Goal: Communication & Community: Participate in discussion

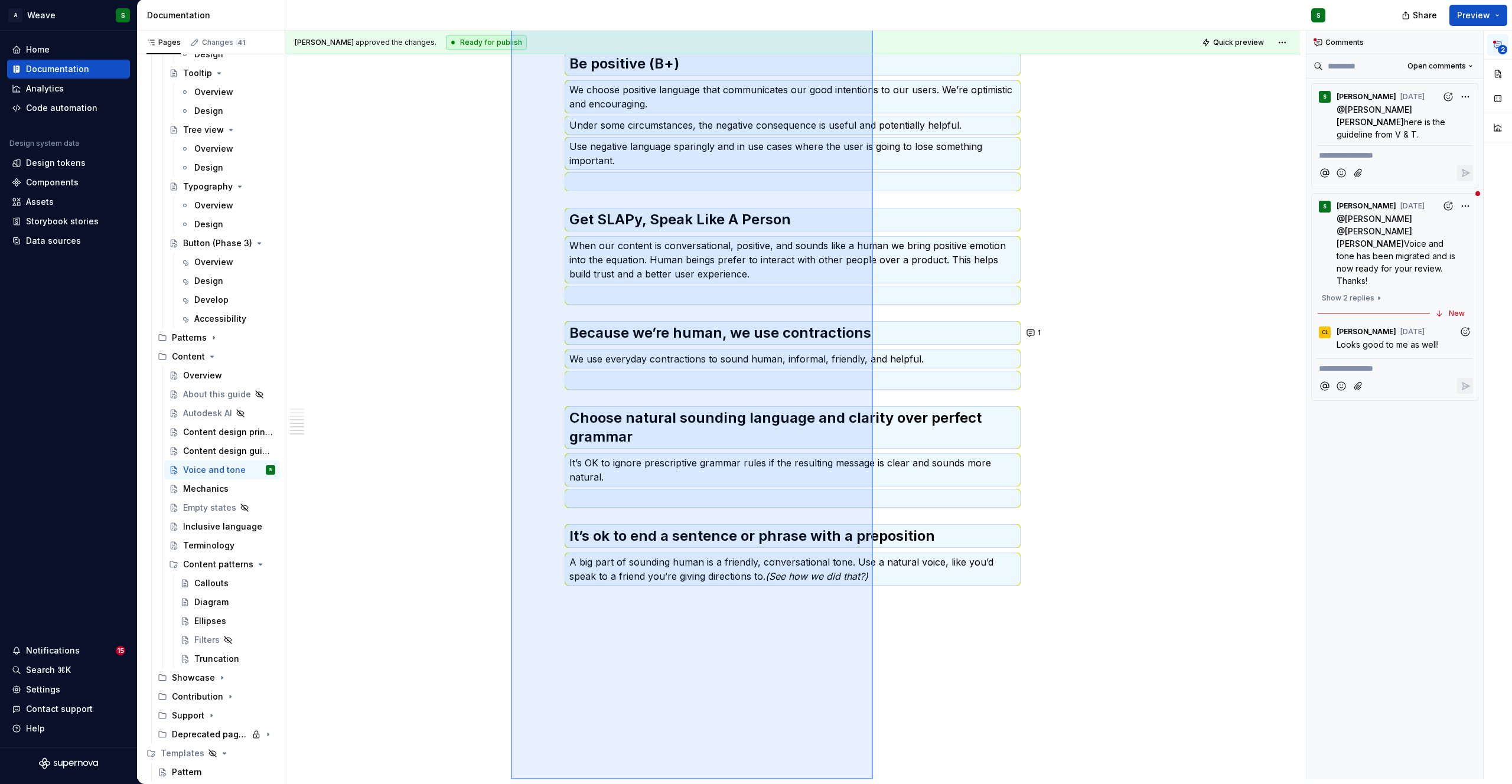
scroll to position [777, 0]
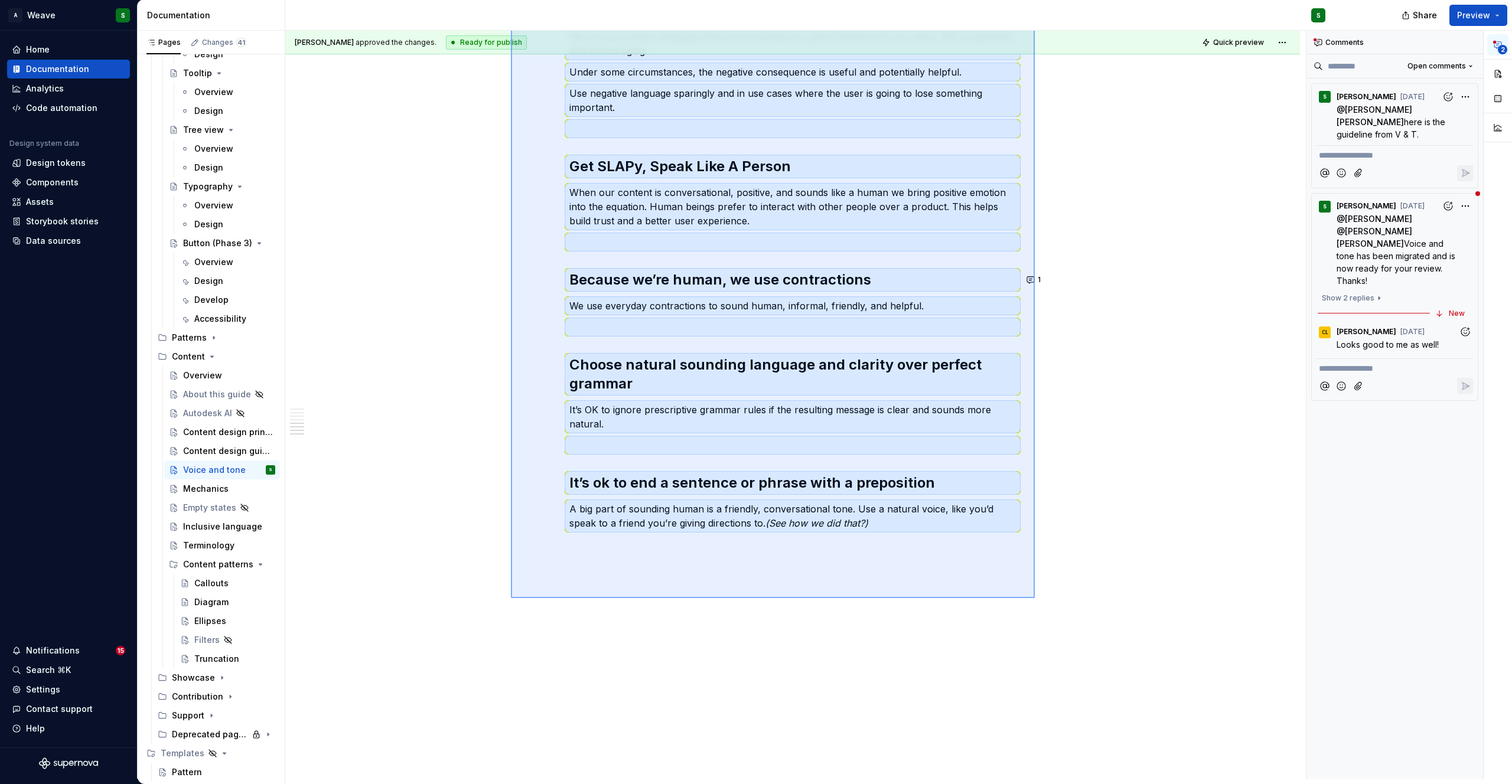
drag, startPoint x: 511, startPoint y: 208, endPoint x: 1034, endPoint y: 589, distance: 647.1
click at [1034, 589] on div "Christine Lee approved the changes. Ready for publish Quick preview Voice and t…" at bounding box center [796, 405] width 1021 height 749
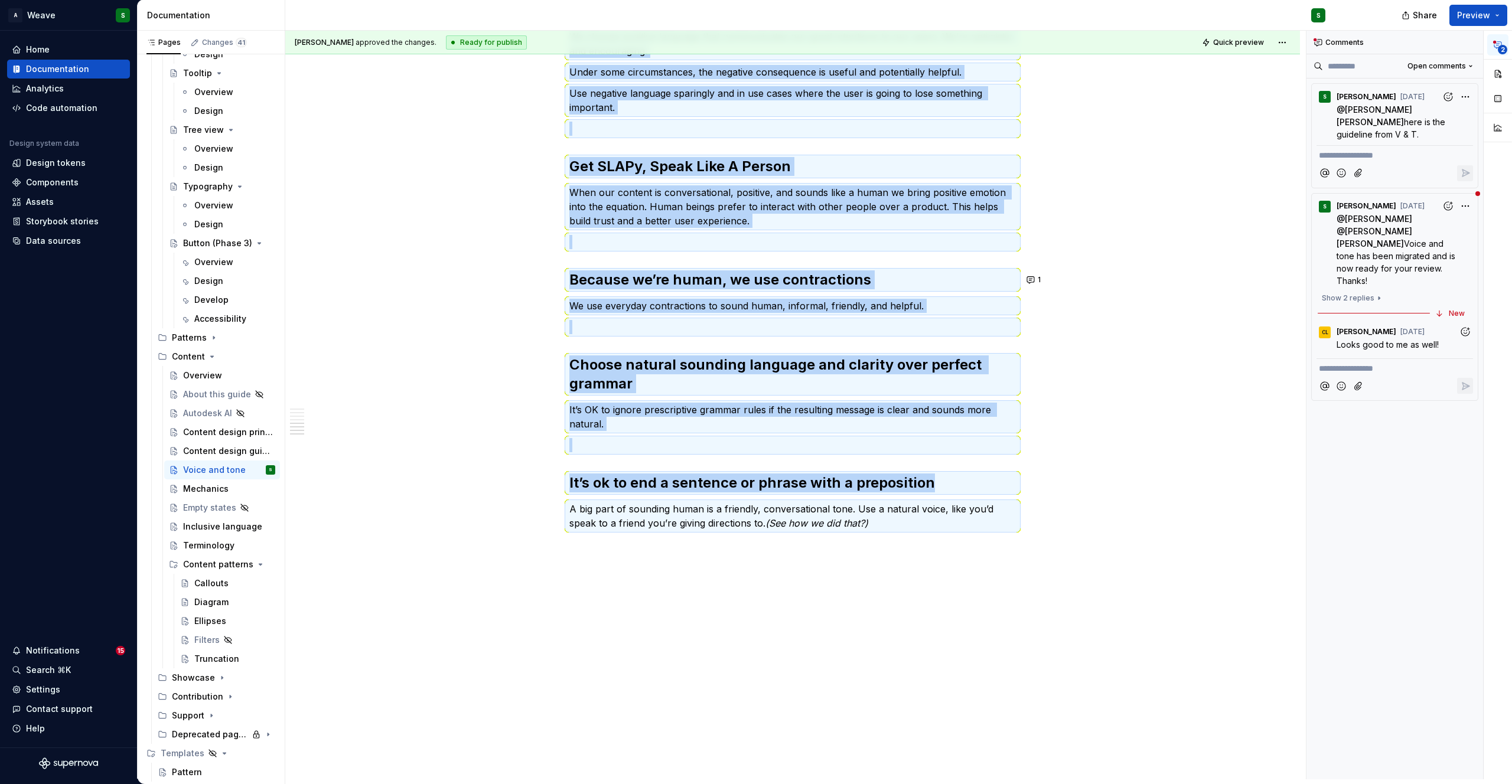
copy div "We follow the Autodesk brand voice and tone guidelines , finding the balance of…"
click at [199, 484] on div "Mechanics" at bounding box center [206, 489] width 46 height 11
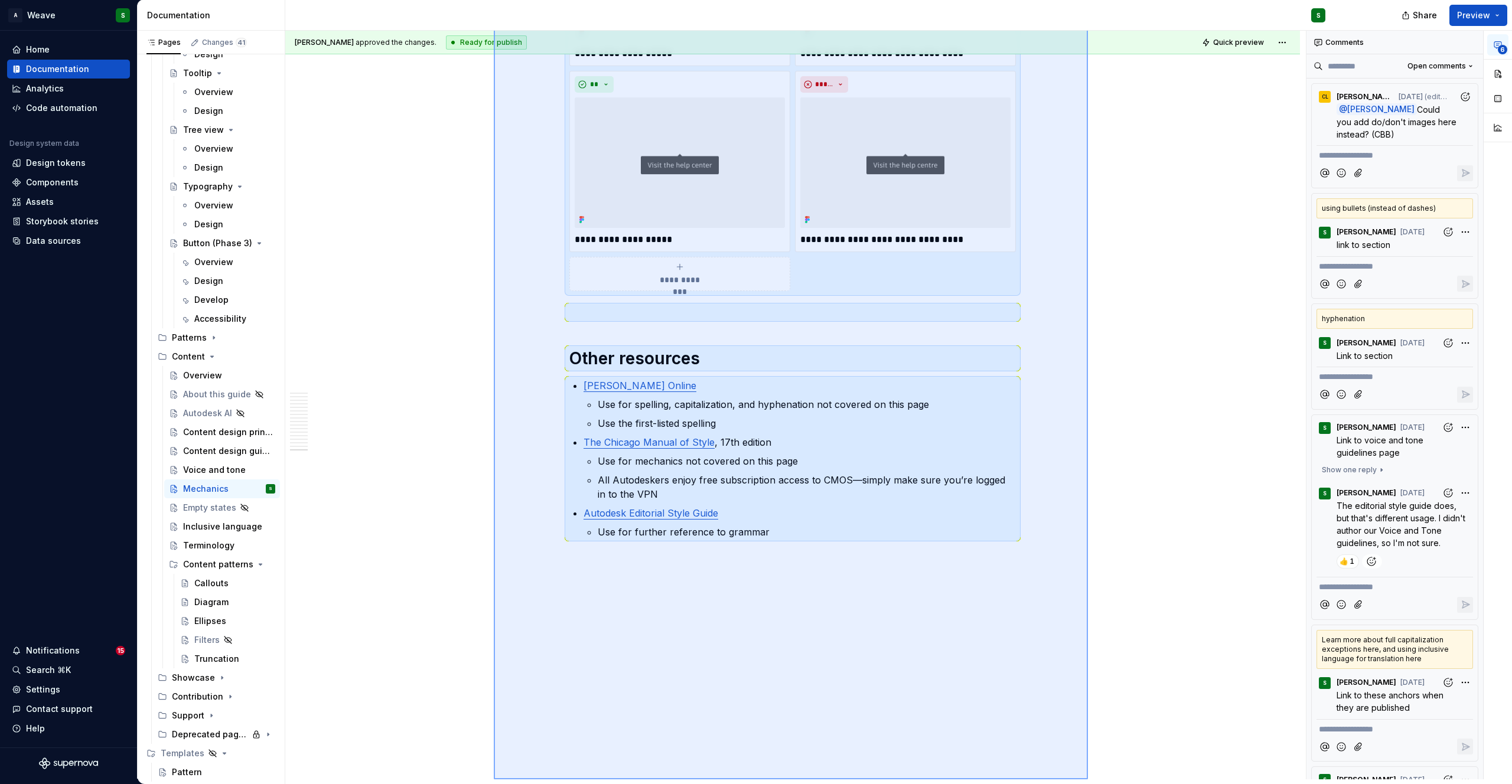
scroll to position [10280, 0]
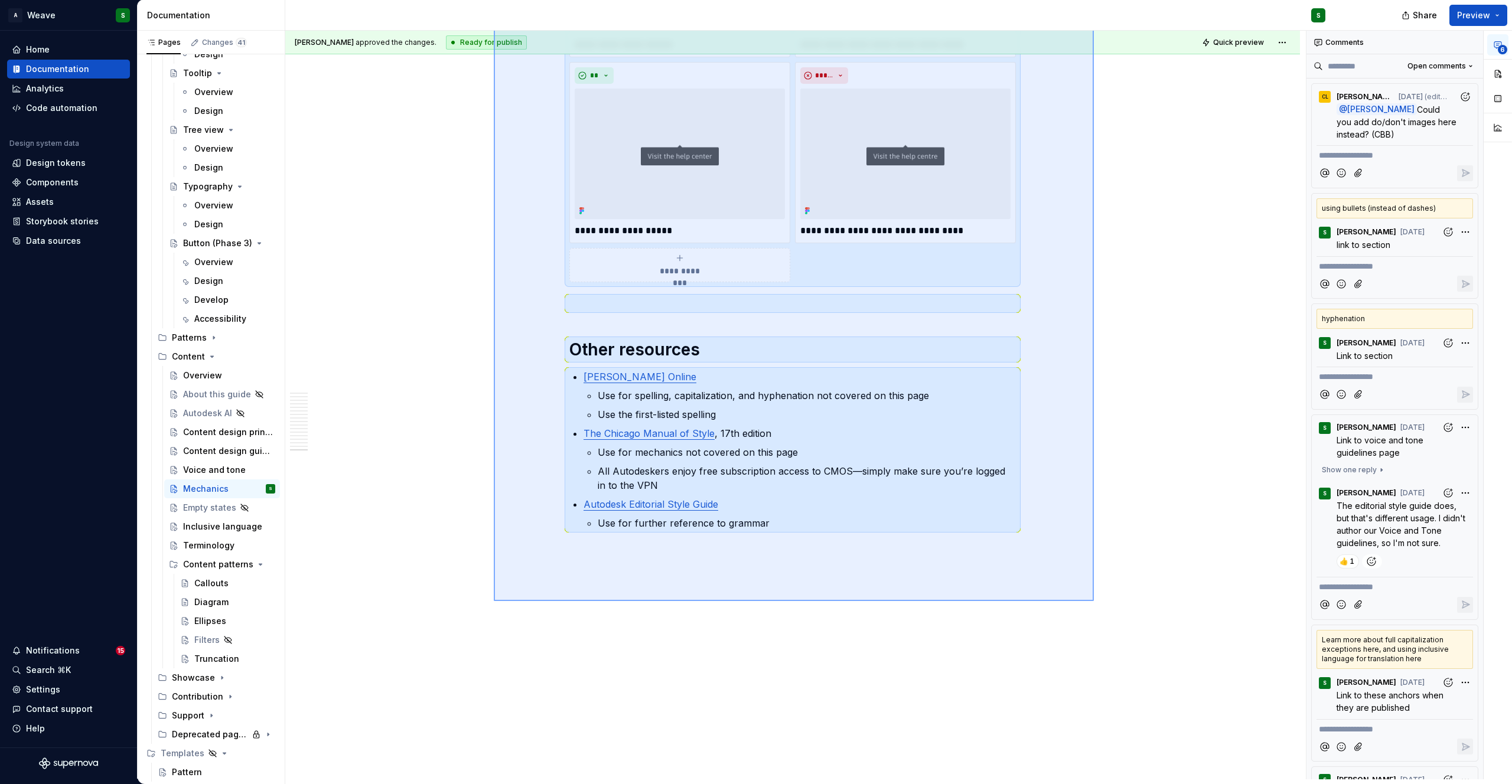
drag, startPoint x: 791, startPoint y: 407, endPoint x: 1094, endPoint y: 602, distance: 360.3
click at [1094, 602] on div "Christine Lee approved the changes. Ready for publish Quick preview Mechanics E…" at bounding box center [796, 405] width 1021 height 749
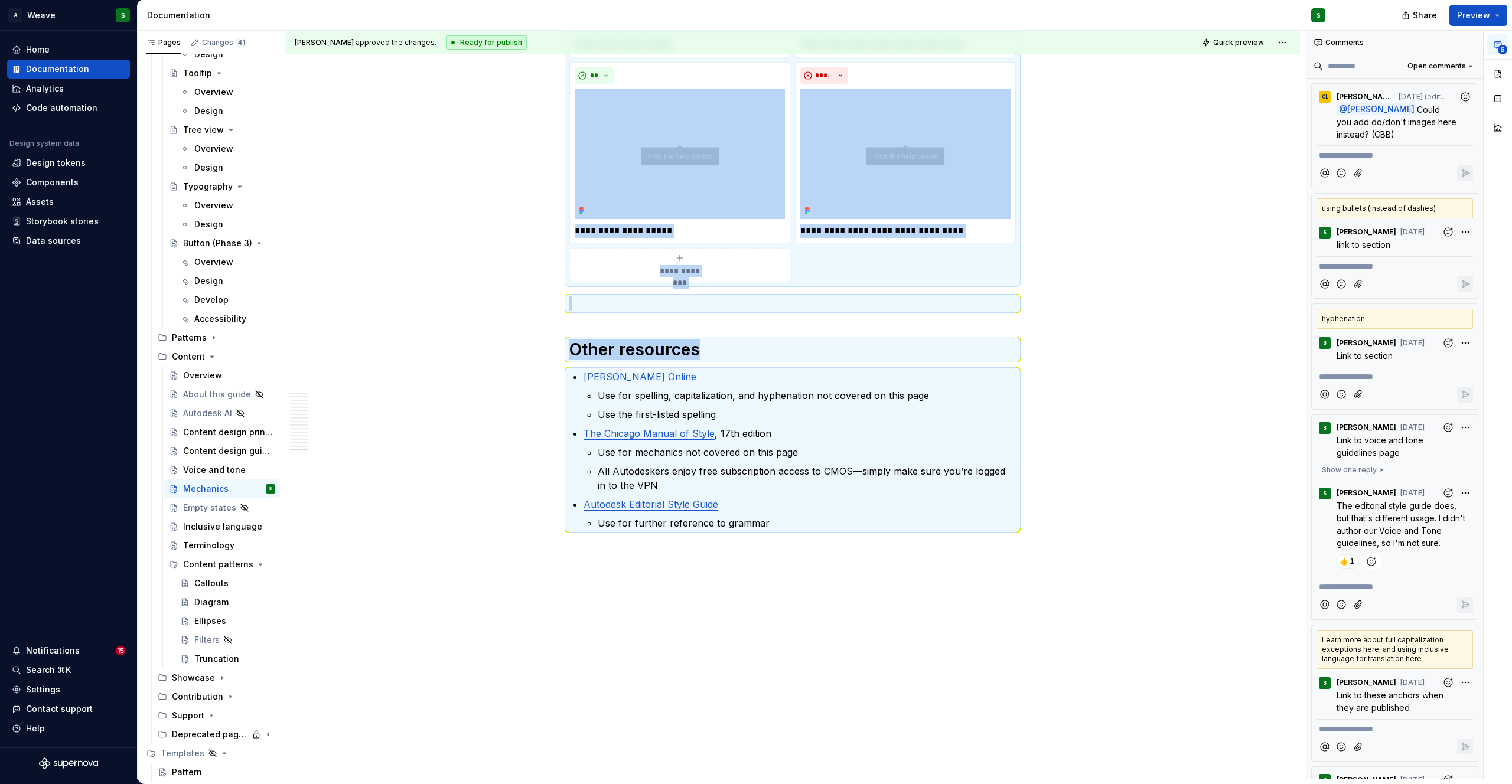
copy div "Writing mechanic standards—capitalization, formatting, punctuation, and spellin…"
click at [1233, 46] on span "Quick preview" at bounding box center [1239, 43] width 51 height 10
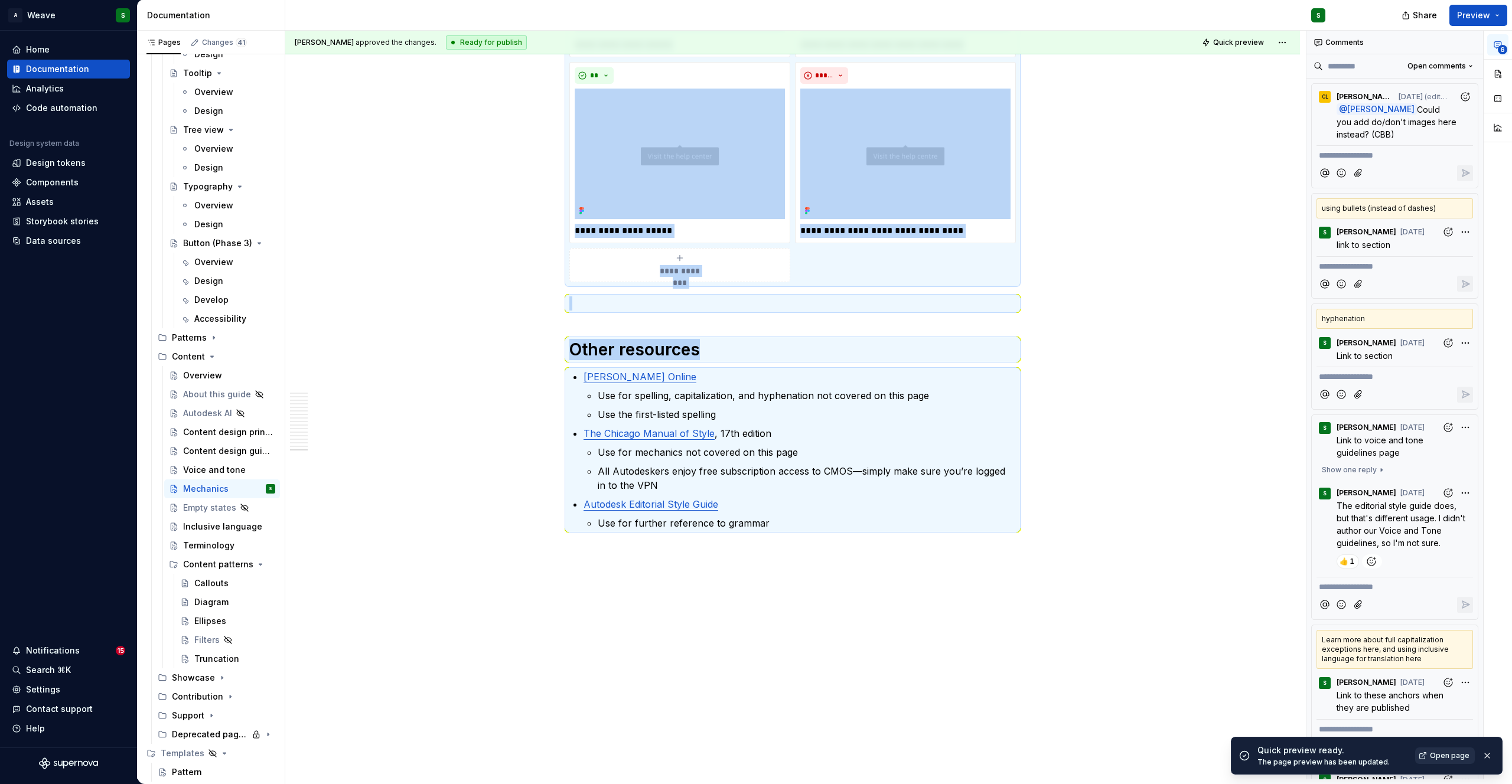
click at [1445, 753] on span "Open page" at bounding box center [1450, 756] width 39 height 10
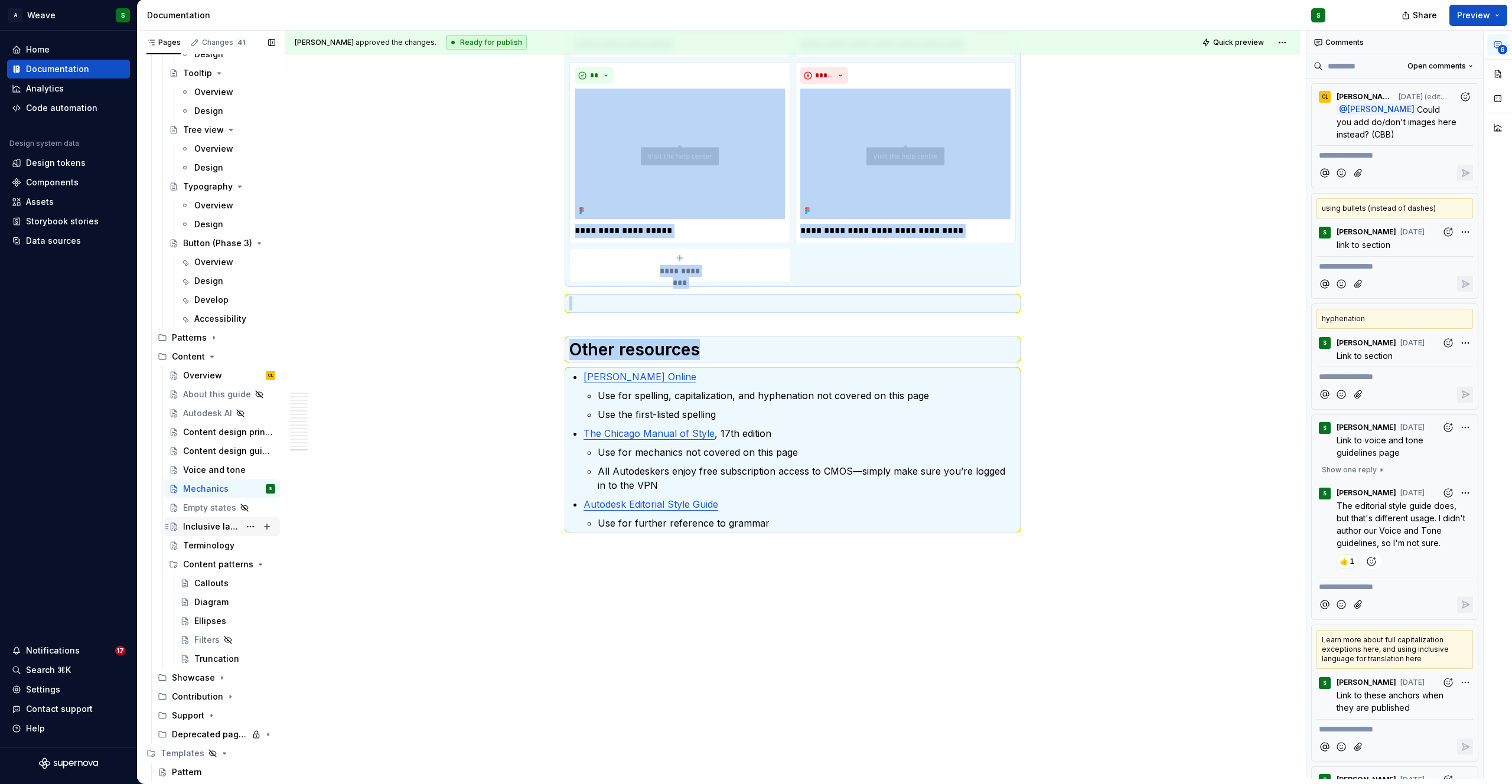
click at [191, 526] on div "Inclusive language" at bounding box center [211, 526] width 56 height 11
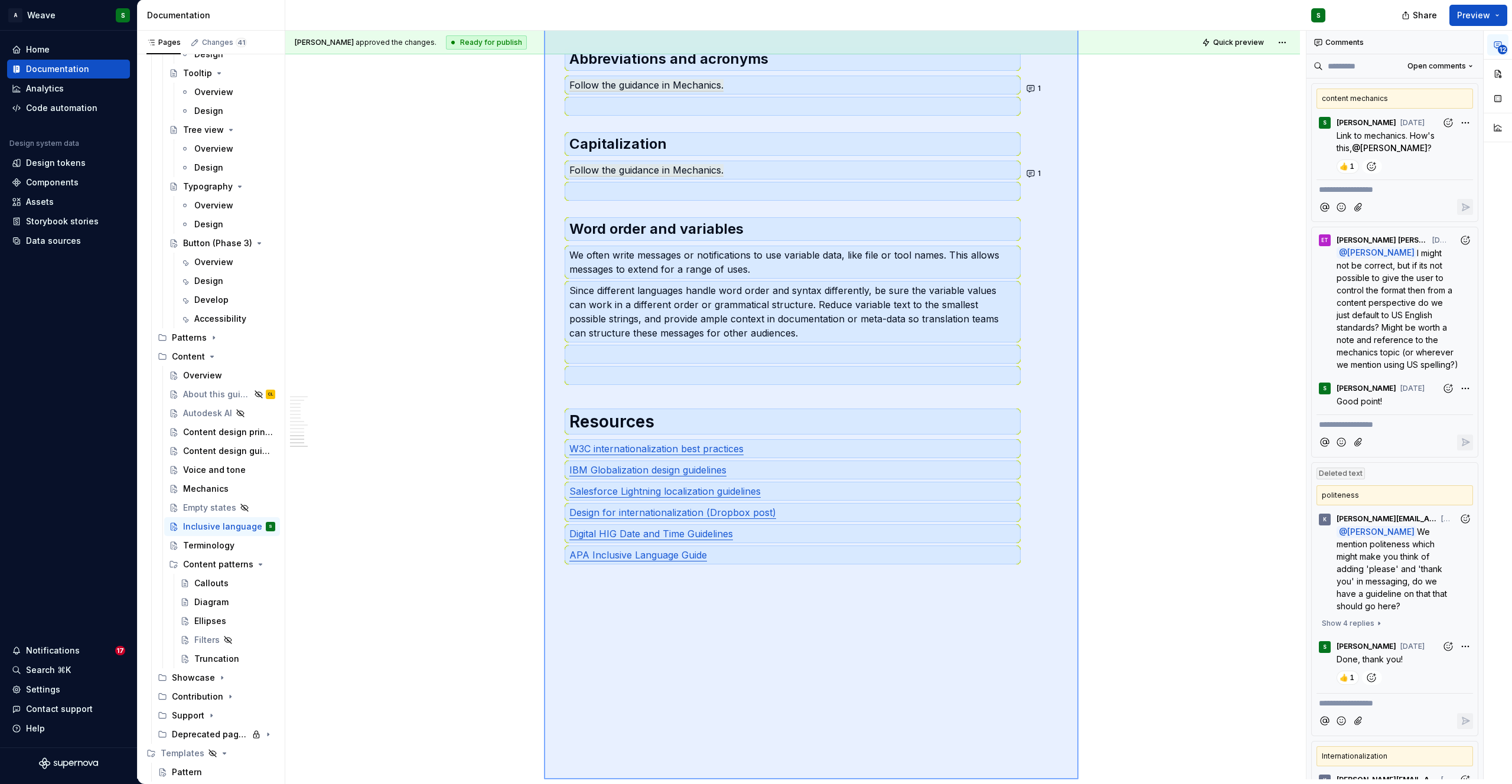
scroll to position [2774, 0]
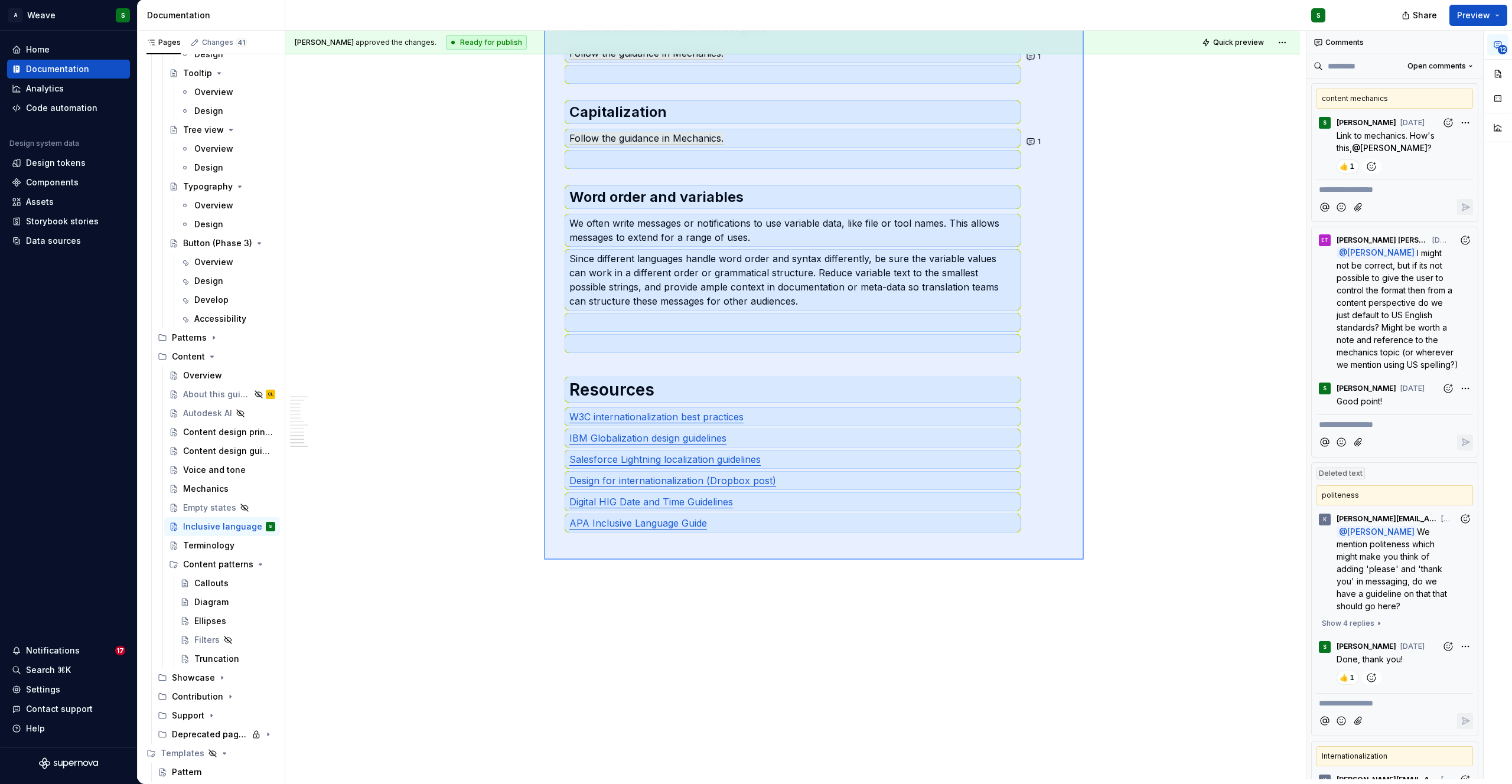
drag, startPoint x: 544, startPoint y: 217, endPoint x: 1084, endPoint y: 561, distance: 640.3
click at [1084, 561] on div "Christine Lee approved the changes. Ready for publish Quick preview Inclusive l…" at bounding box center [796, 405] width 1021 height 749
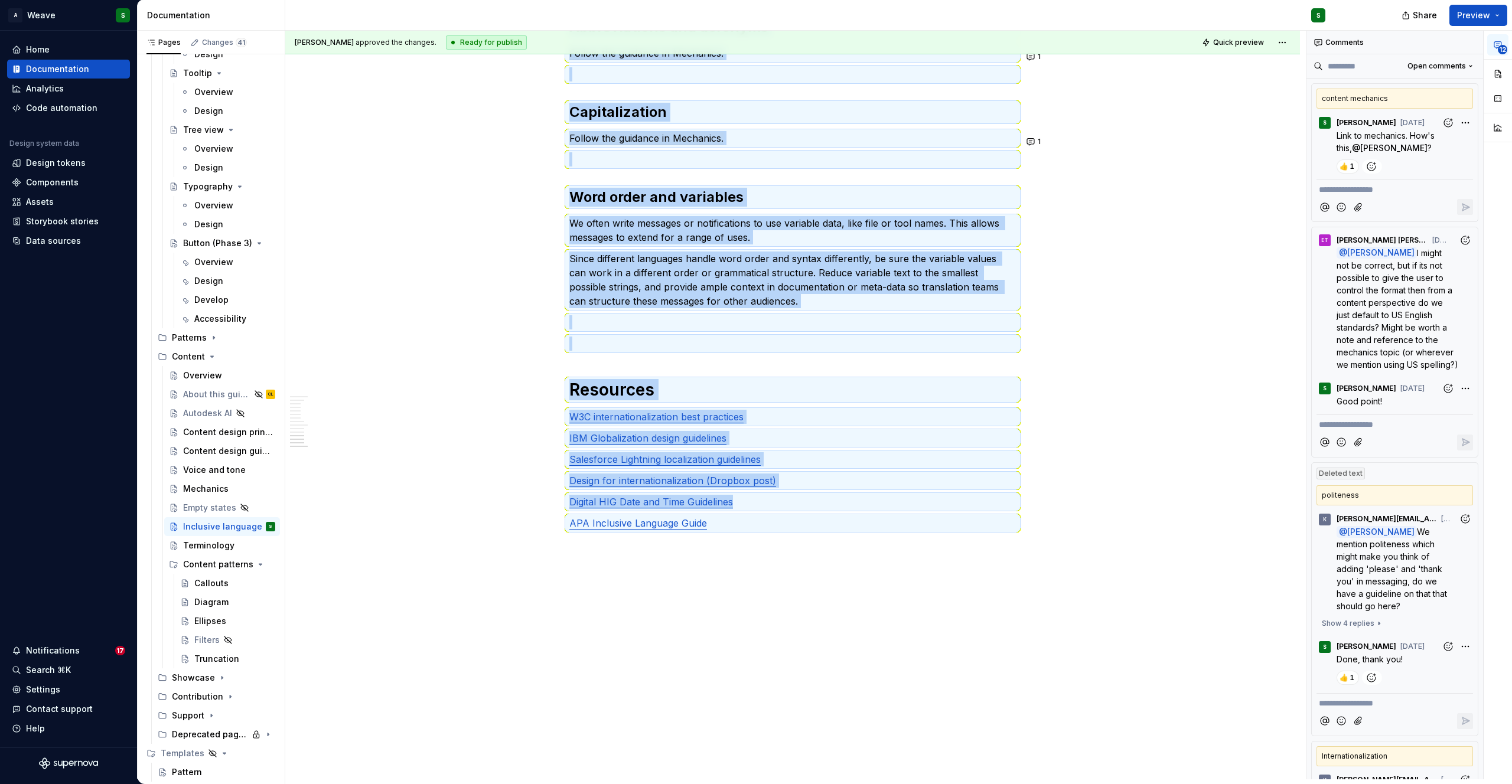
copy div "Inclusive language ensures content is respectful, neutral, and accessible to di…"
click at [699, 299] on p "Since different languages handle word order and syntax differently, be sure the…" at bounding box center [792, 280] width 446 height 56
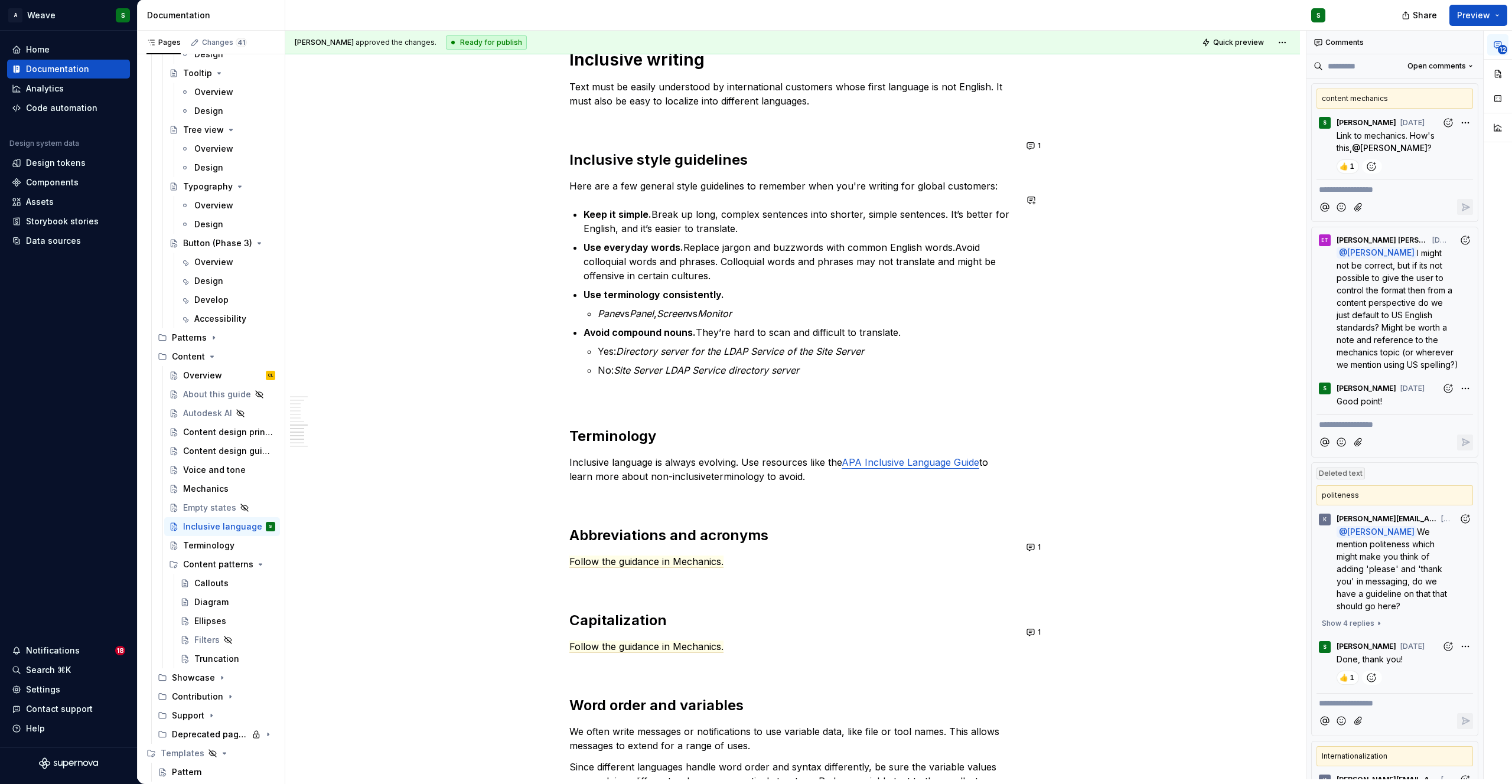
scroll to position [2124, 0]
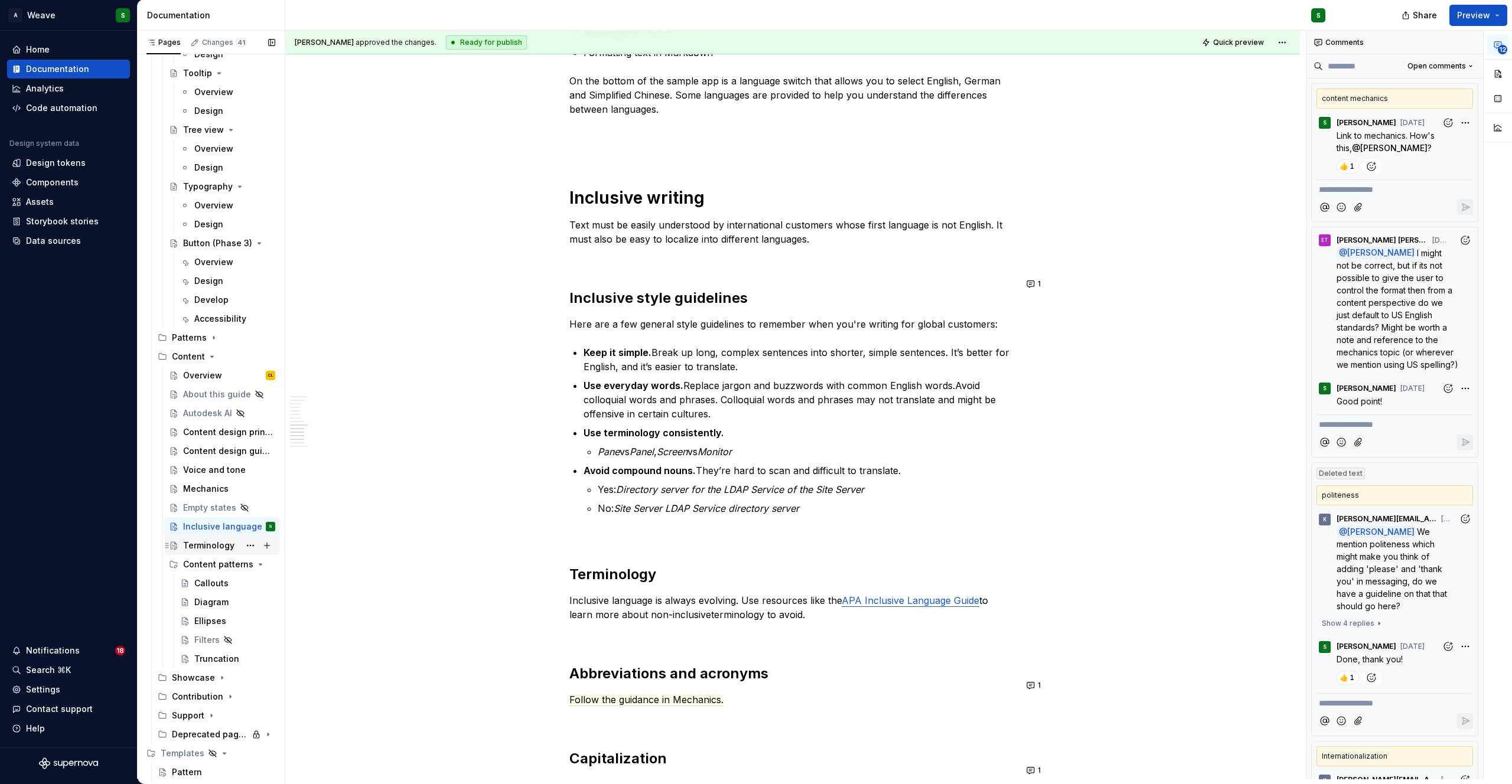
click at [191, 550] on div "Terminology" at bounding box center [209, 545] width 52 height 11
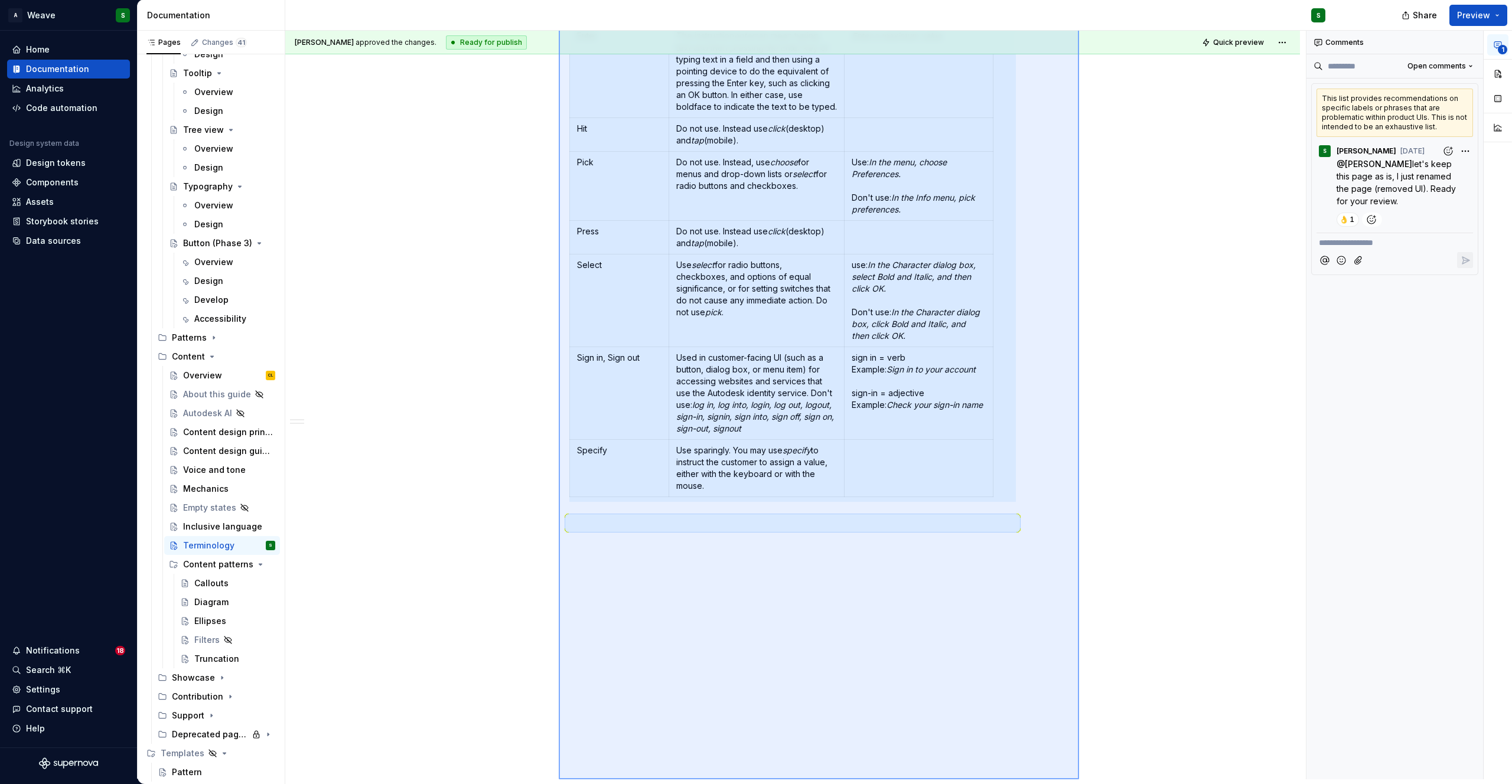
scroll to position [2856, 0]
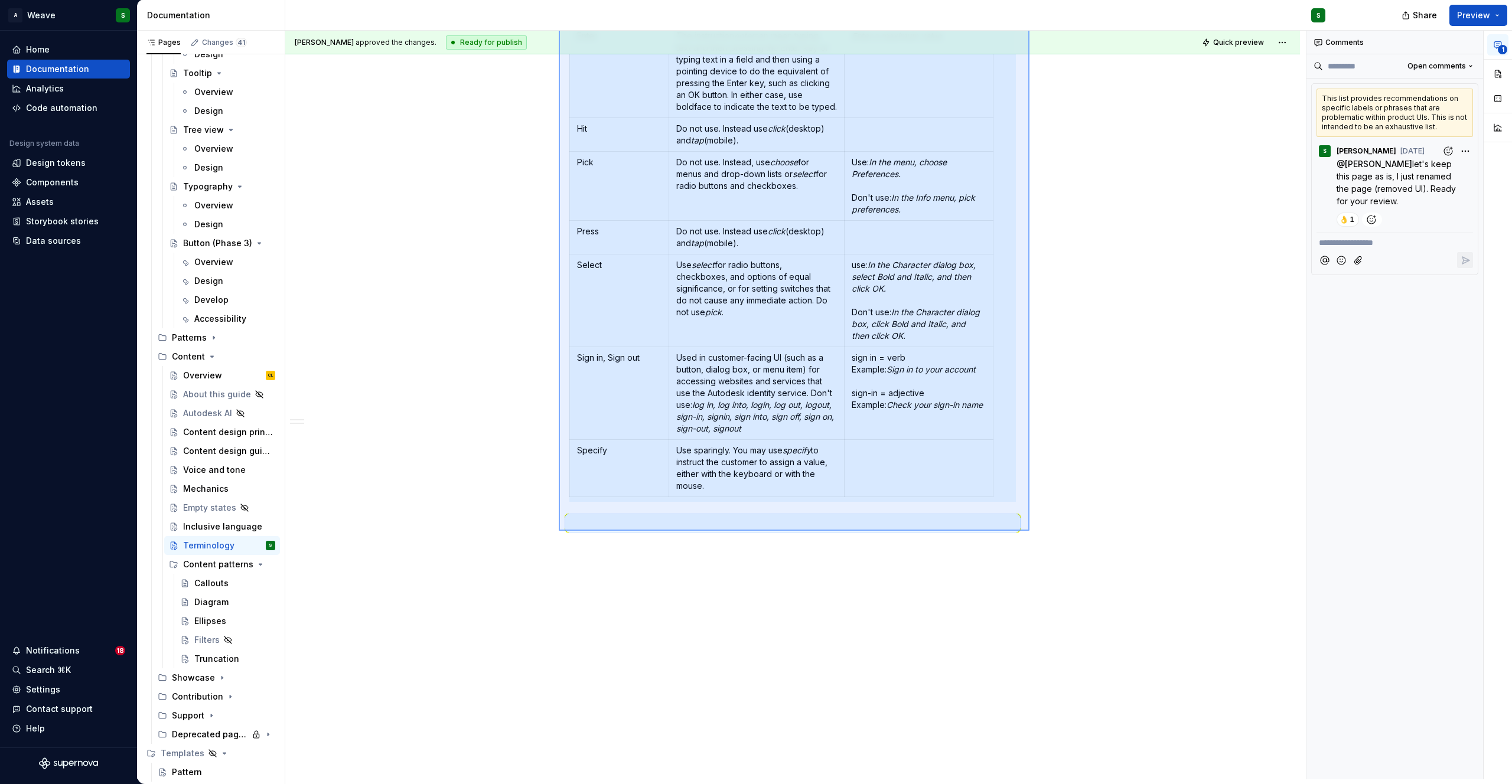
drag, startPoint x: 559, startPoint y: 209, endPoint x: 1030, endPoint y: 531, distance: 570.5
click at [1030, 531] on div "Christine Lee approved the changes. Ready for publish Quick preview Terminology…" at bounding box center [796, 405] width 1021 height 749
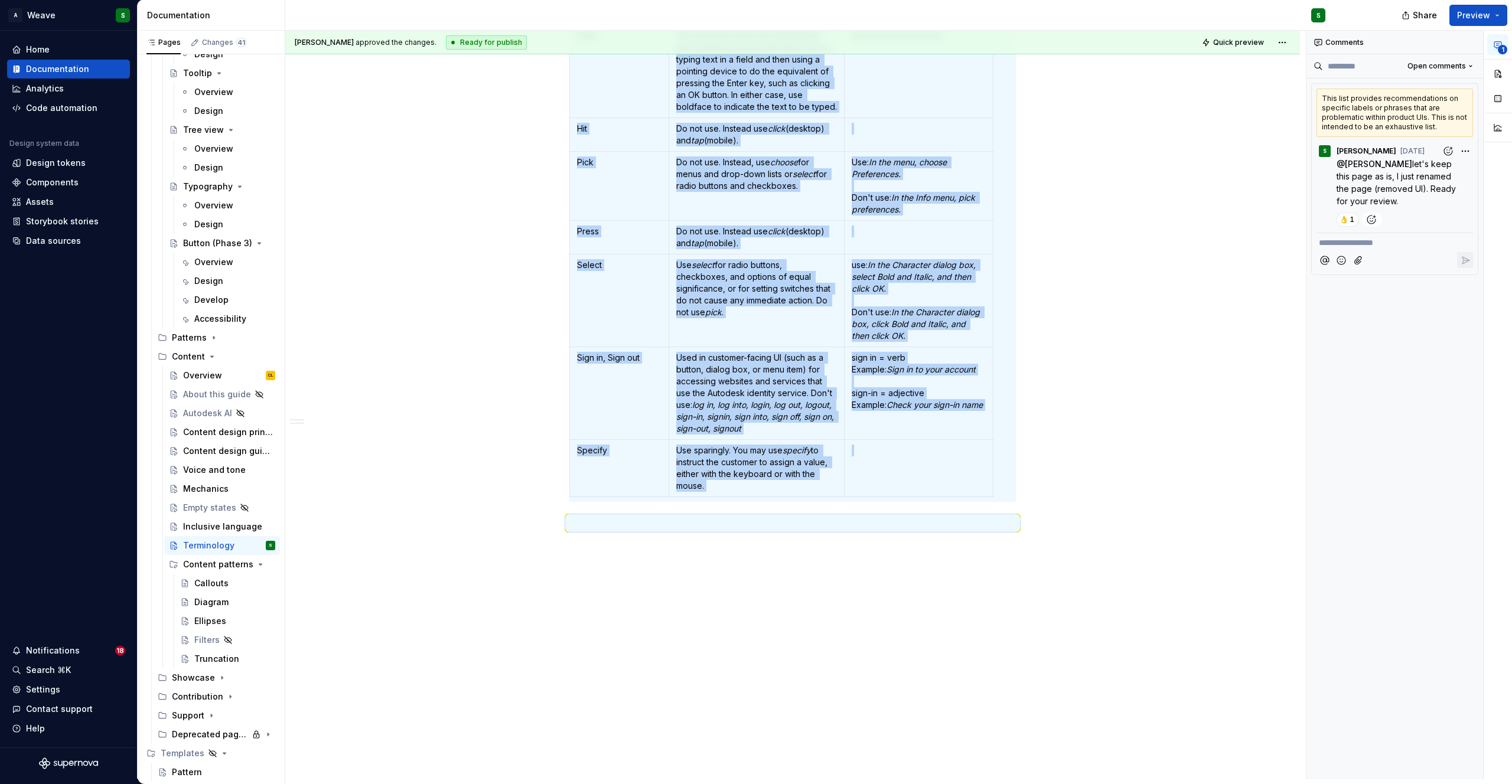
copy div "This list provides recommendations on specific labels or phrases that are probl…"
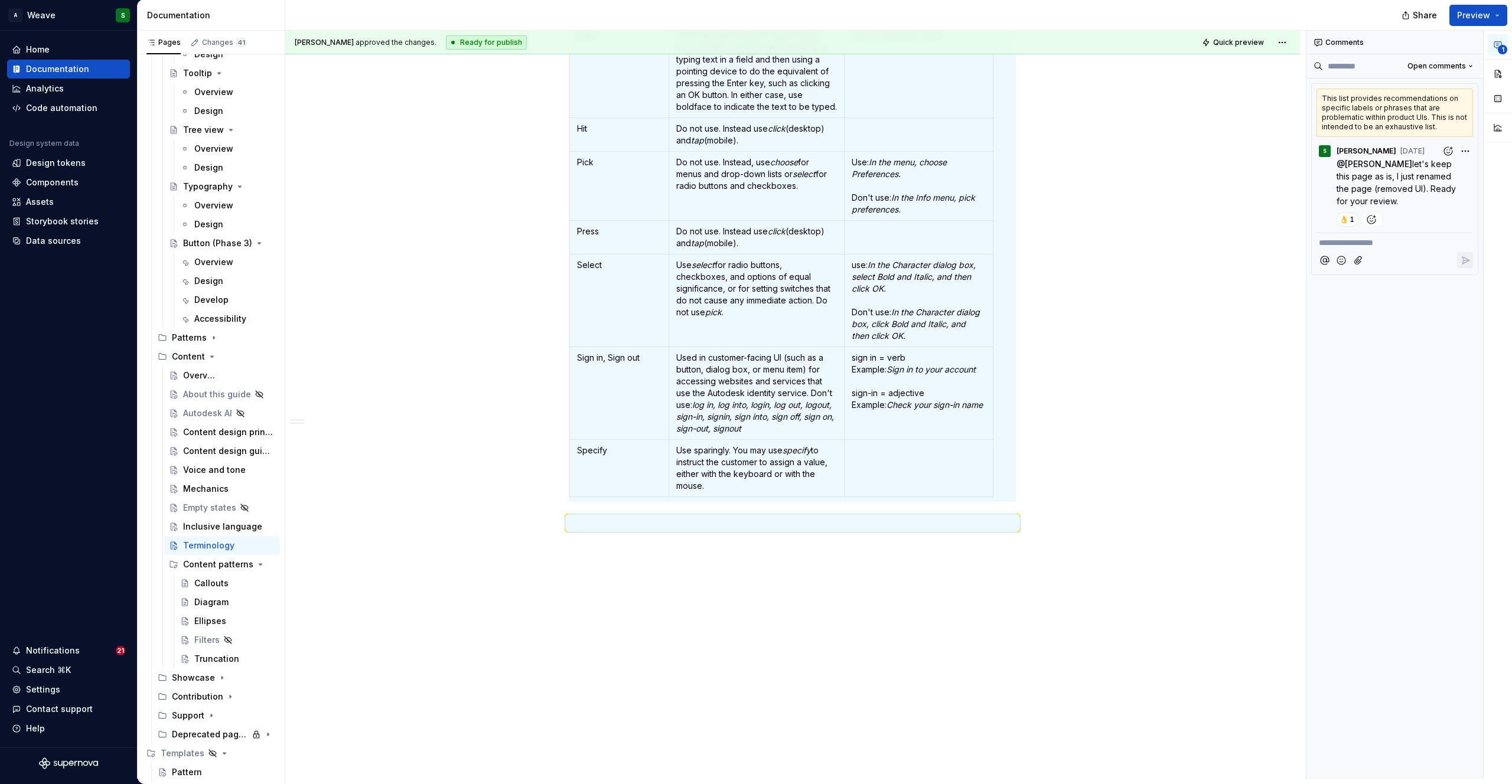
type textarea "*"
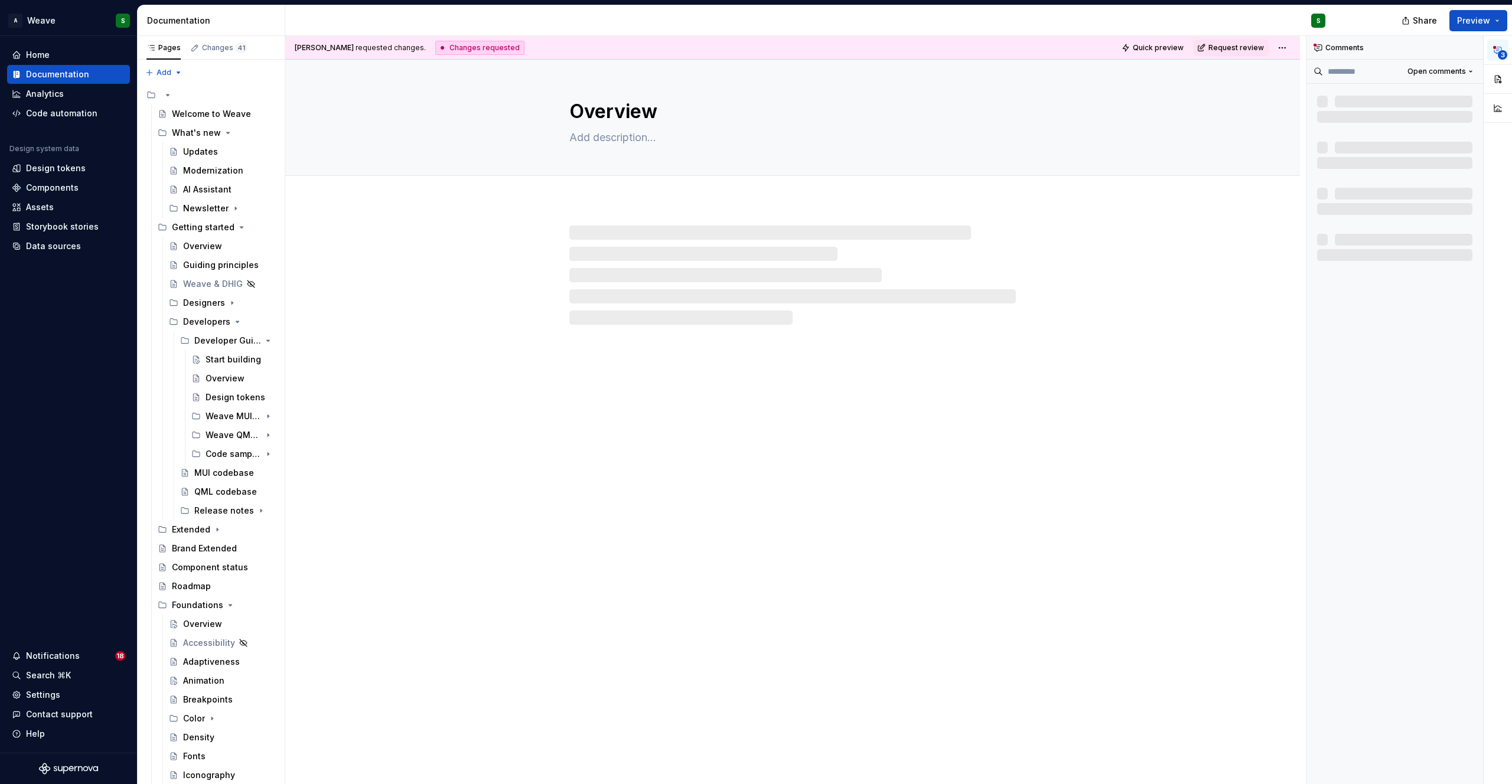
scroll to position [1, 0]
type textarea "*"
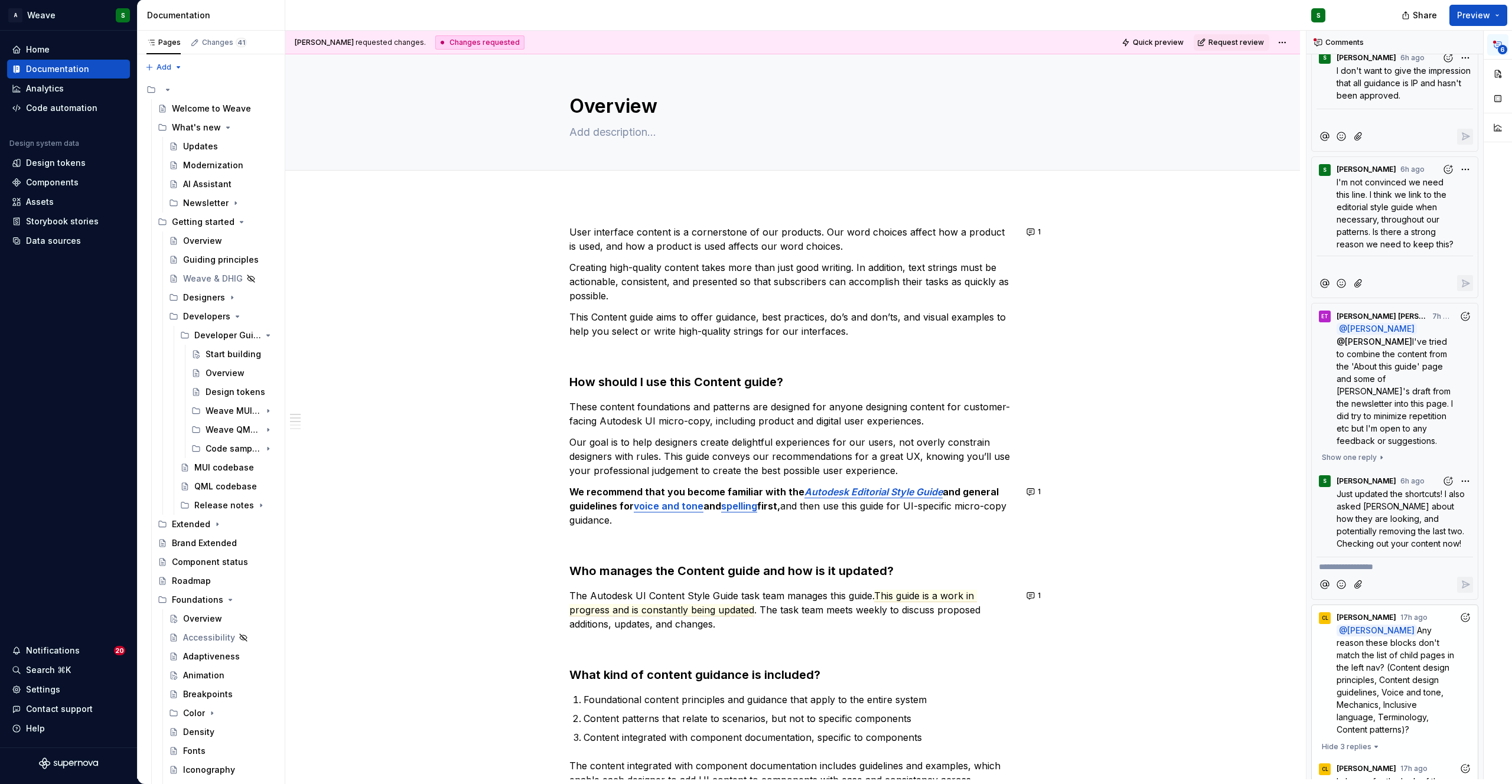
scroll to position [909, 0]
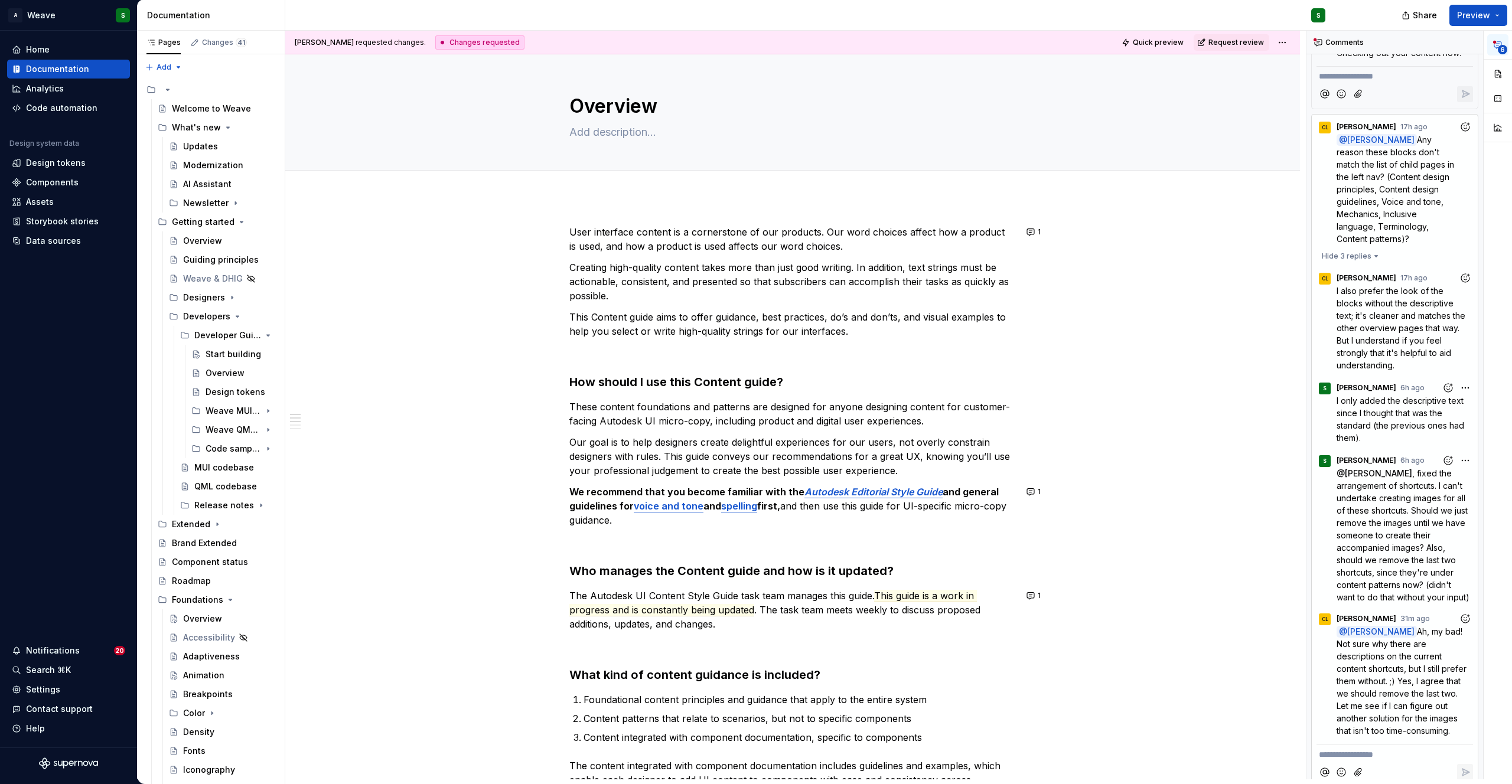
click at [1460, 613] on icon "Add reaction" at bounding box center [1465, 619] width 11 height 11
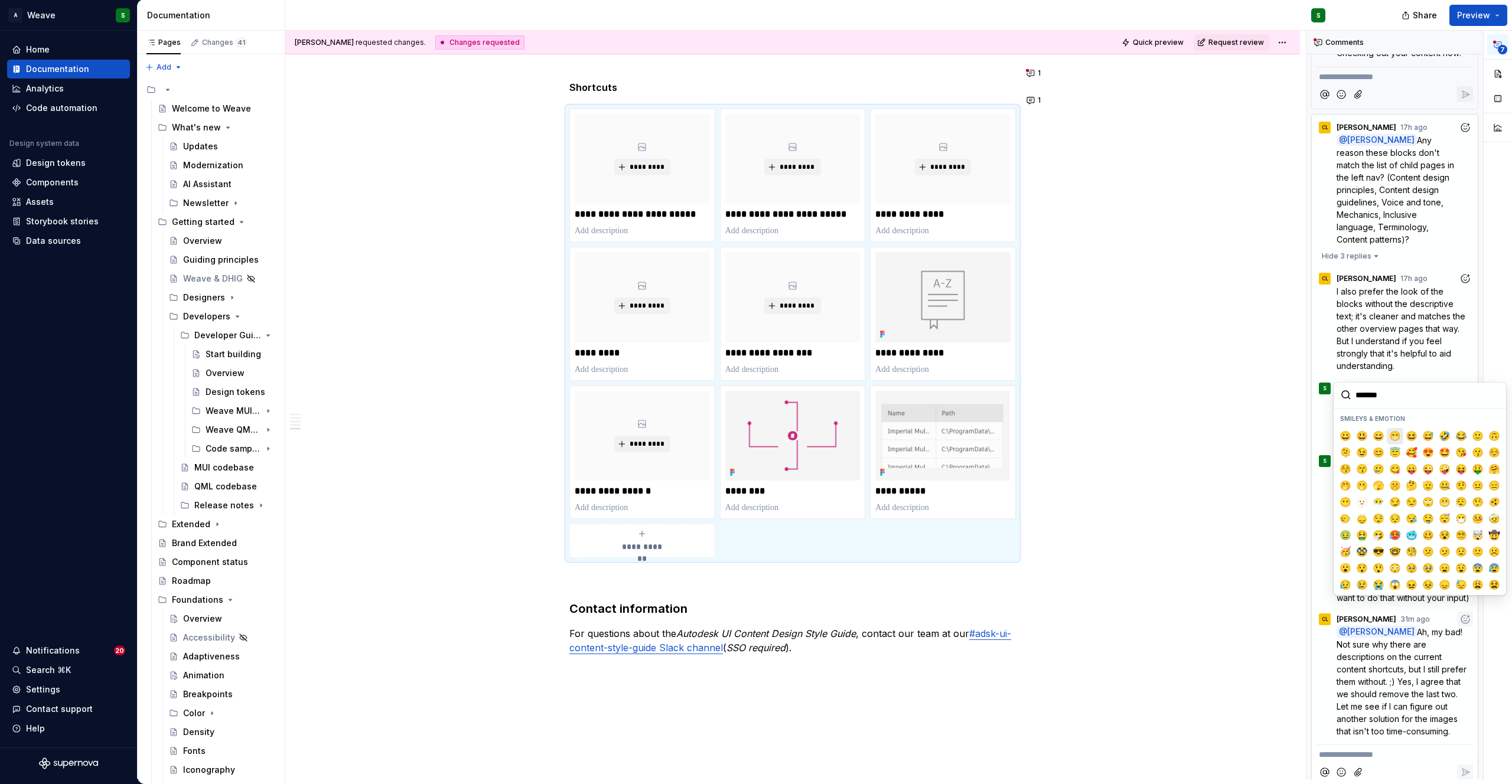
scroll to position [880, 0]
click at [1424, 452] on span "😍" at bounding box center [1429, 453] width 10 height 11
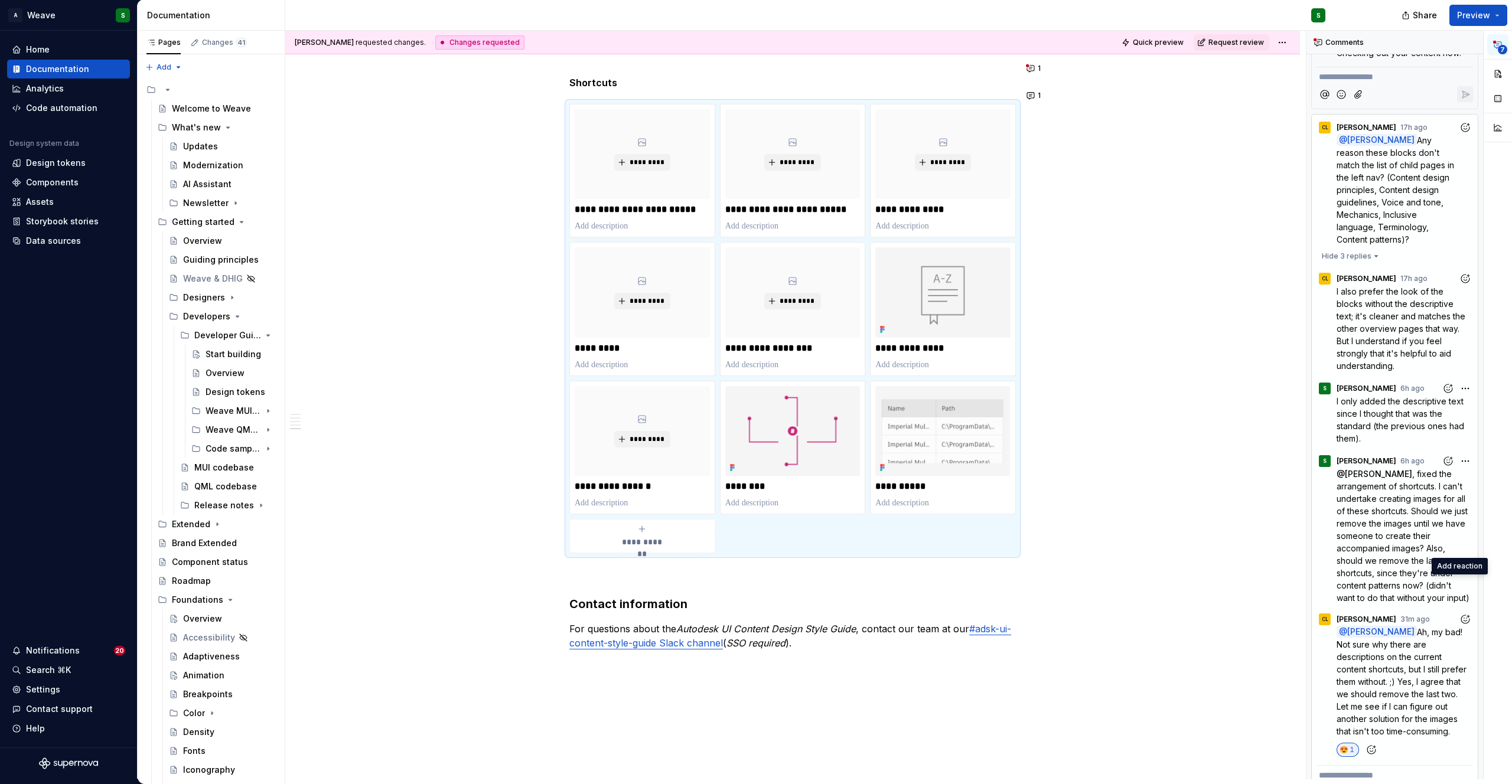
scroll to position [1137, 0]
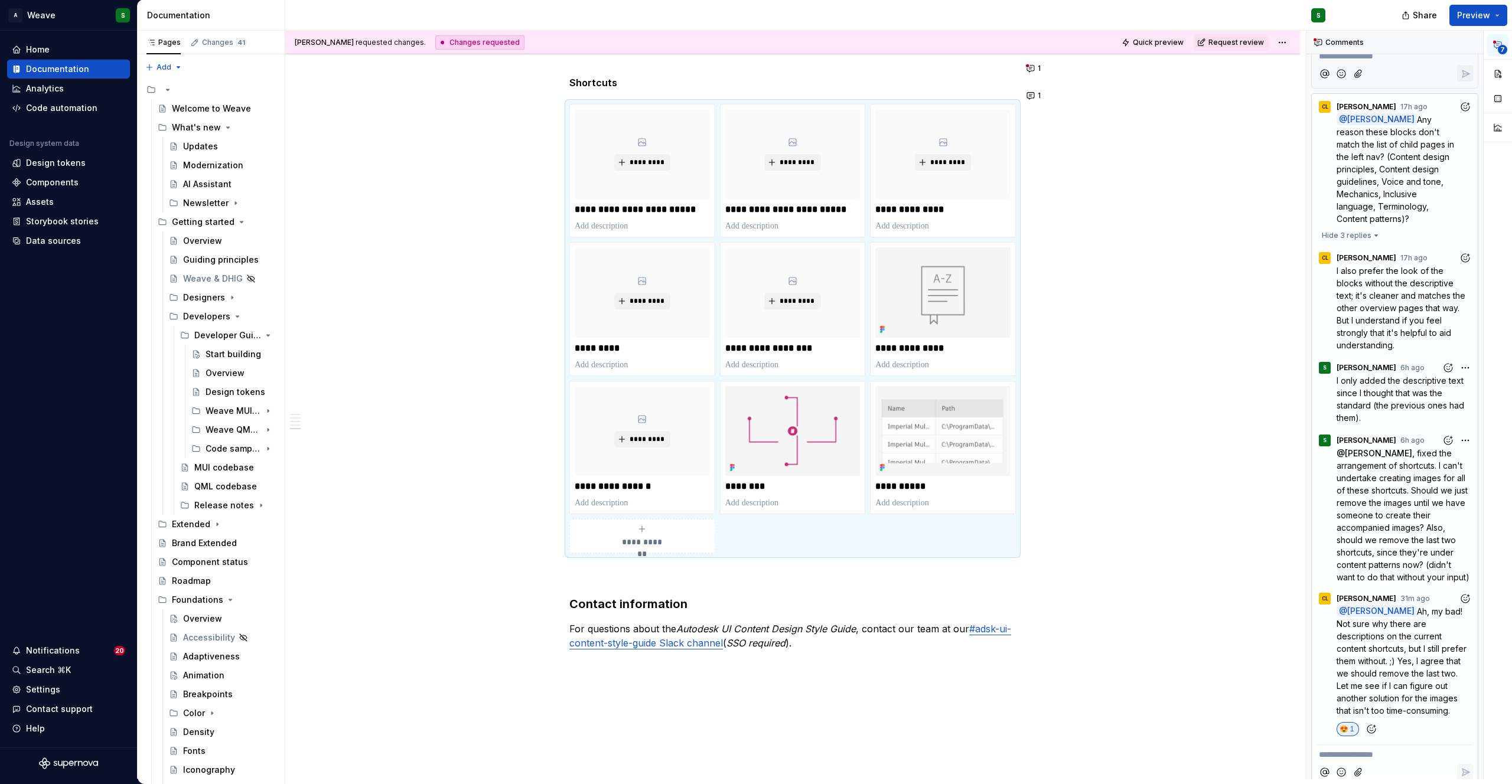
click at [1340, 749] on p "**********" at bounding box center [1395, 755] width 152 height 12
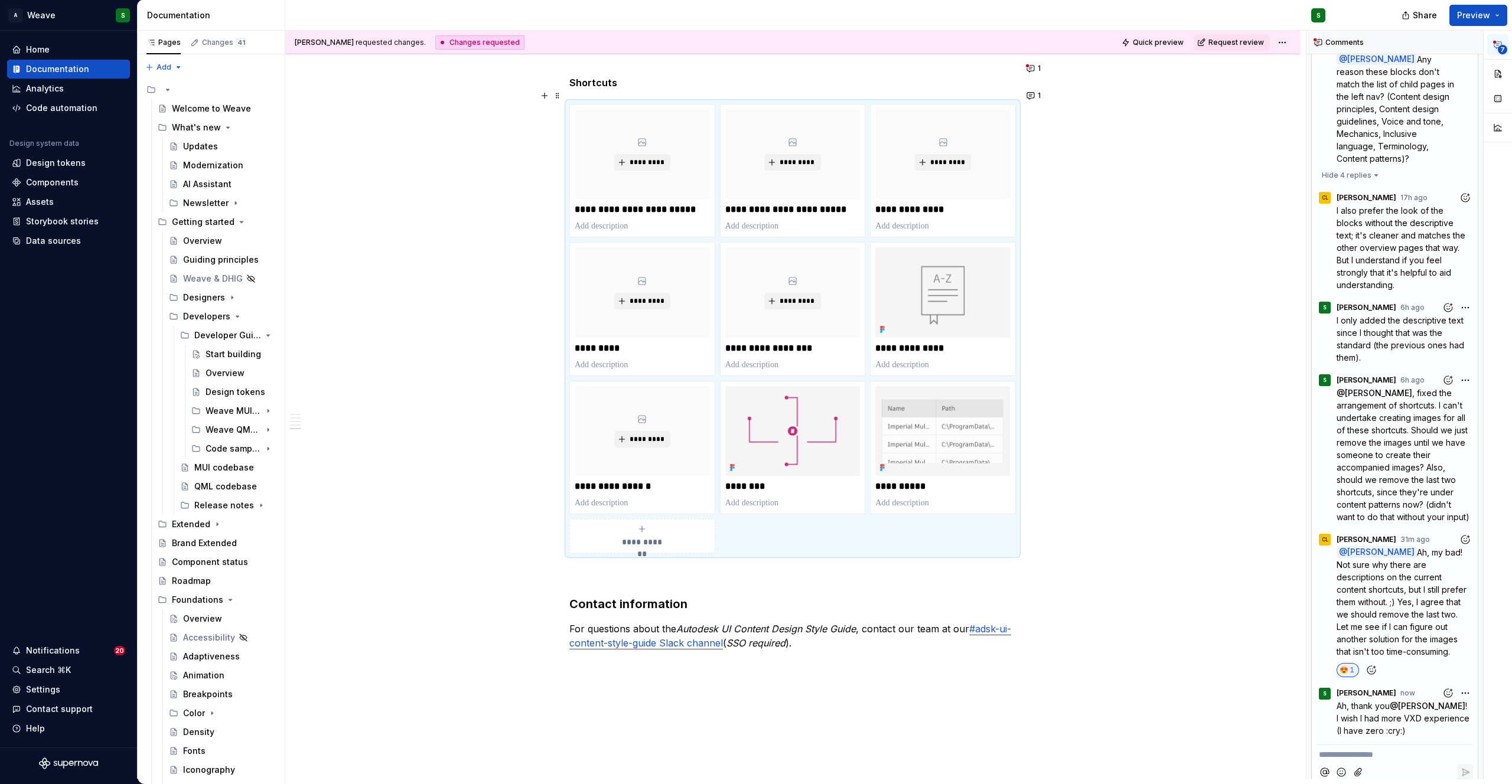
click at [763, 521] on div "**********" at bounding box center [792, 329] width 446 height 450
click at [790, 365] on div "**********" at bounding box center [792, 329] width 446 height 450
click at [796, 365] on html "A Weave S Home Documentation Analytics Code automation Design system data Desig…" at bounding box center [756, 392] width 1512 height 784
click at [823, 384] on div "Delete item" at bounding box center [844, 388] width 77 height 11
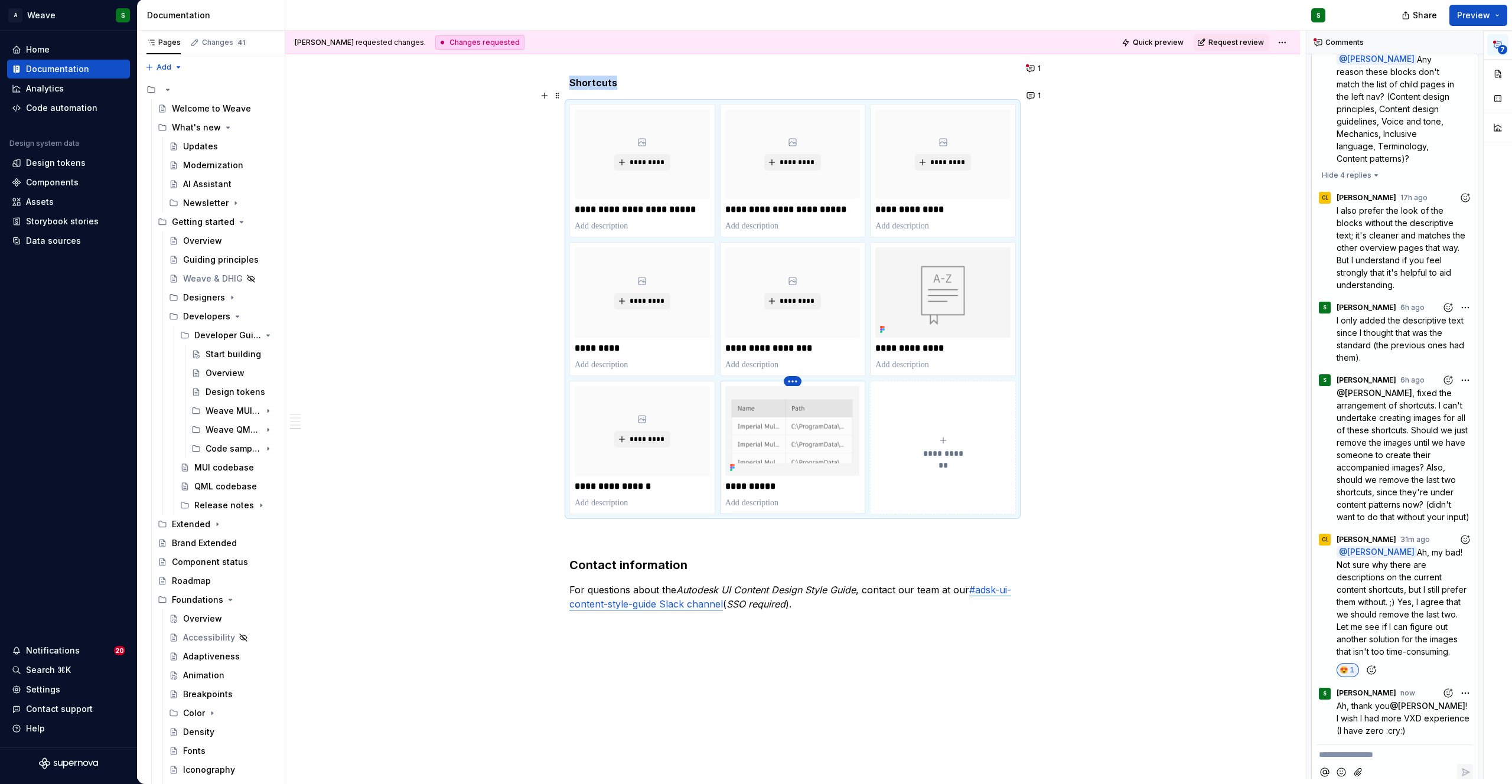
click at [792, 368] on html "A Weave S Home Documentation Analytics Code automation Design system data Desig…" at bounding box center [756, 392] width 1512 height 784
click at [827, 388] on div "Delete item" at bounding box center [844, 388] width 77 height 11
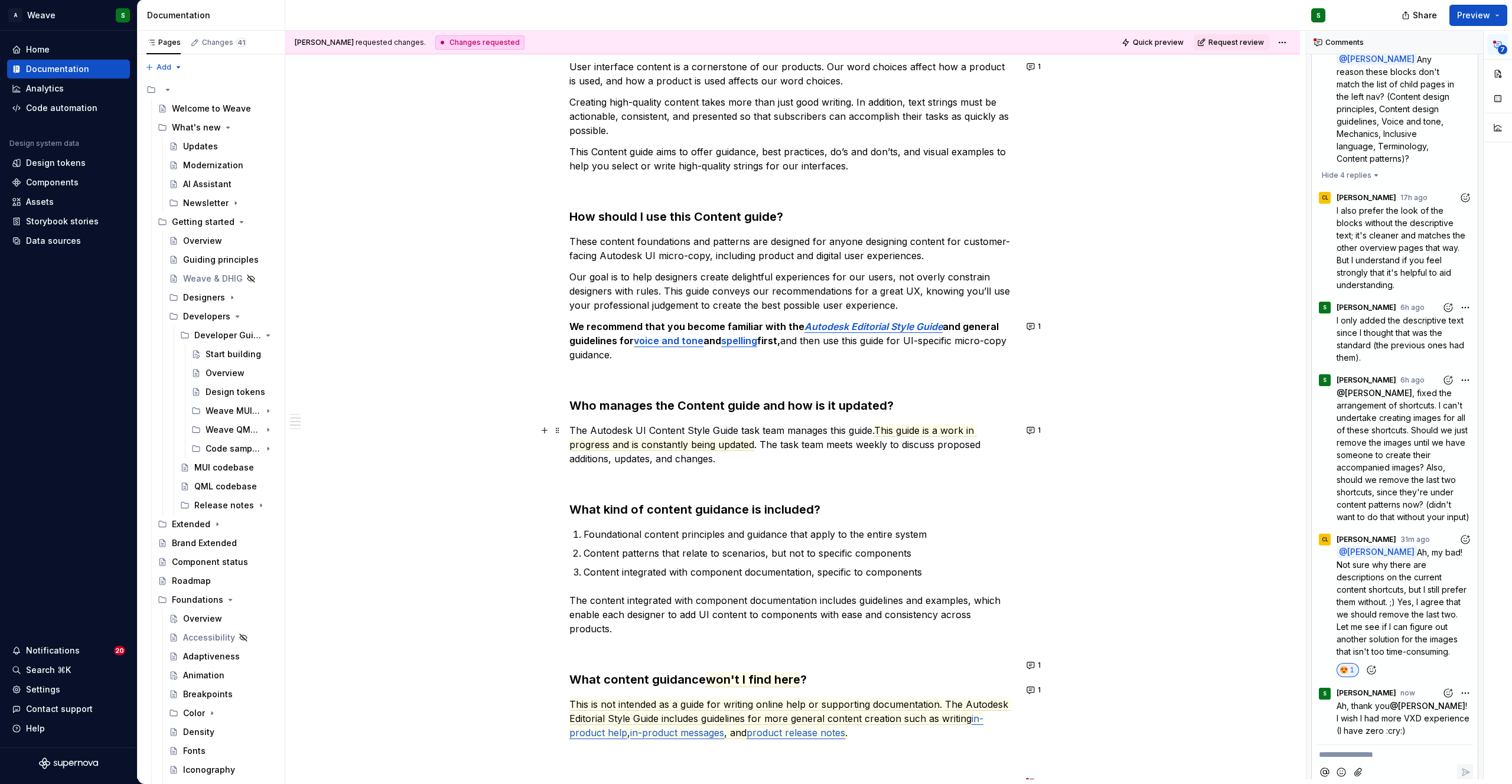
scroll to position [0, 0]
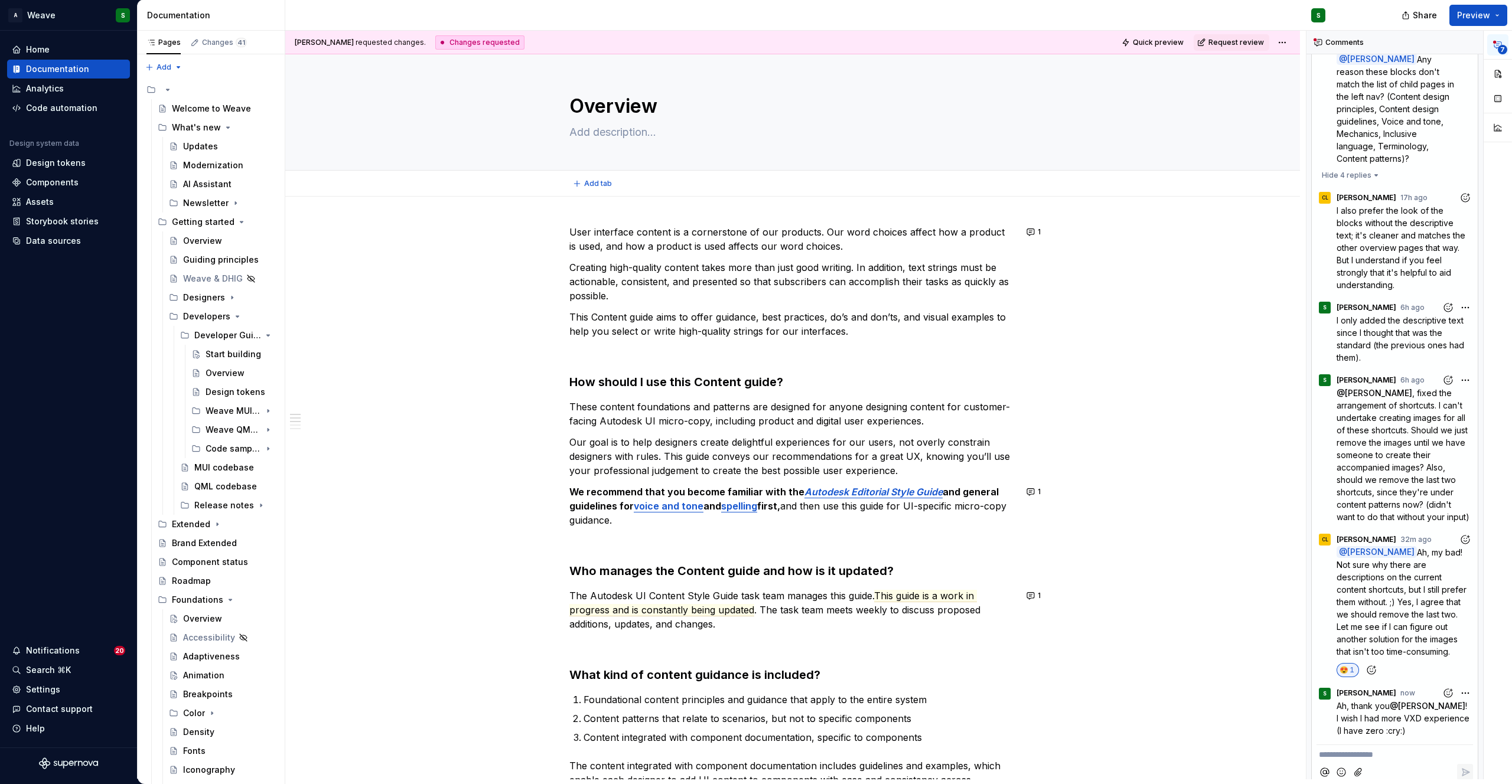
type textarea "*"
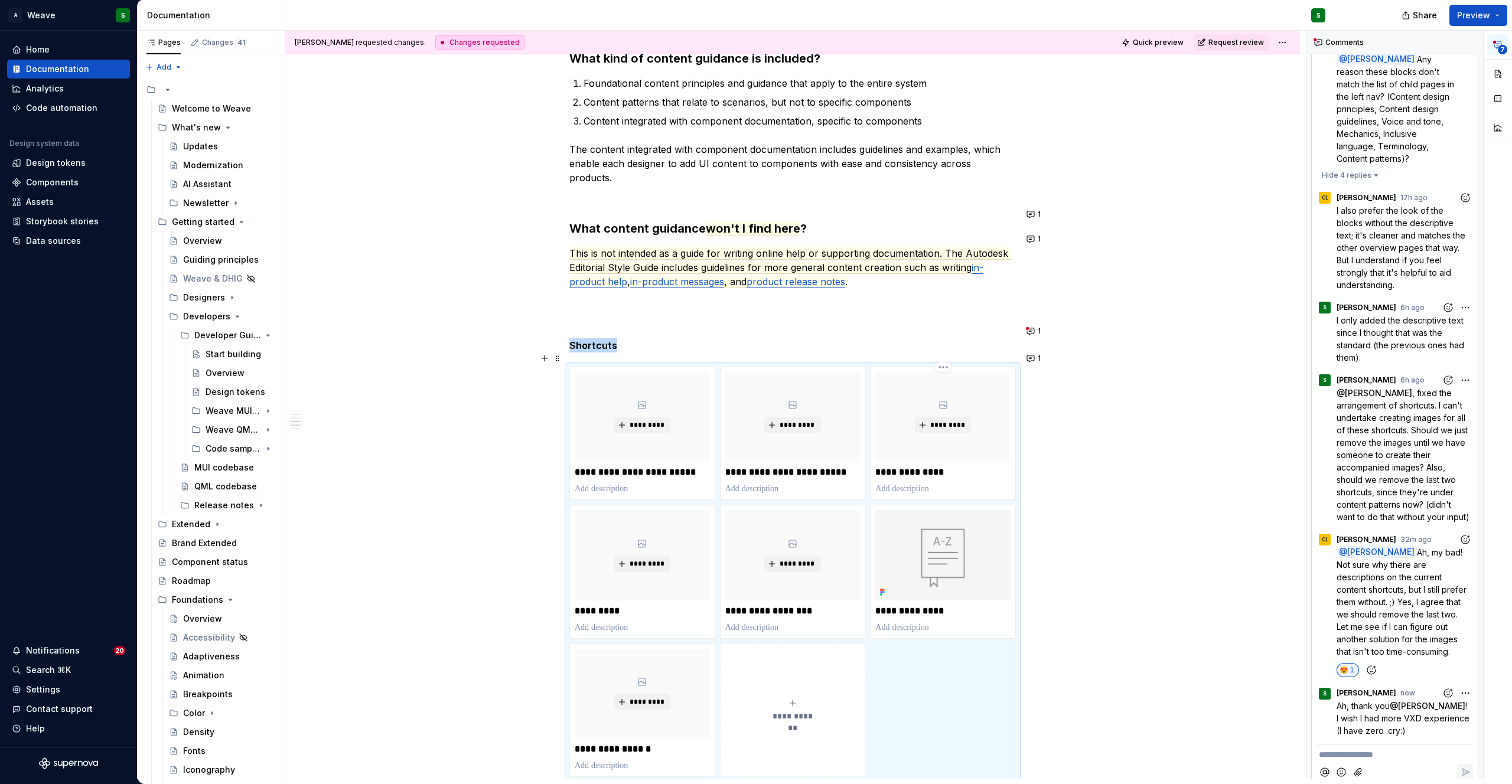
scroll to position [597, 0]
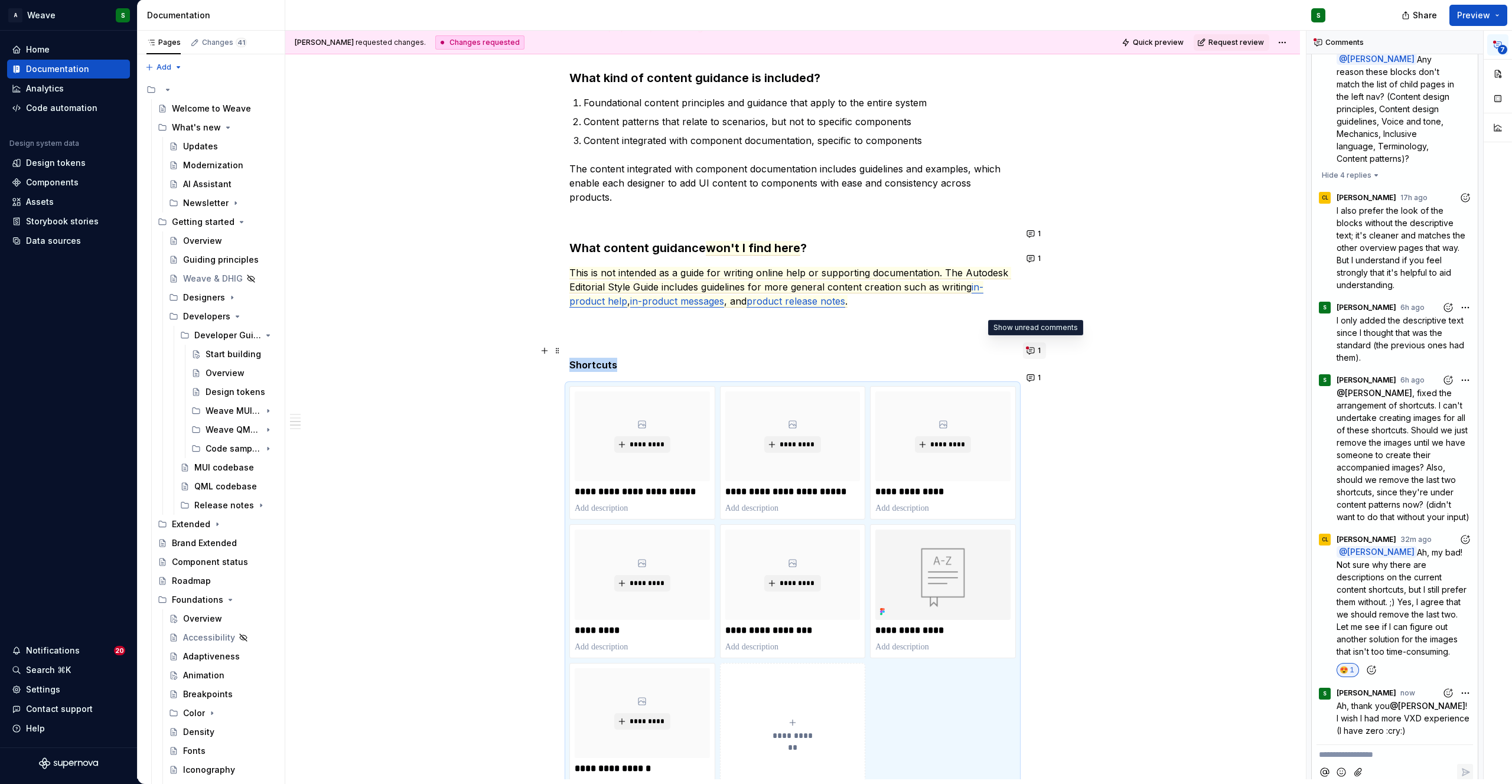
click at [1029, 350] on button "1" at bounding box center [1034, 351] width 23 height 16
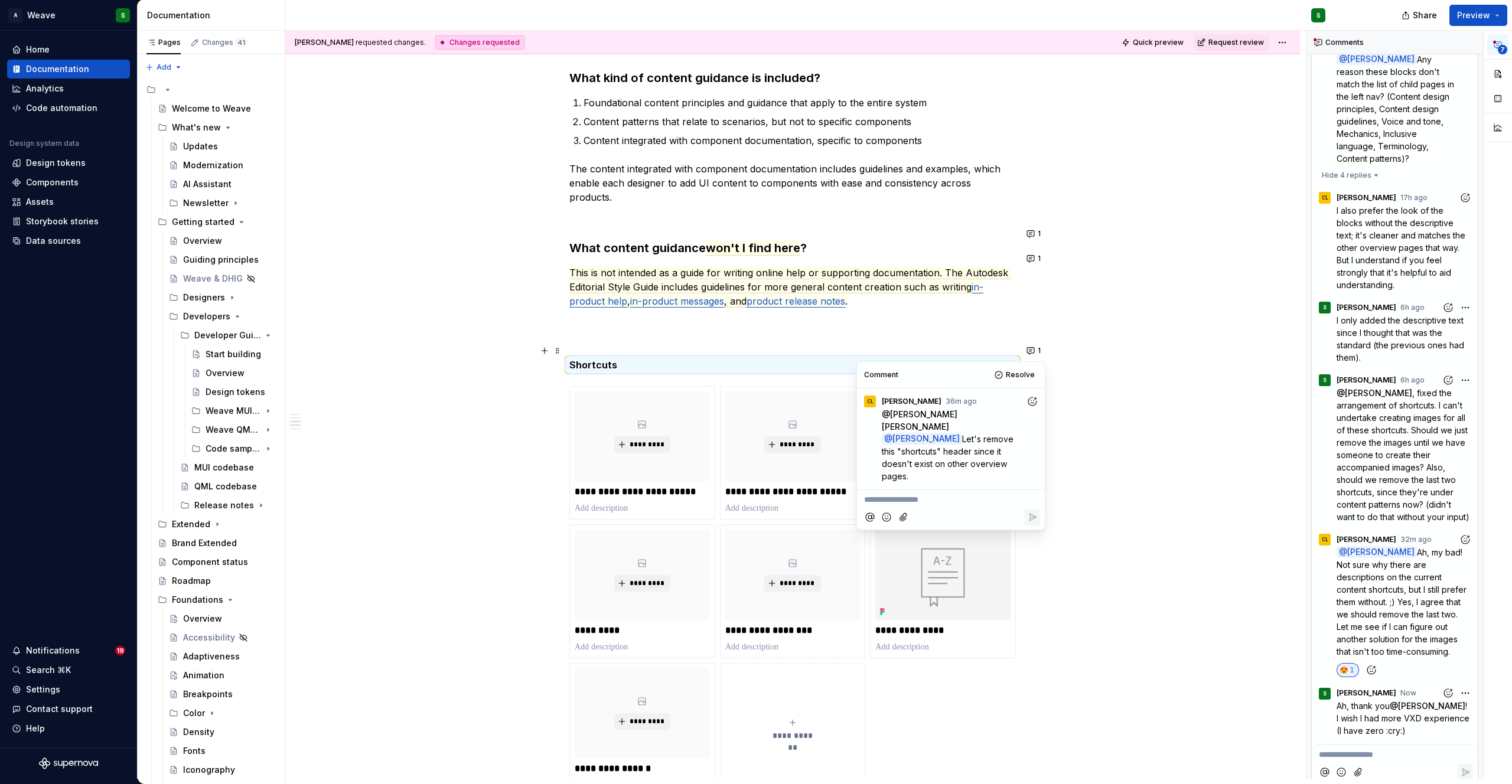
click at [941, 494] on p "**********" at bounding box center [951, 500] width 173 height 12
click at [1030, 512] on icon "Reply" at bounding box center [1032, 517] width 11 height 11
click at [553, 352] on span at bounding box center [558, 351] width 10 height 16
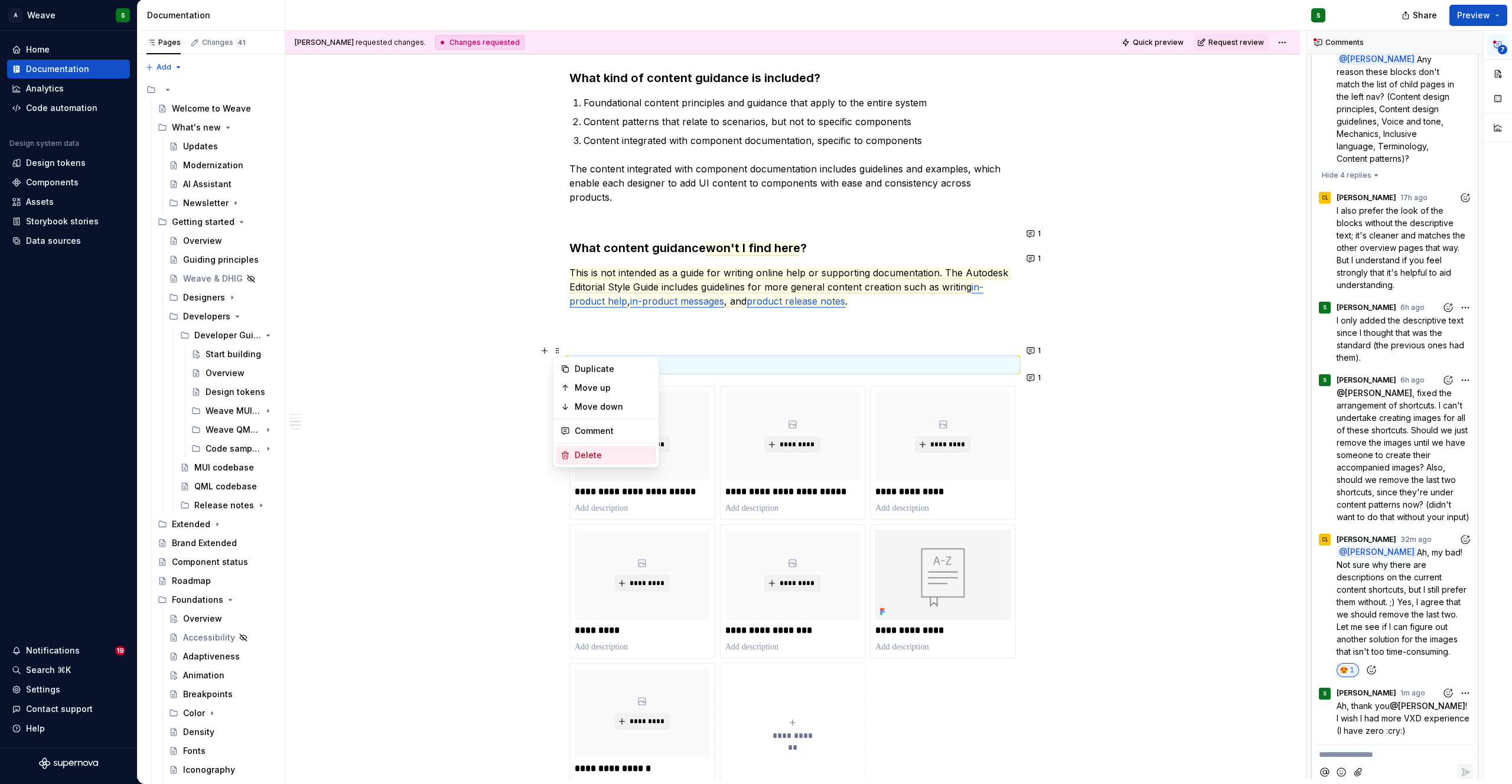
click at [584, 452] on div "Delete" at bounding box center [613, 455] width 77 height 11
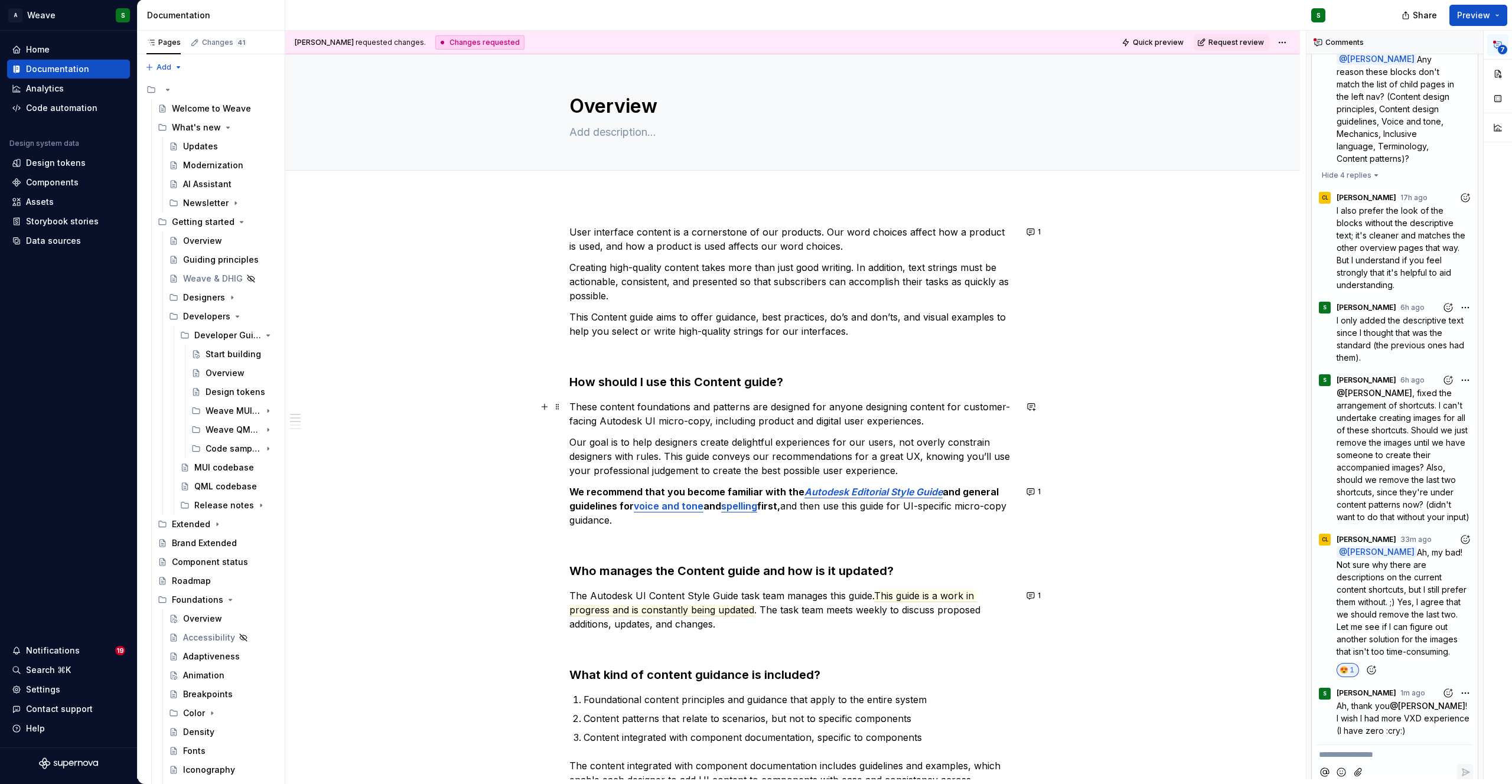
click at [993, 410] on p "These content foundations and patterns are designed for anyone designing conten…" at bounding box center [792, 414] width 446 height 29
type textarea "*"
click at [1036, 237] on button "1" at bounding box center [1034, 232] width 23 height 16
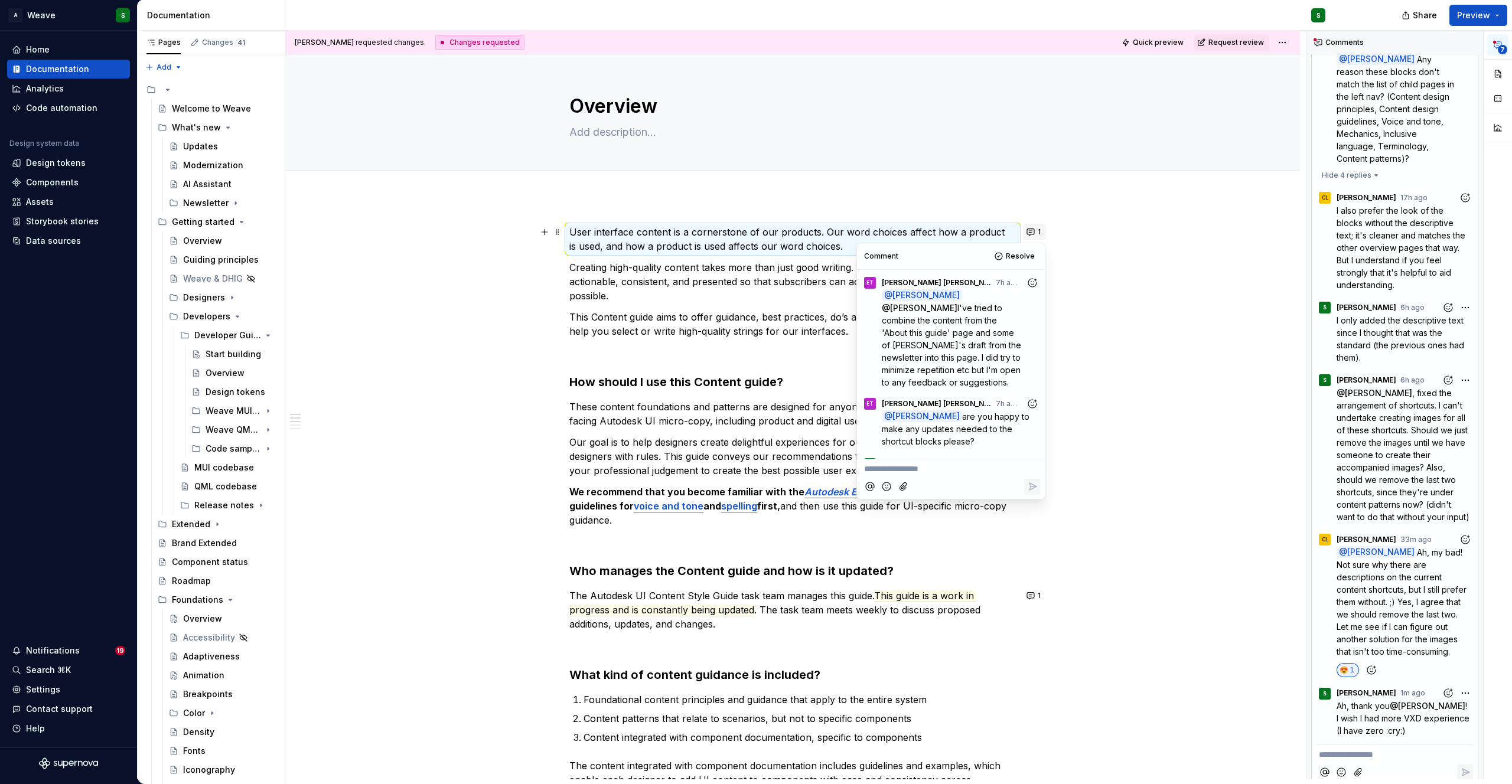
scroll to position [80, 0]
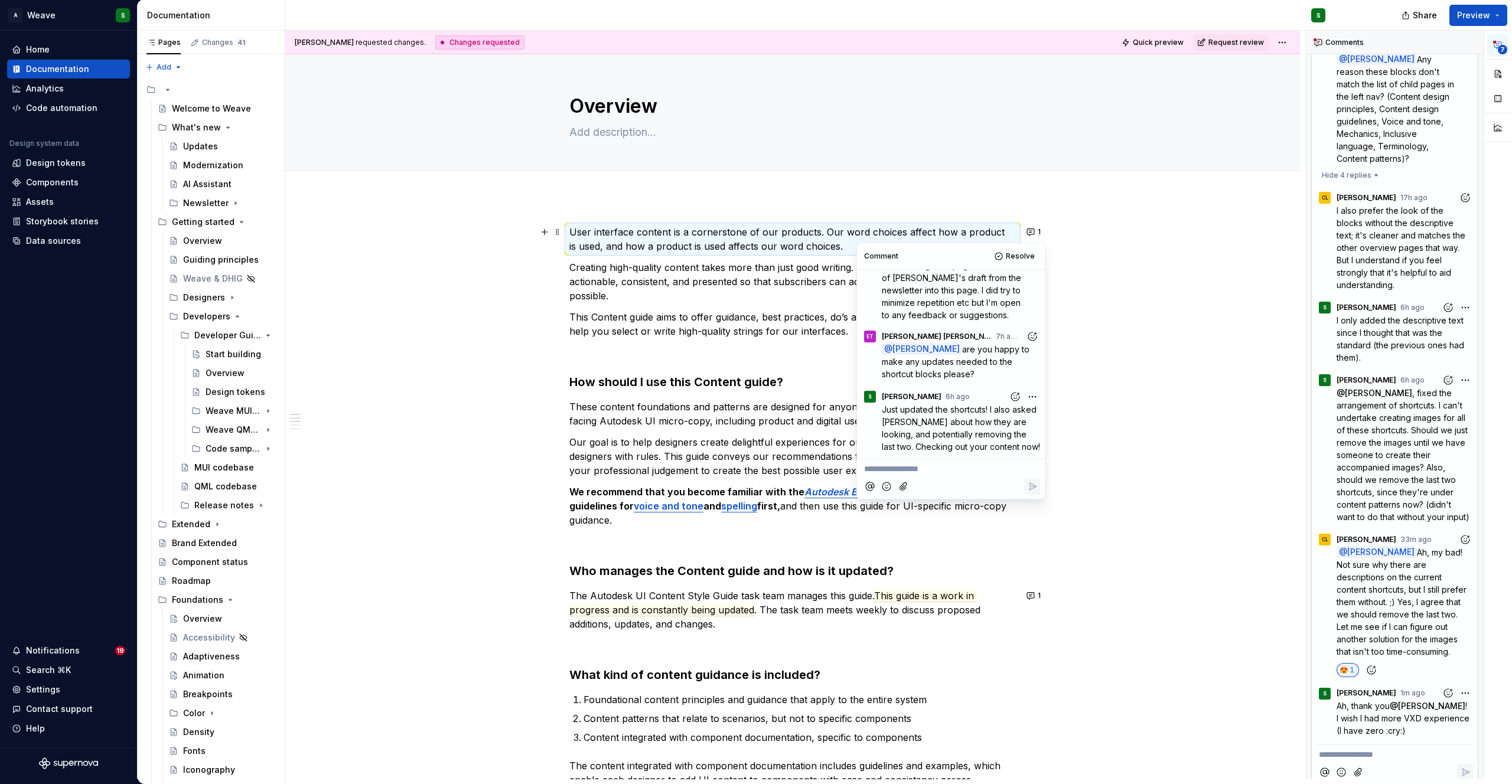
click at [747, 443] on p "Our goal is to help designers create delightful experiences for our users, not …" at bounding box center [792, 456] width 446 height 43
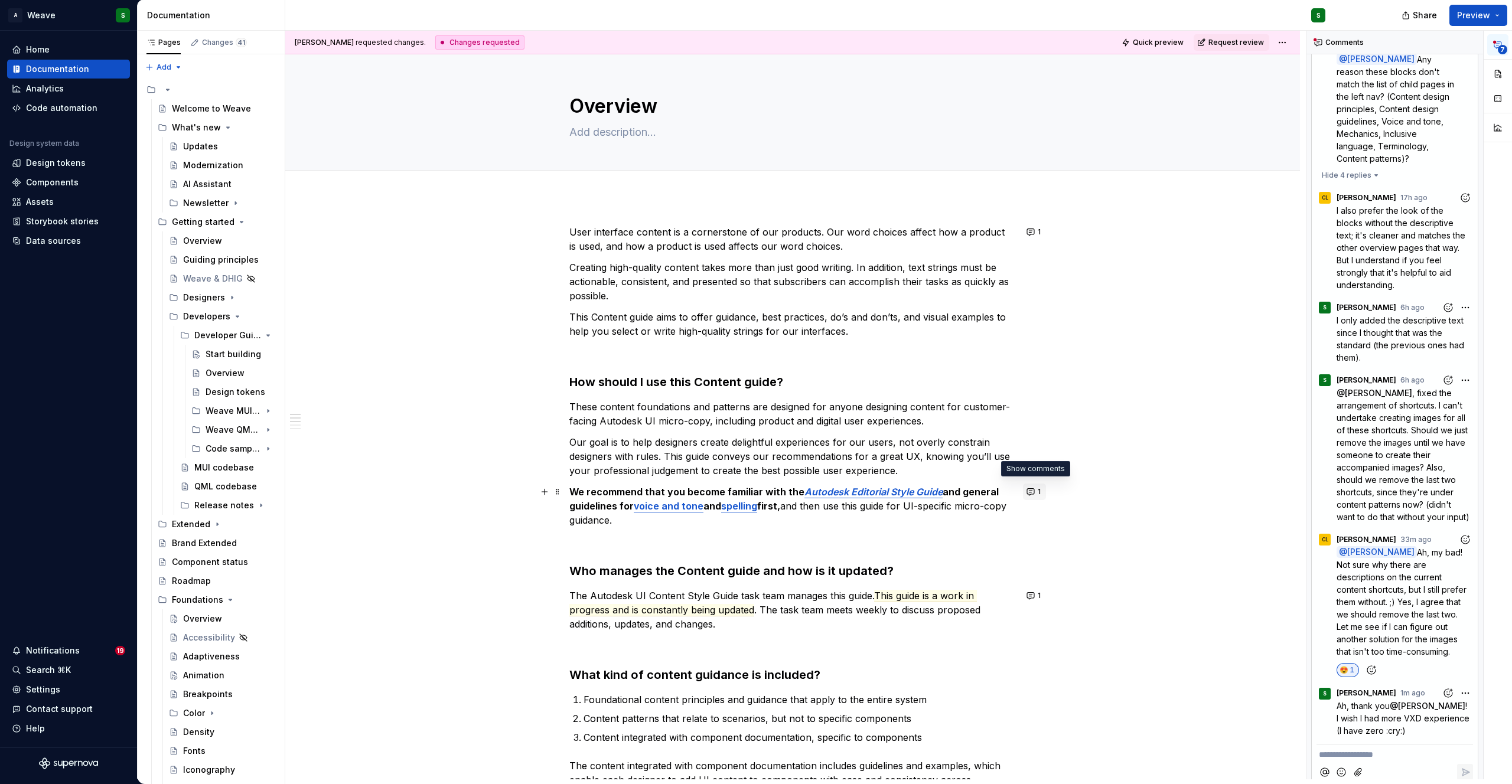
click at [1031, 491] on button "1" at bounding box center [1034, 492] width 23 height 16
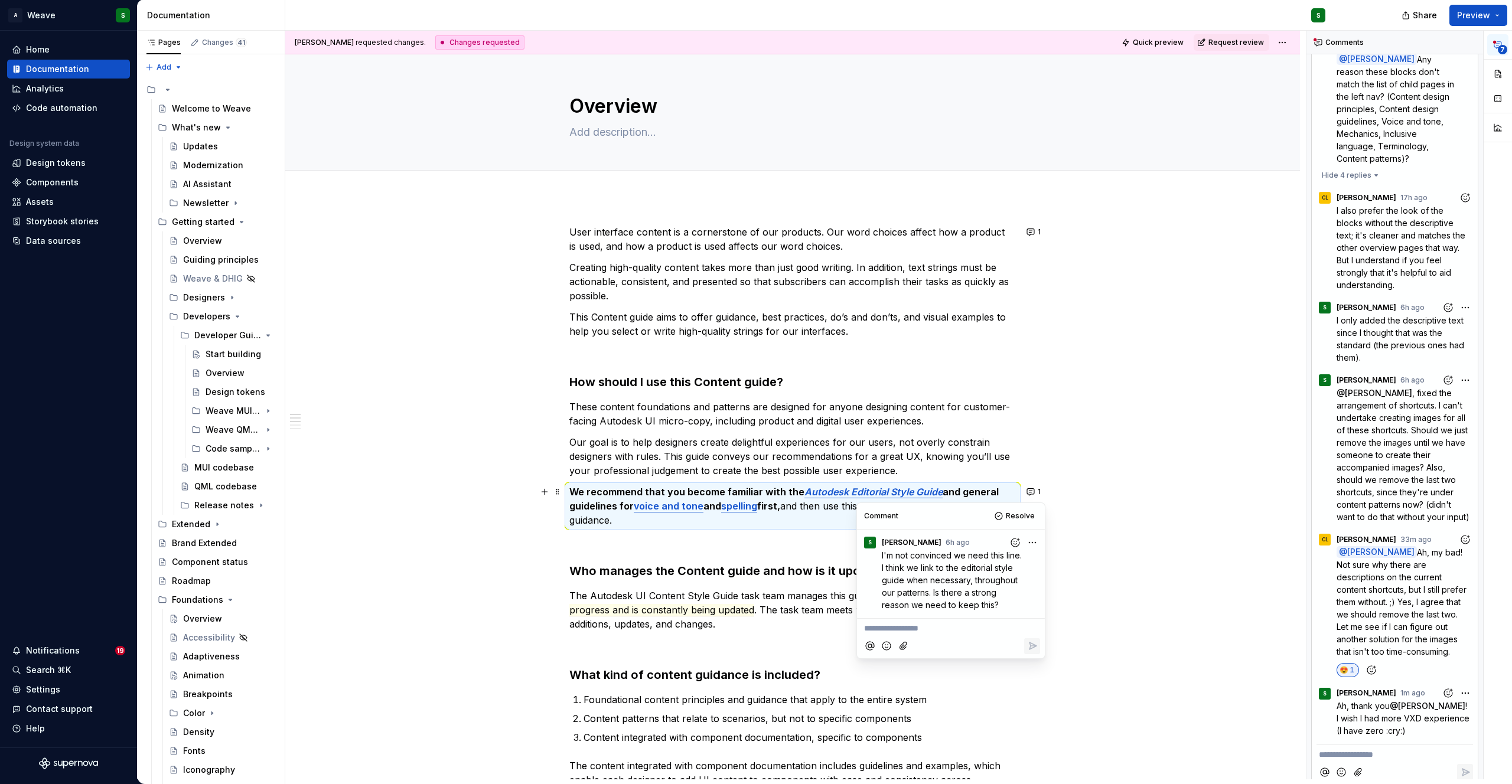
click at [918, 454] on p "Our goal is to help designers create delightful experiences for our users, not …" at bounding box center [792, 456] width 446 height 43
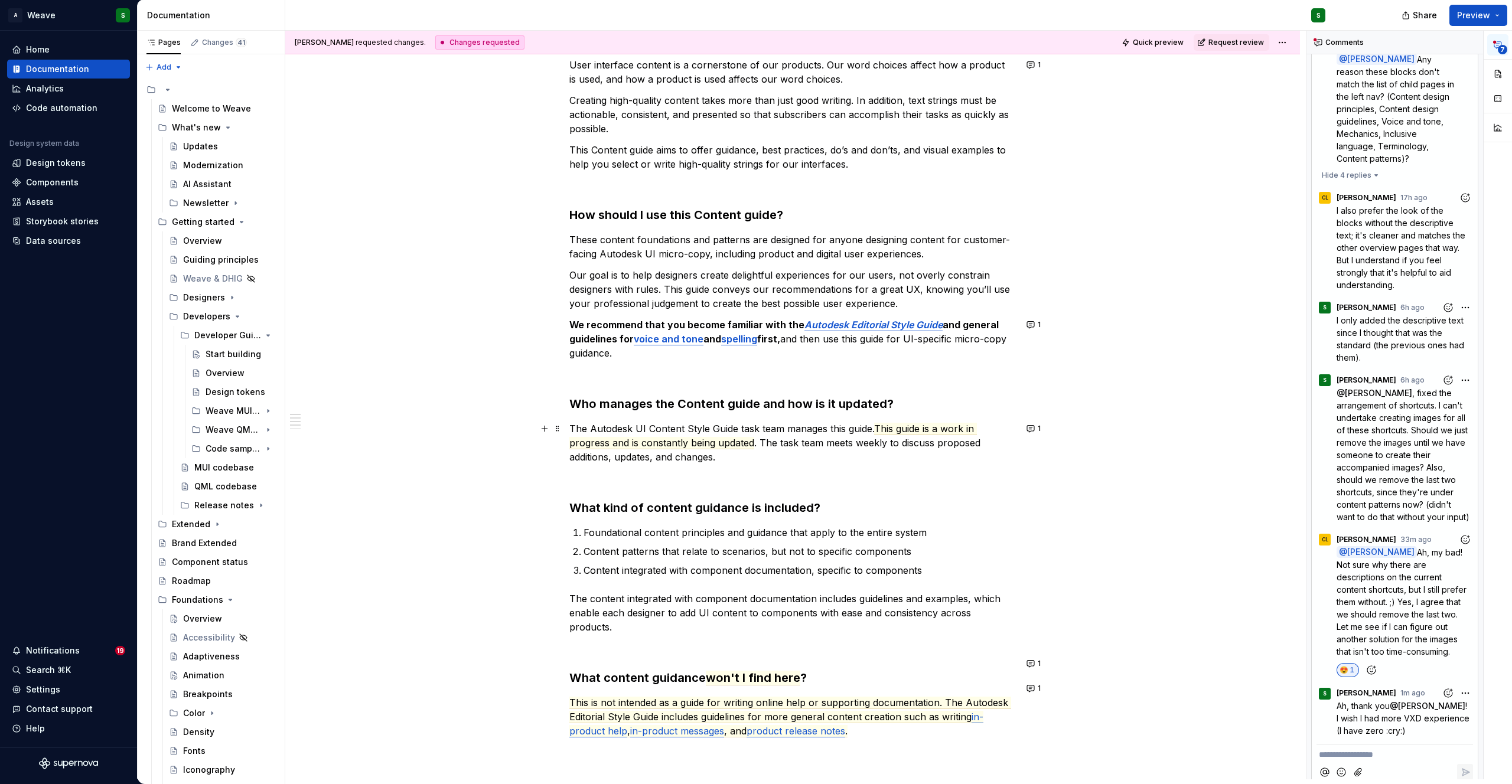
scroll to position [201, 0]
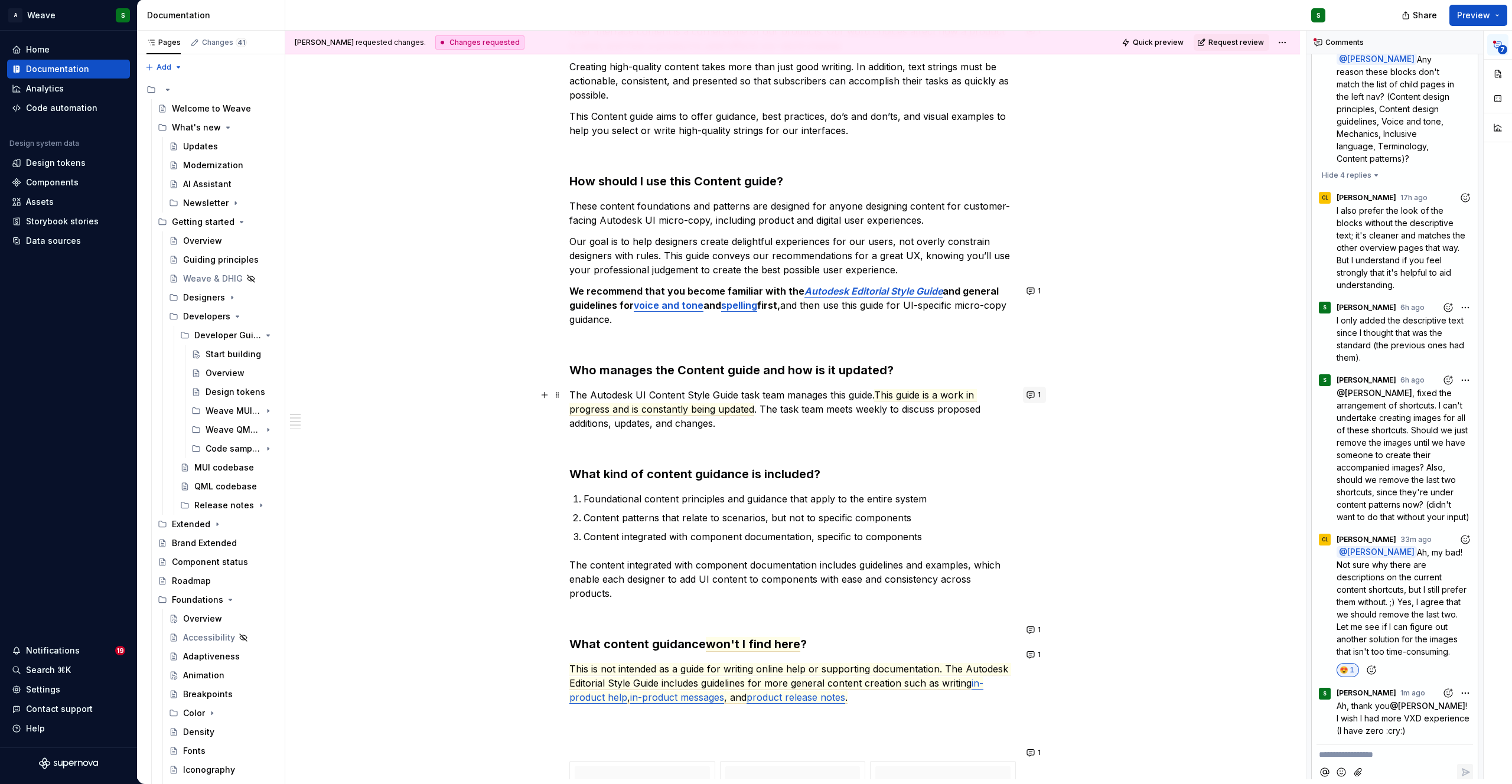
click at [1031, 399] on button "1" at bounding box center [1034, 395] width 23 height 16
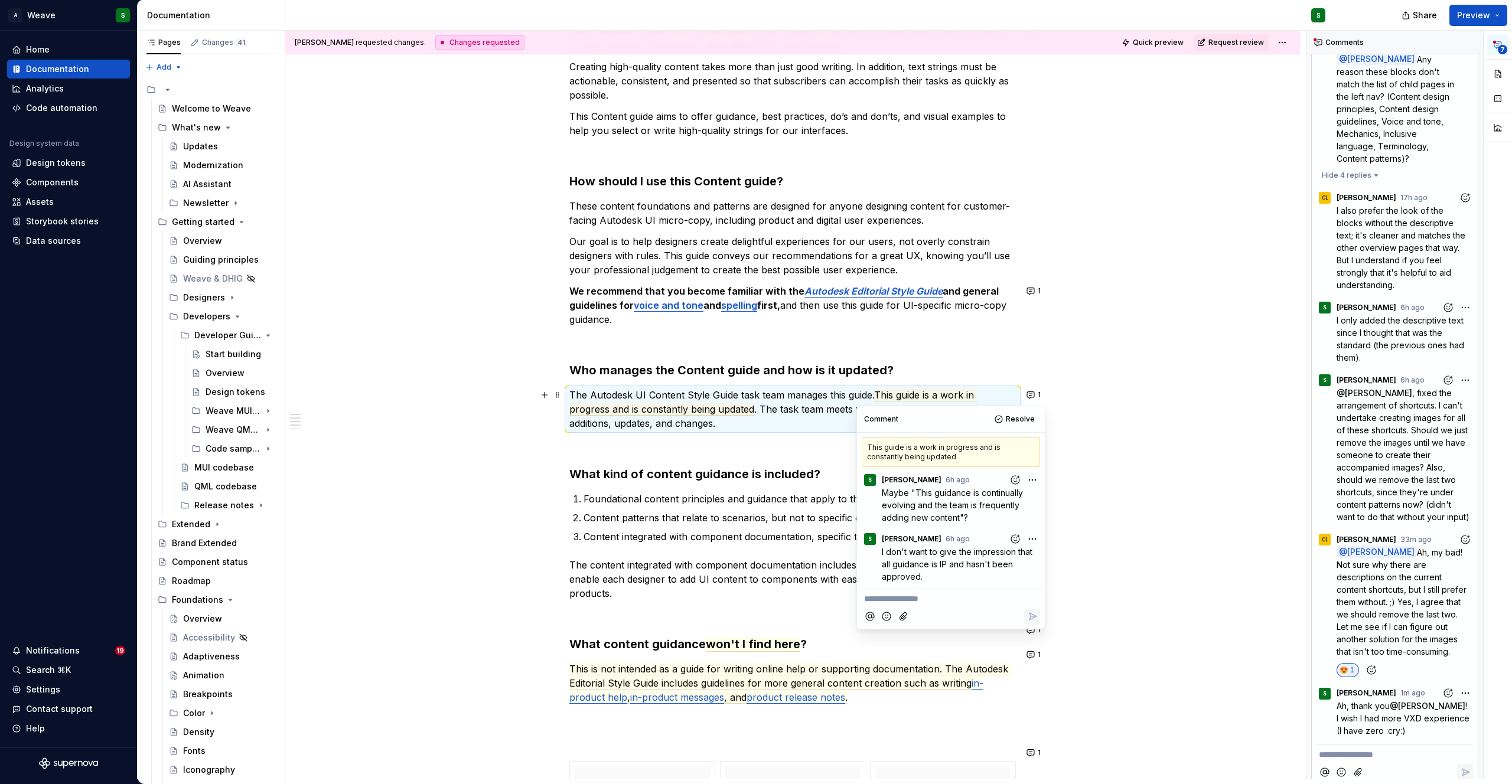
click at [747, 472] on strong "What kind of content guidance is included?" at bounding box center [694, 473] width 251 height 14
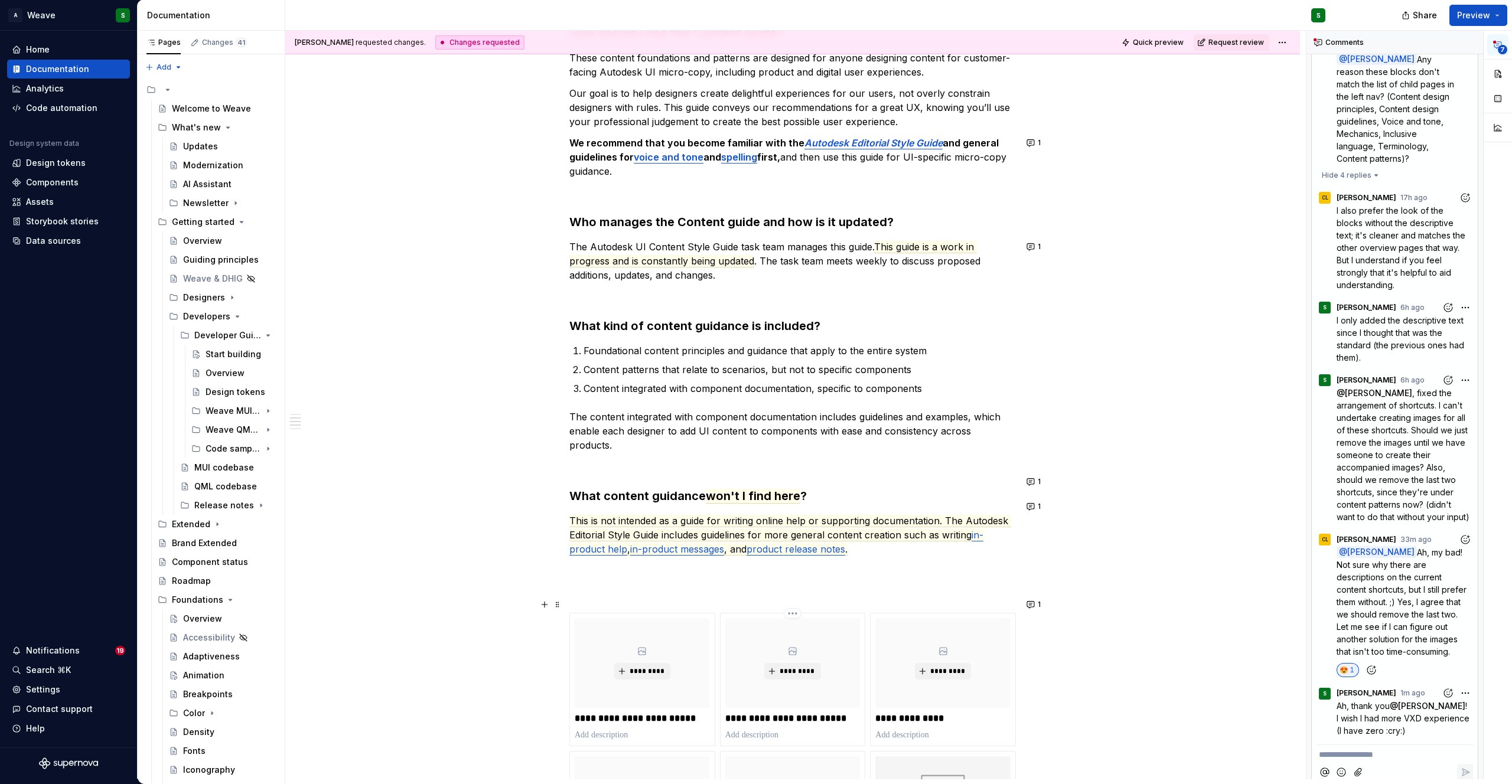
scroll to position [428, 0]
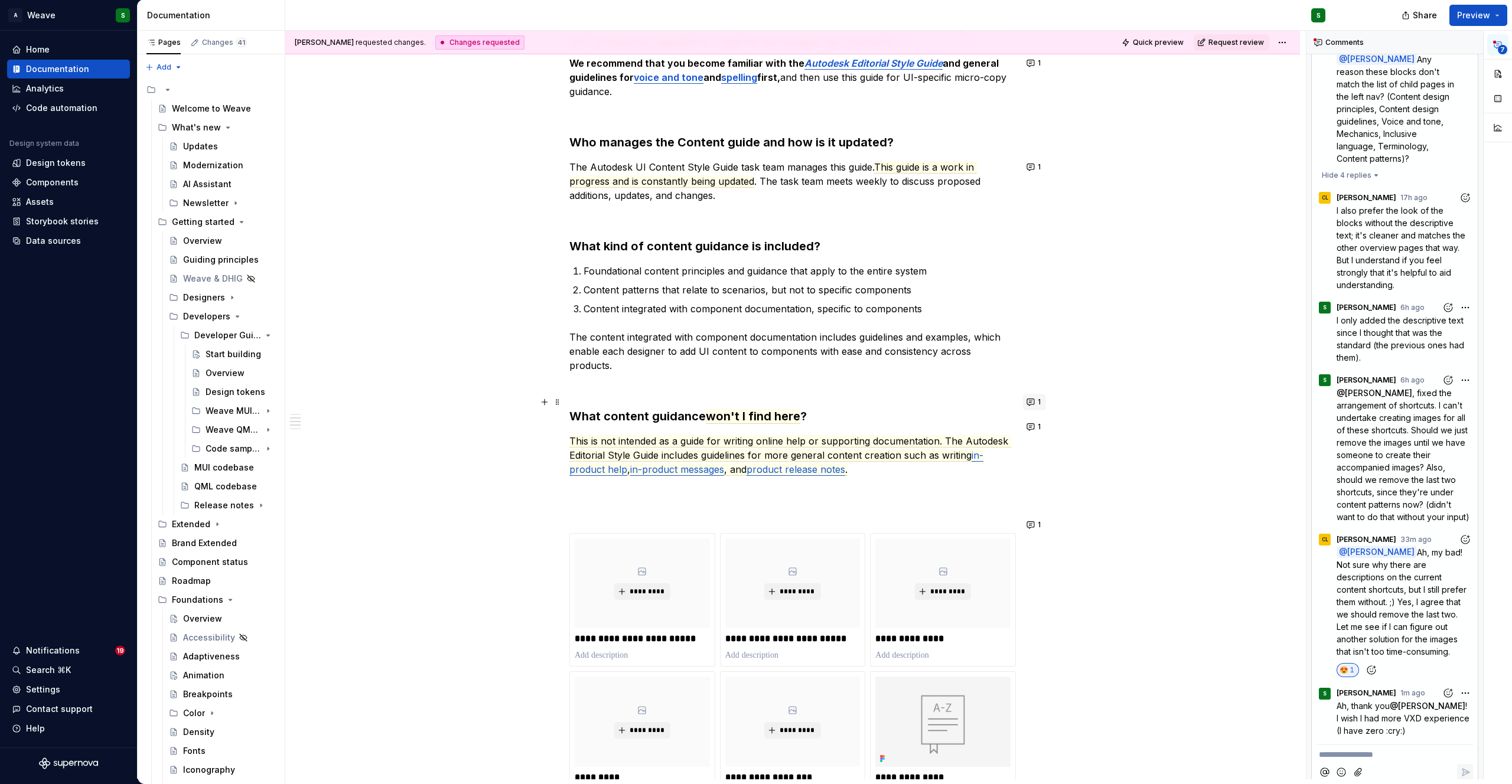
click at [1031, 404] on button "1" at bounding box center [1034, 402] width 23 height 16
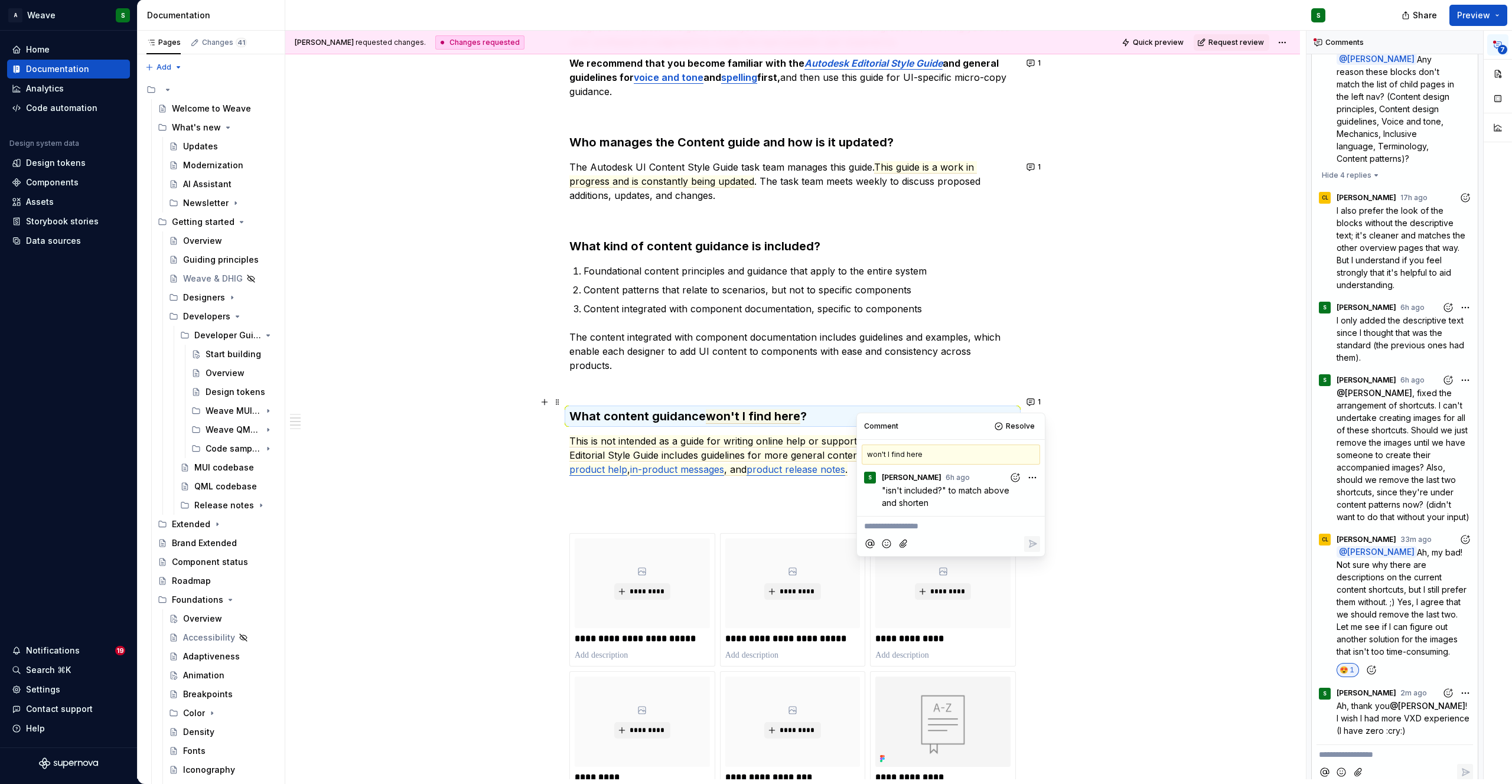
click at [763, 387] on div "User interface content is a cornerstone of our products. Our word choices affec…" at bounding box center [792, 429] width 446 height 1266
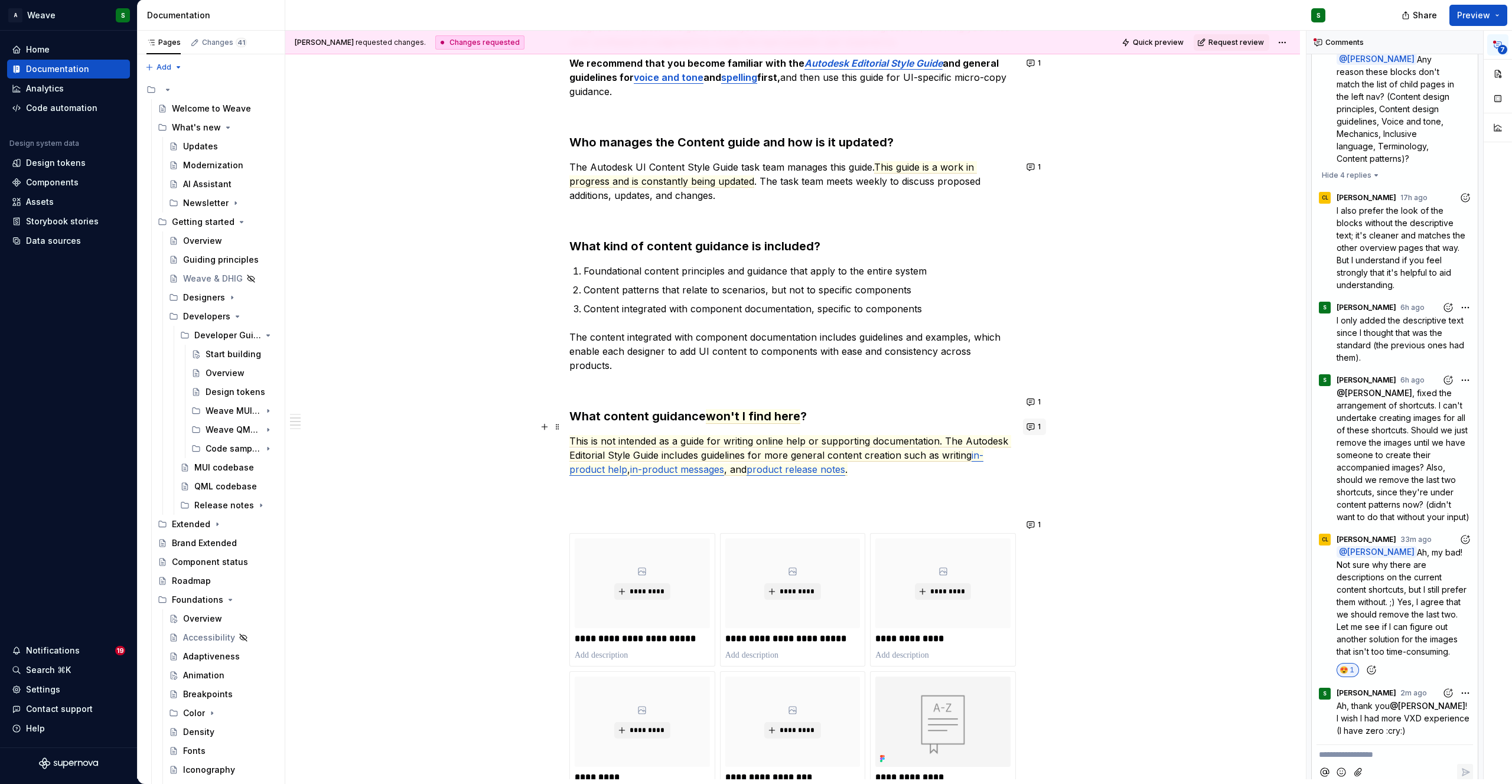
click at [1033, 422] on button "1" at bounding box center [1034, 427] width 23 height 16
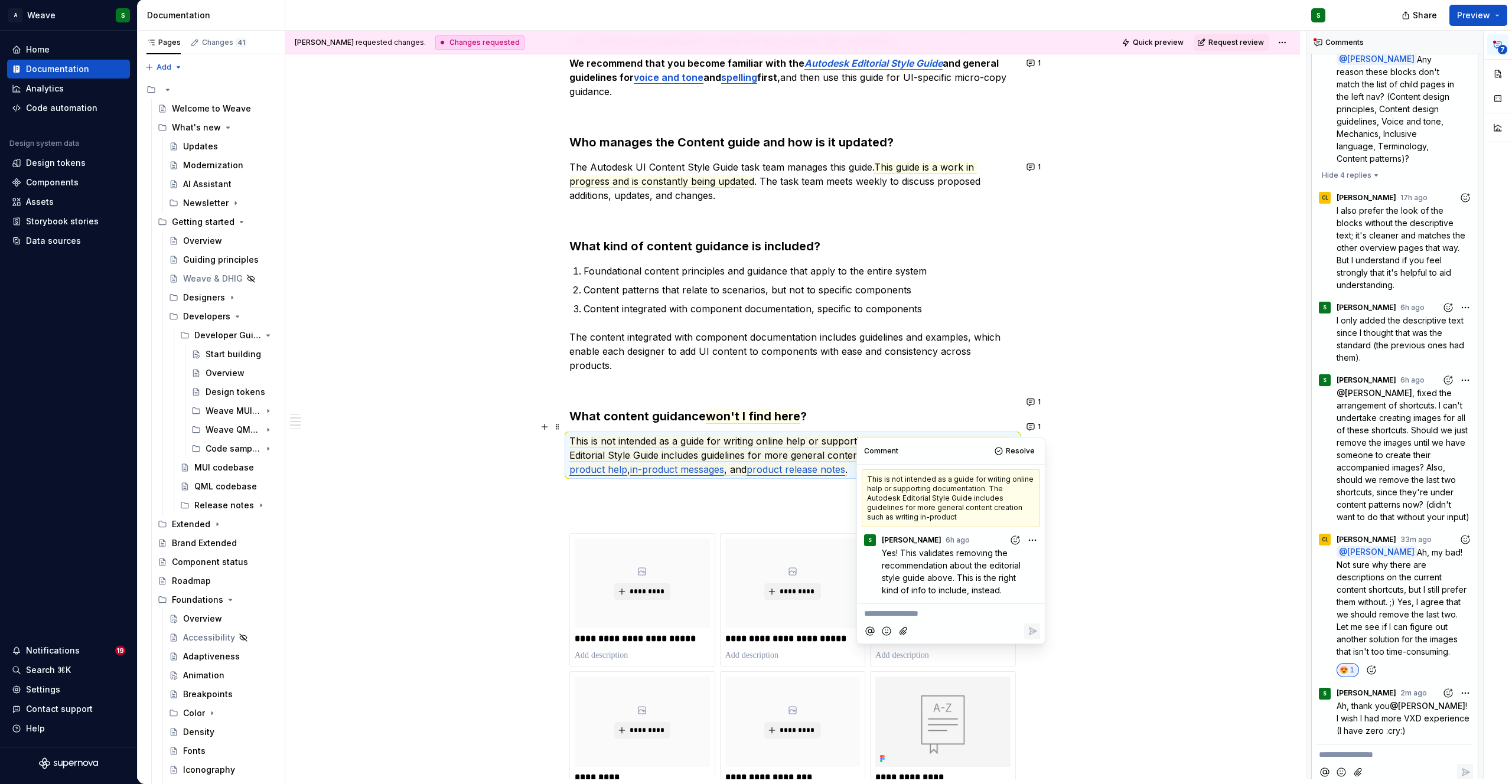
click at [958, 384] on div "User interface content is a cornerstone of our products. Our word choices affec…" at bounding box center [792, 429] width 446 height 1266
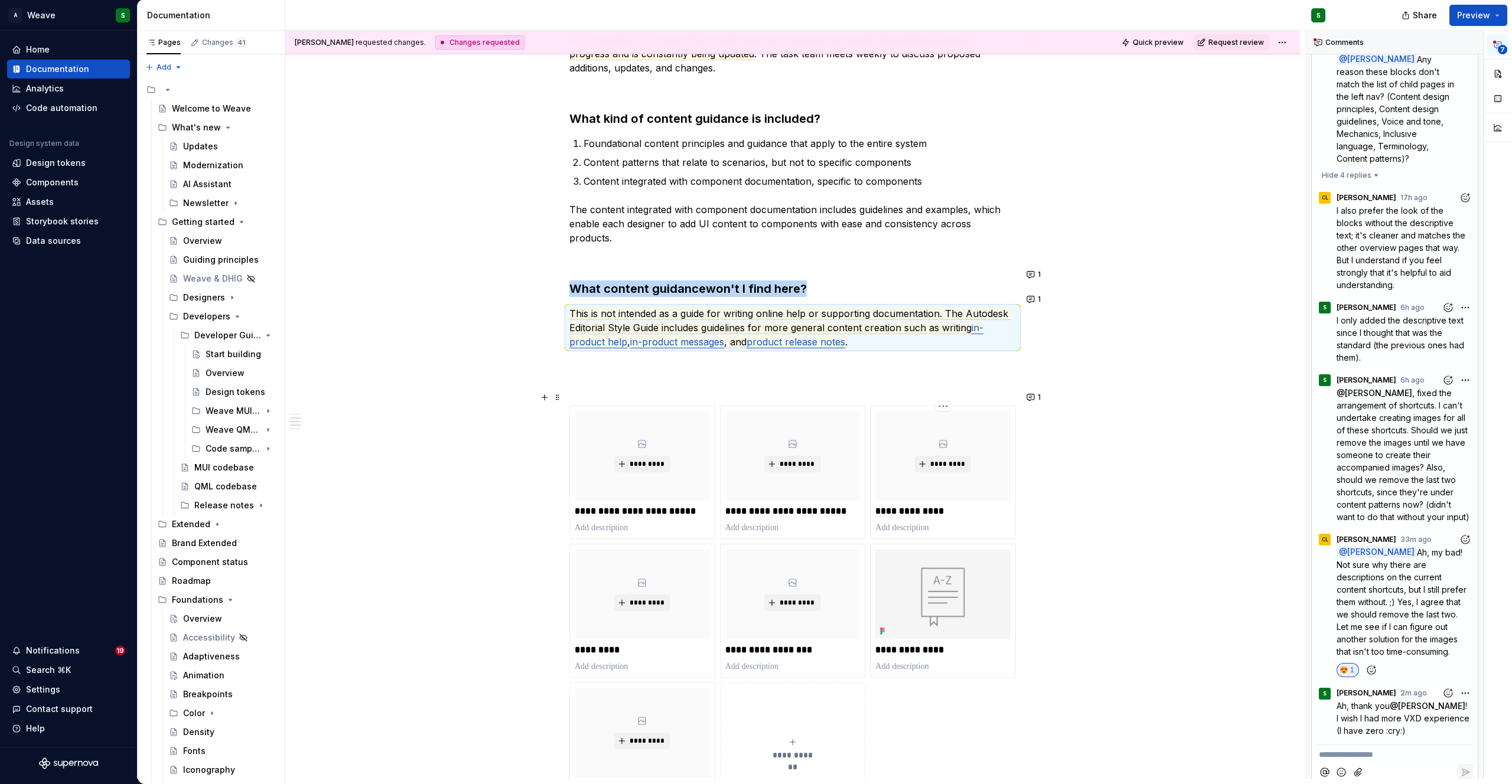
scroll to position [590, 0]
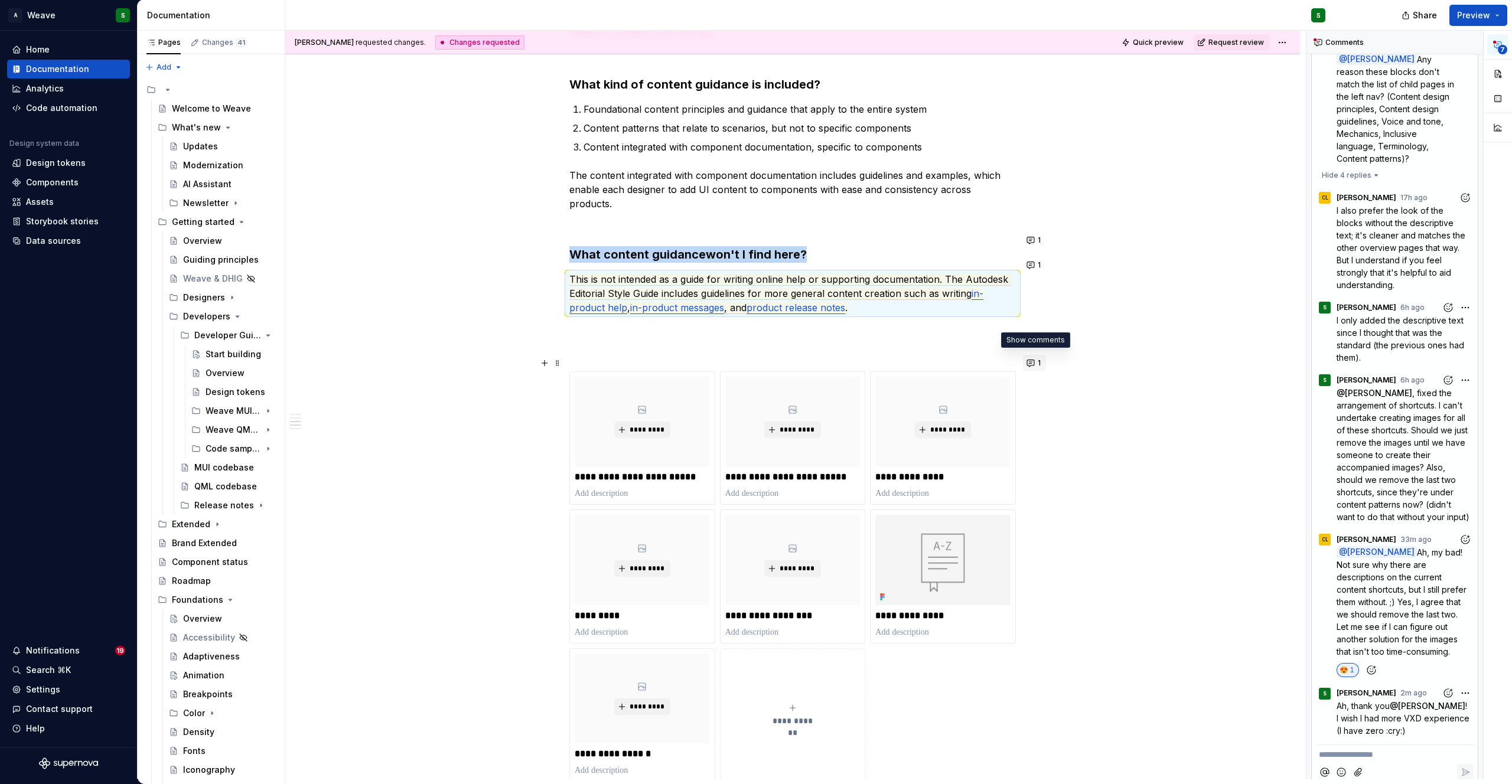
click at [1026, 367] on button "1" at bounding box center [1034, 363] width 23 height 16
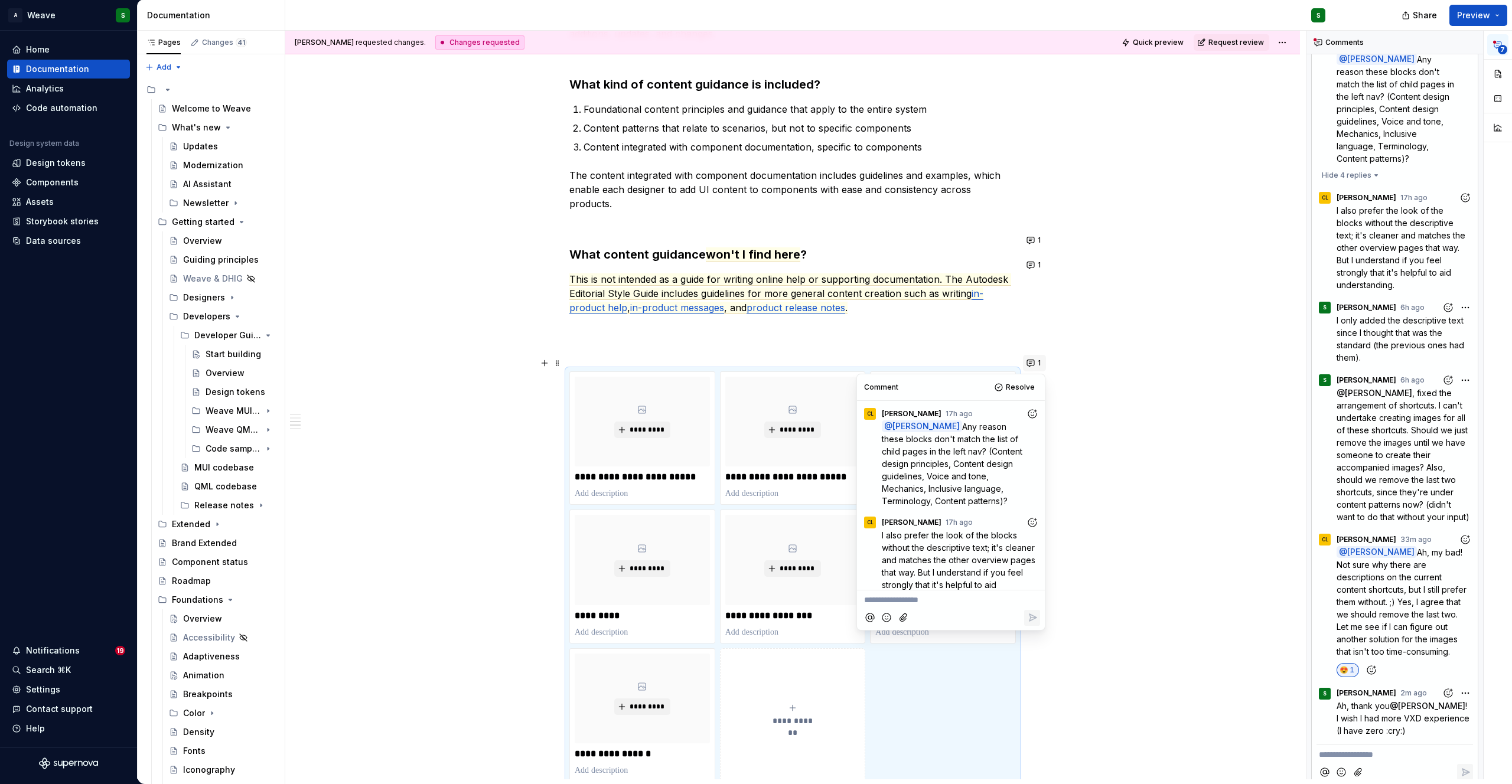
scroll to position [430, 0]
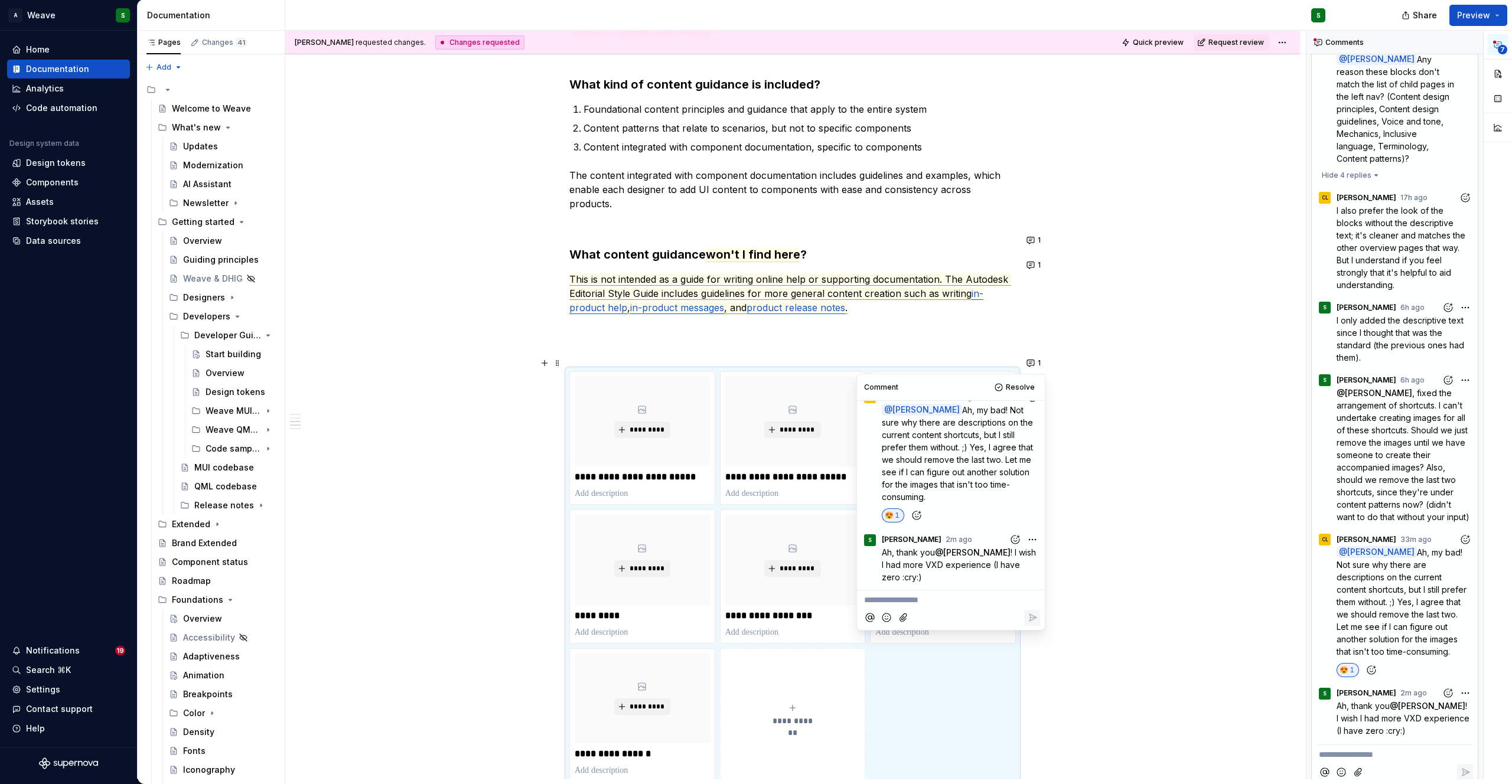
click at [954, 276] on span "This is not intended as a guide for writing online help or supporting documenta…" at bounding box center [790, 286] width 442 height 27
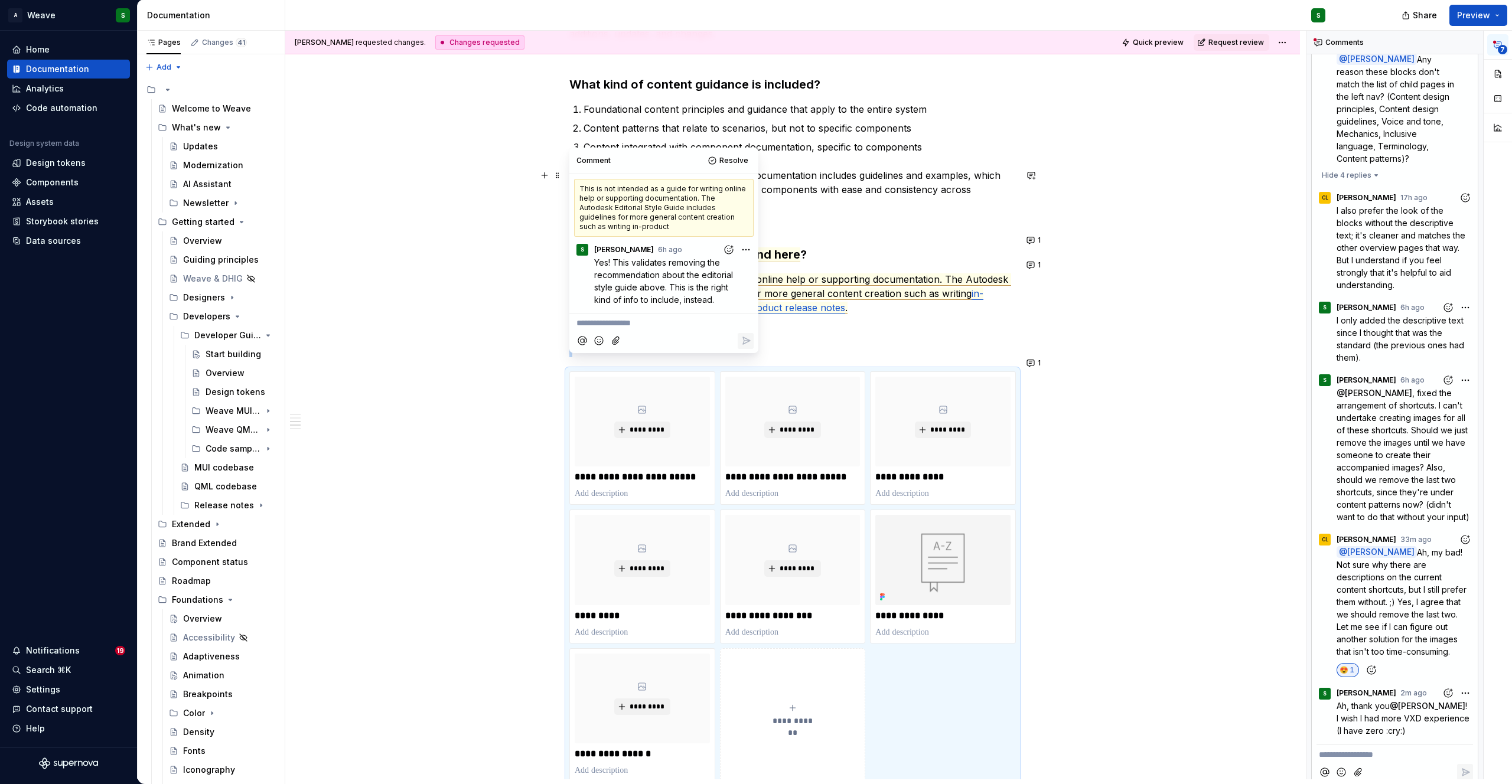
click at [829, 180] on commenthighlight "The content integrated with component documentation includes guidelines and exa…" at bounding box center [786, 189] width 434 height 40
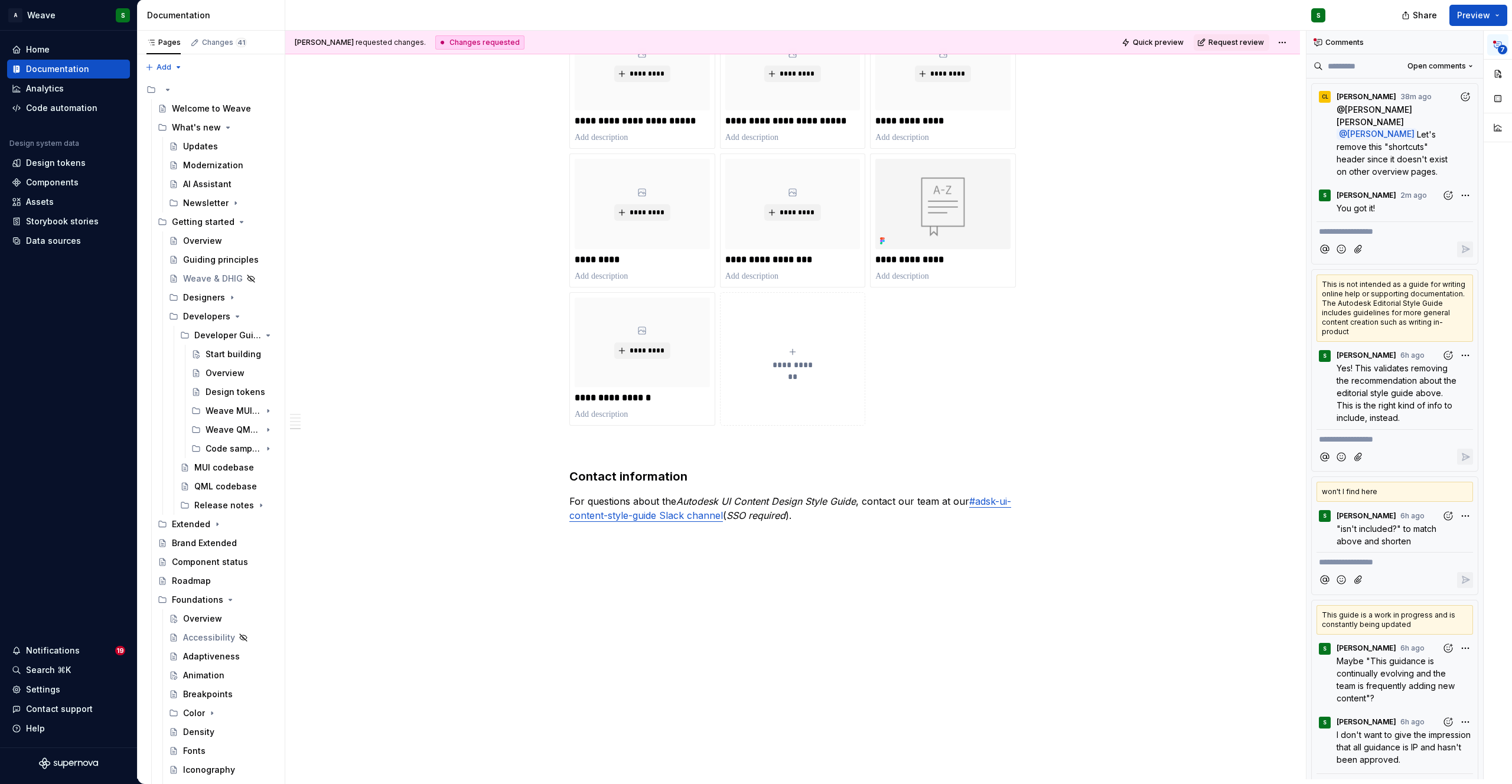
scroll to position [0, 0]
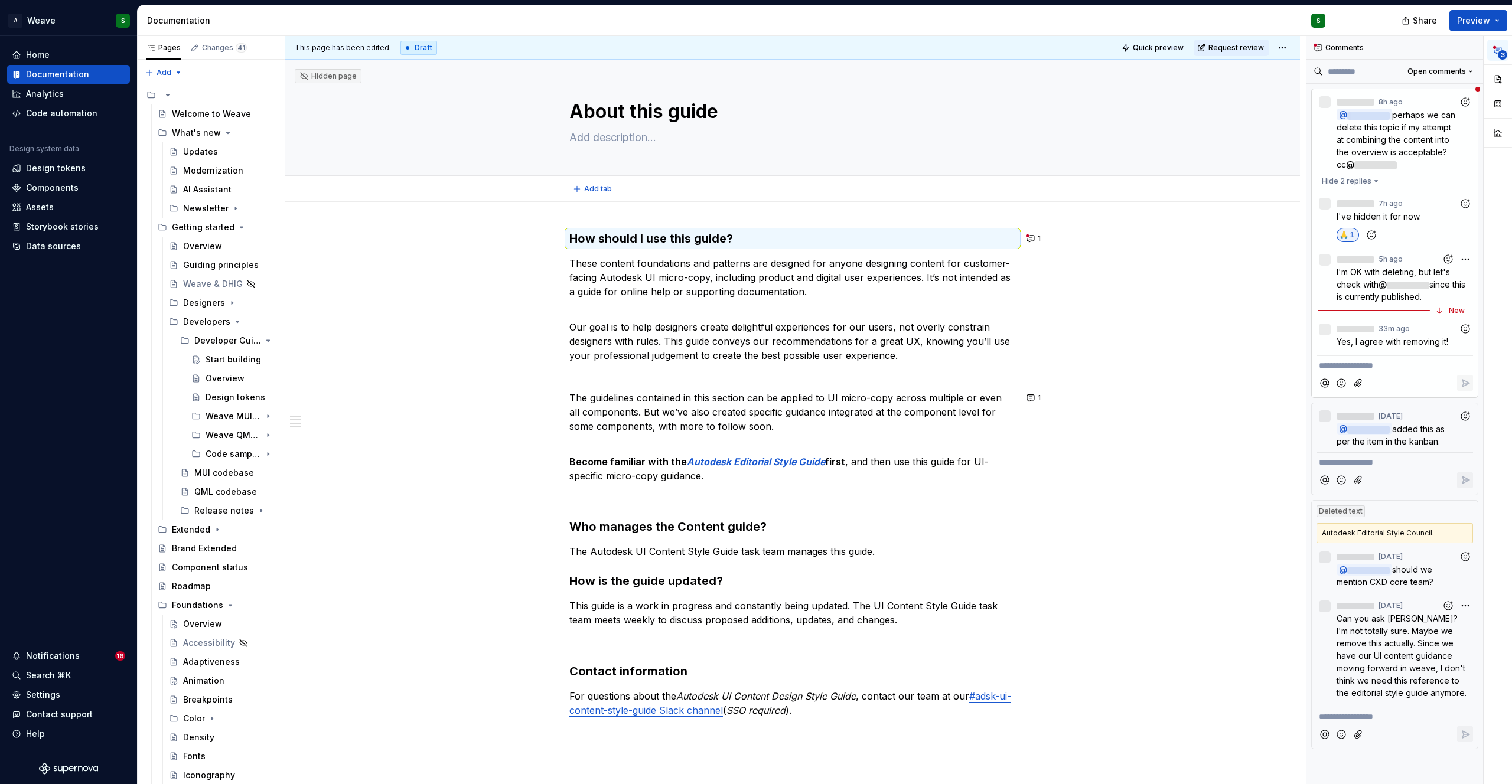
scroll to position [6, 0]
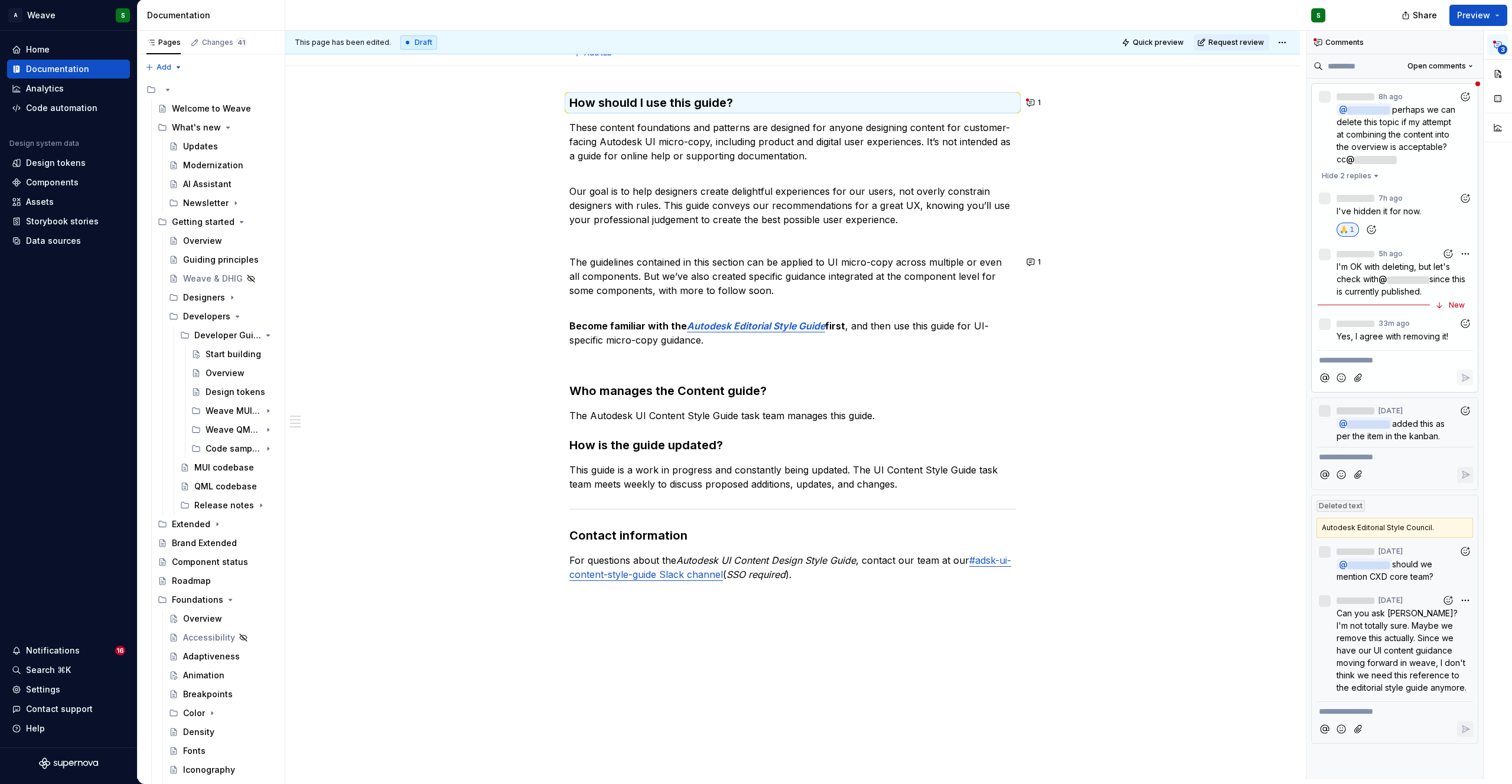
type textarea "*"
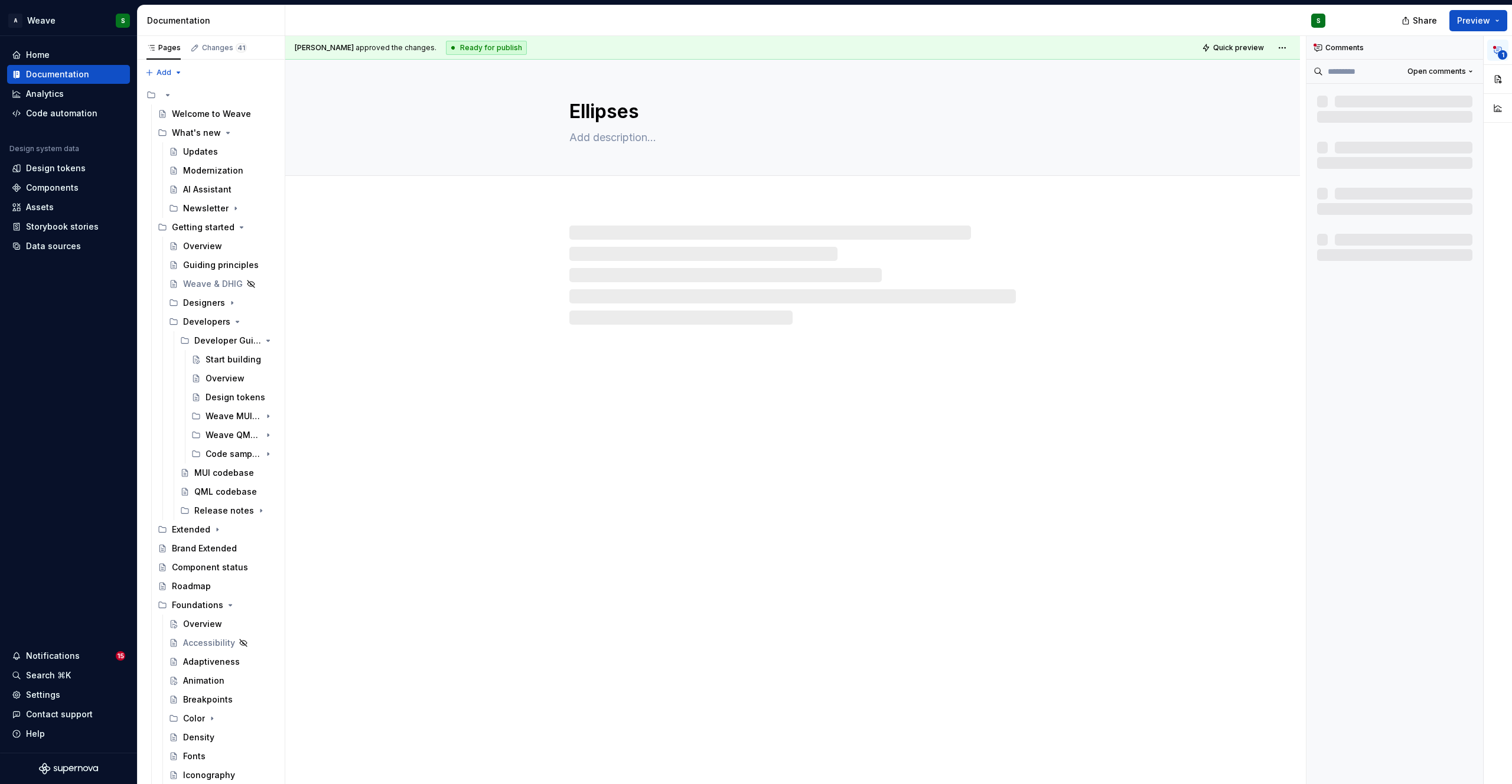
type textarea "*"
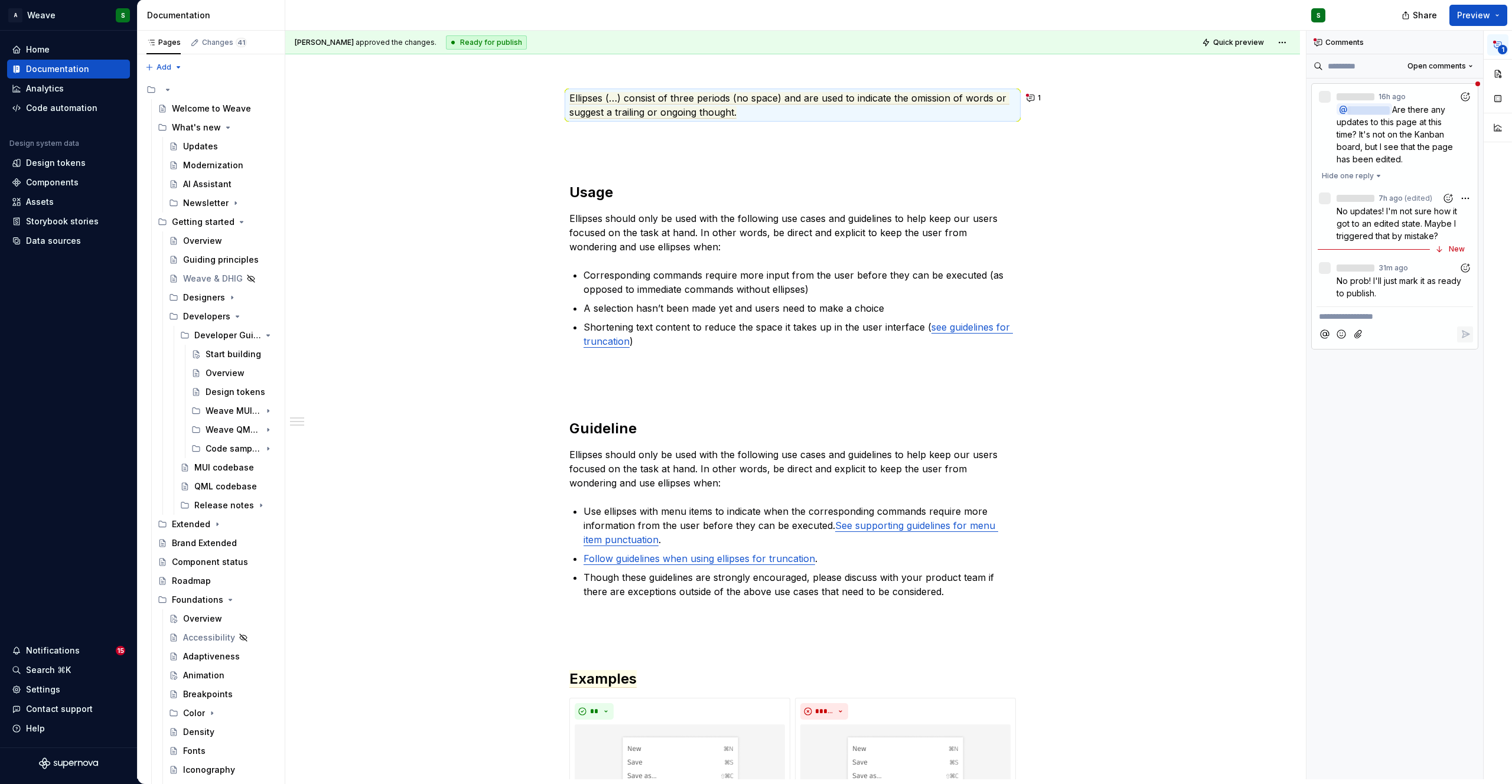
scroll to position [135, 0]
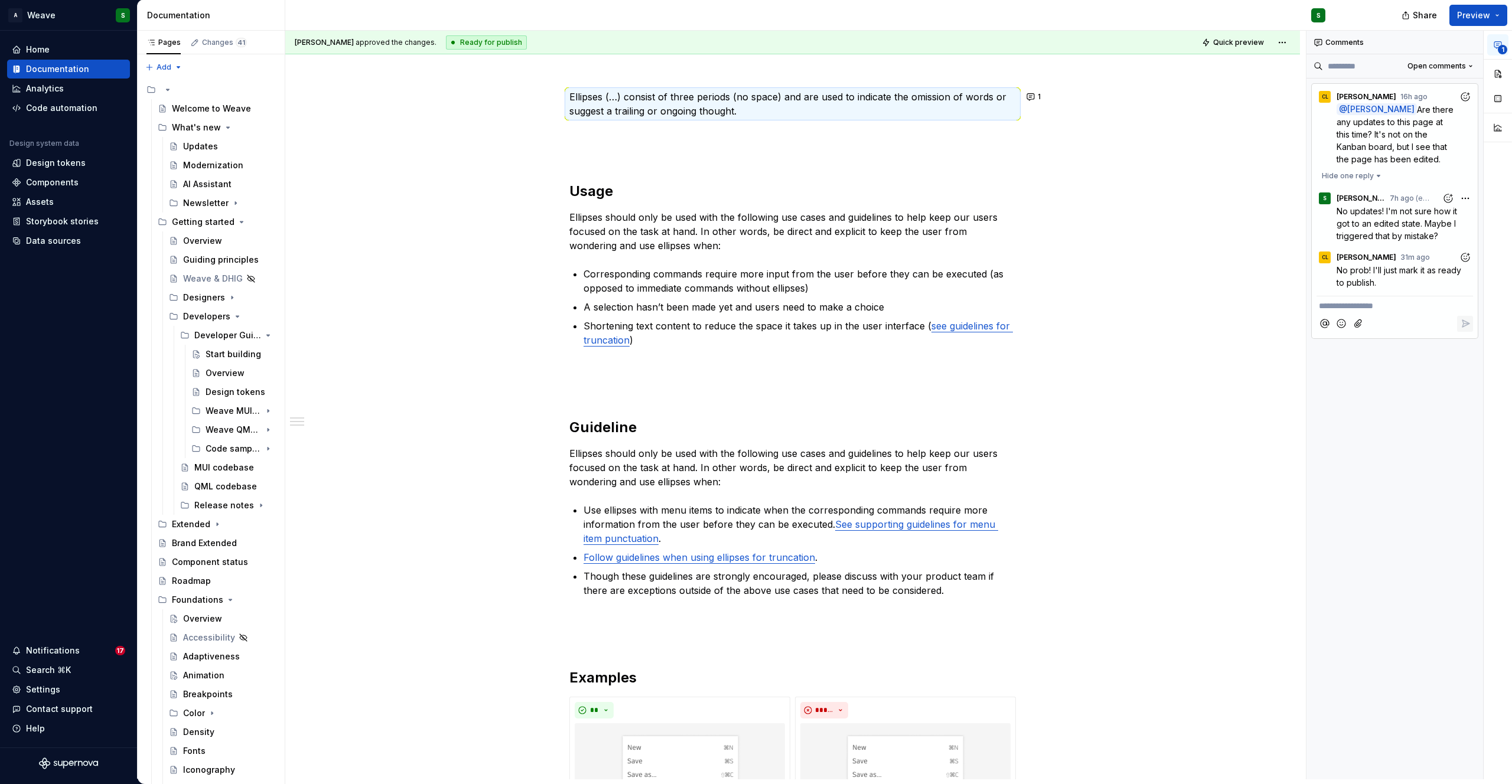
click at [1469, 258] on icon "Add reaction" at bounding box center [1465, 257] width 8 height 8
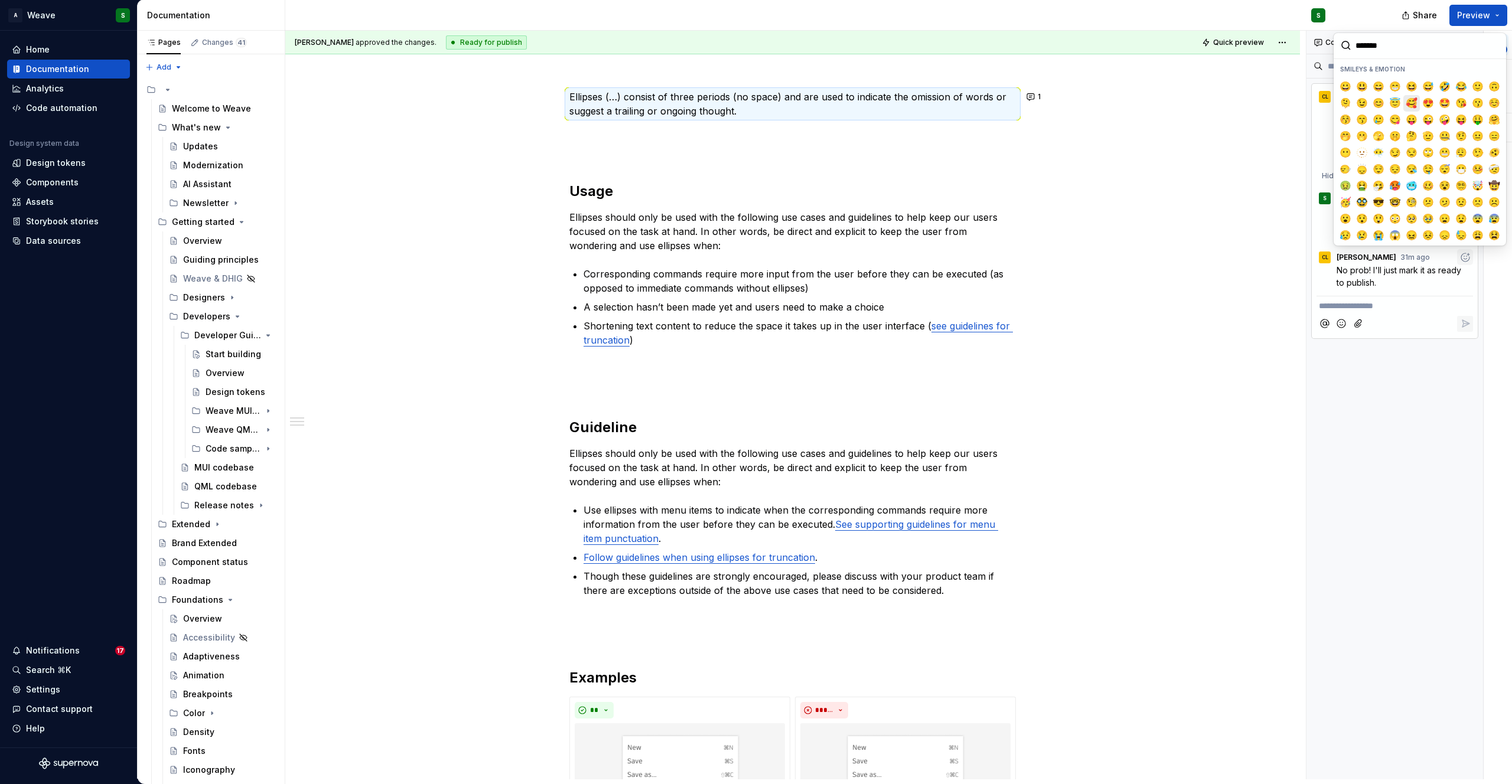
click at [1409, 103] on span "🥰" at bounding box center [1412, 103] width 10 height 11
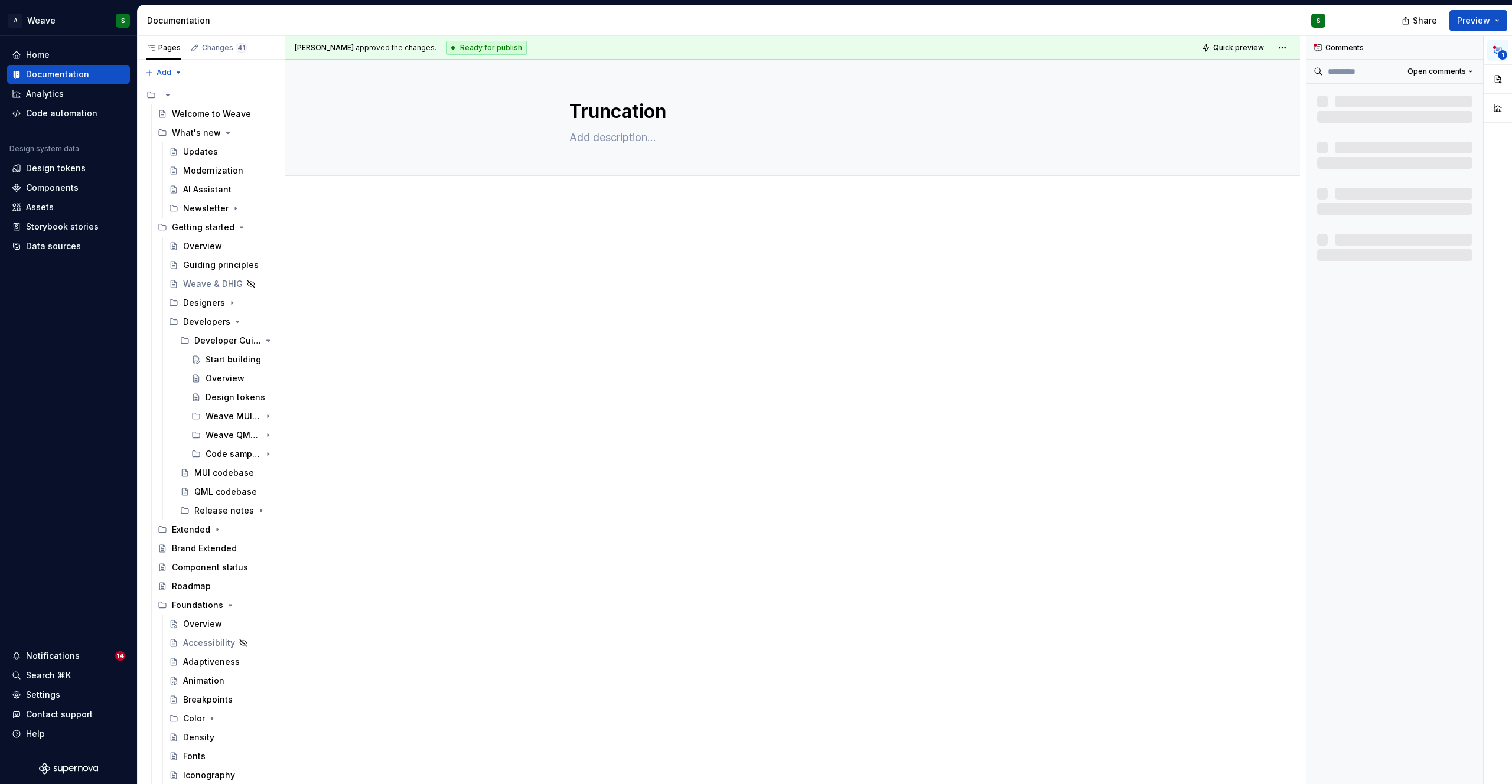
type textarea "*"
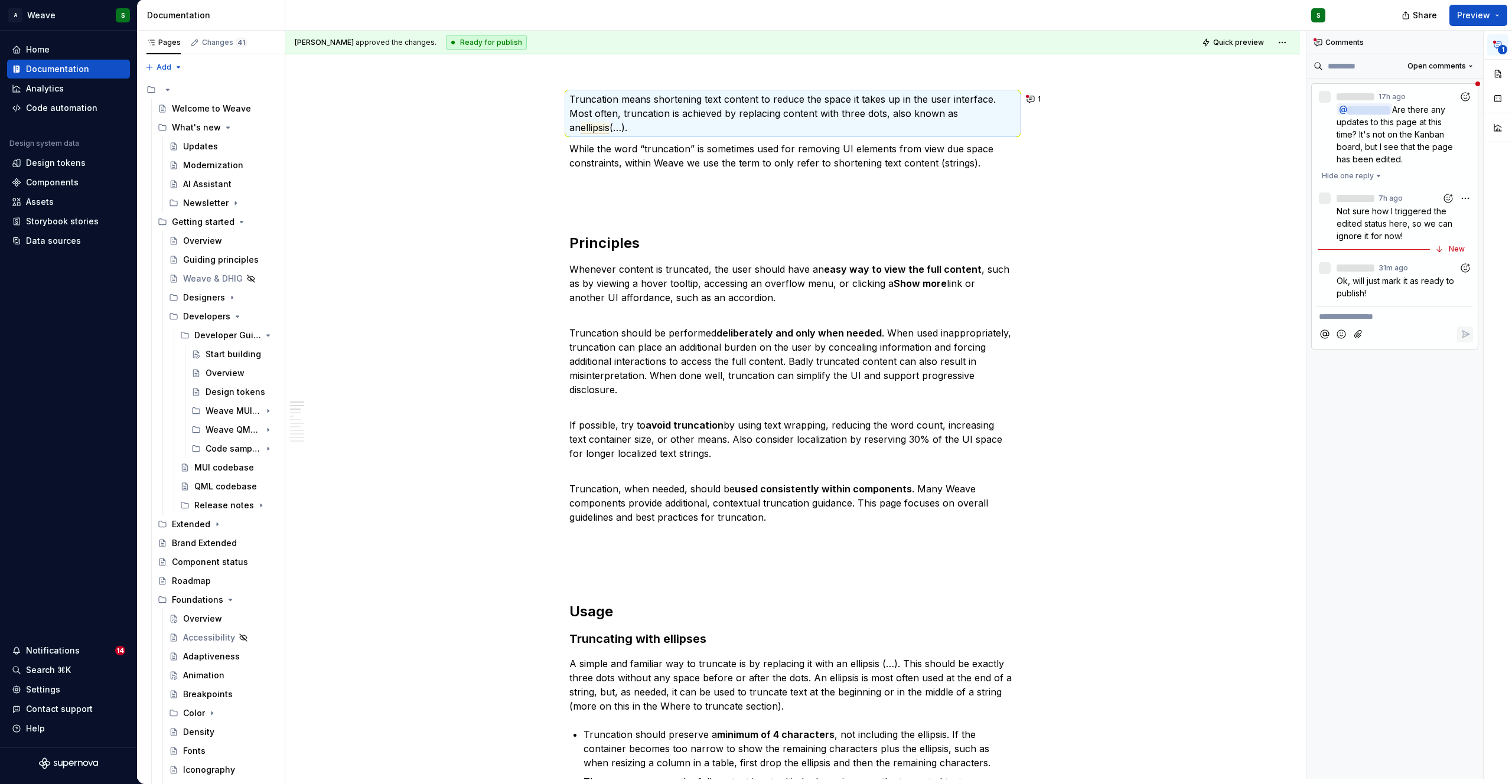
scroll to position [135, 0]
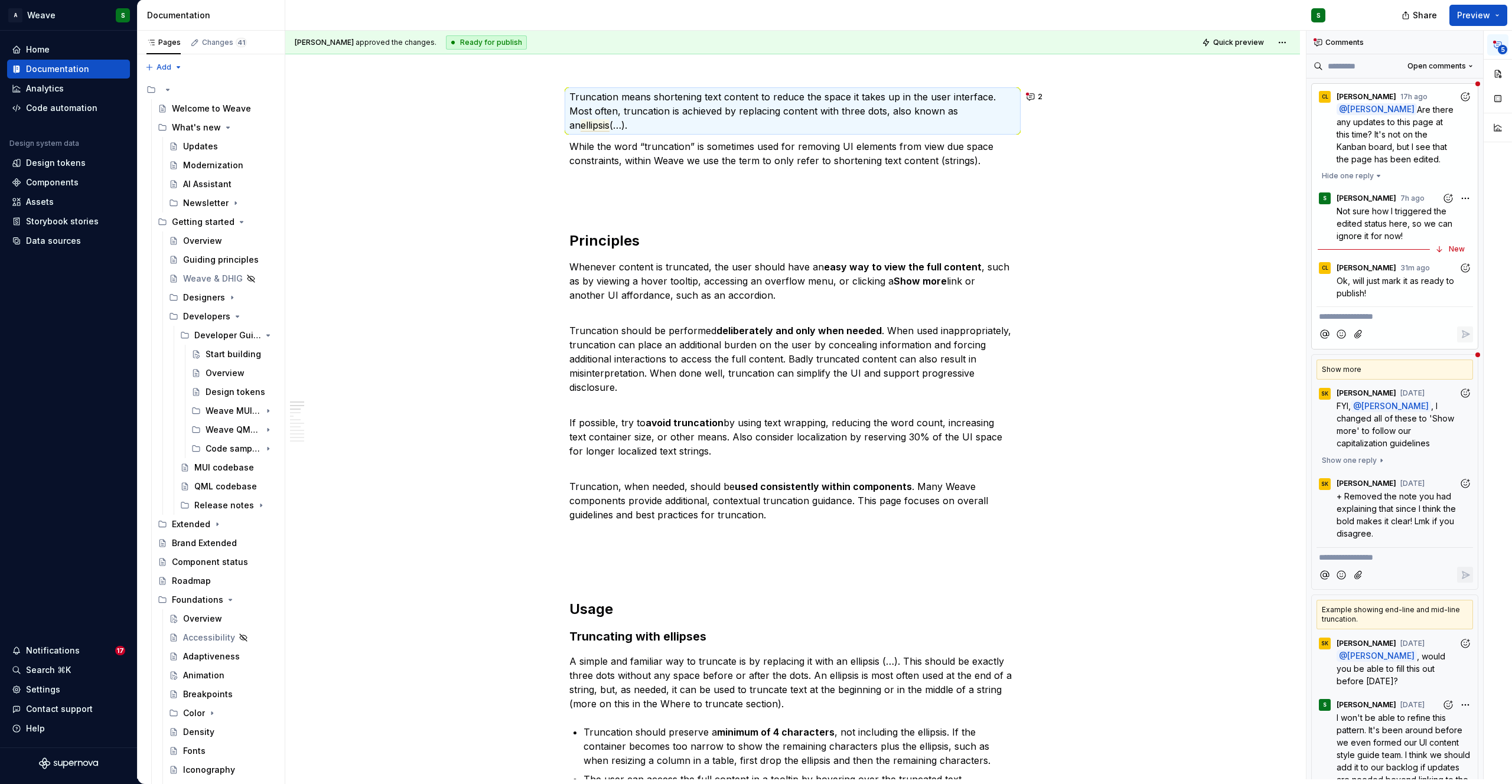
click at [1461, 271] on icon "Add reaction" at bounding box center [1465, 267] width 8 height 8
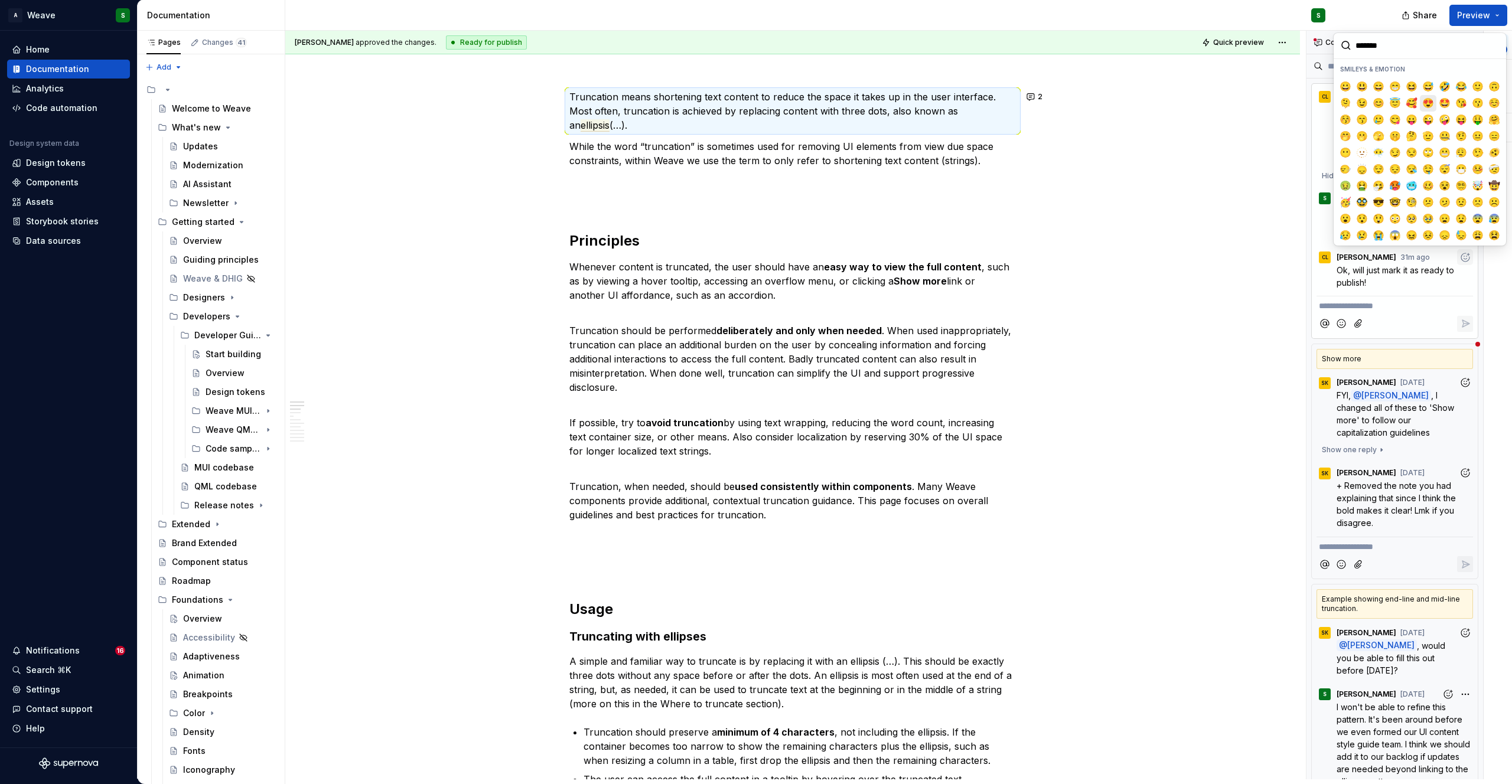
click at [1424, 104] on span "😍" at bounding box center [1429, 103] width 10 height 11
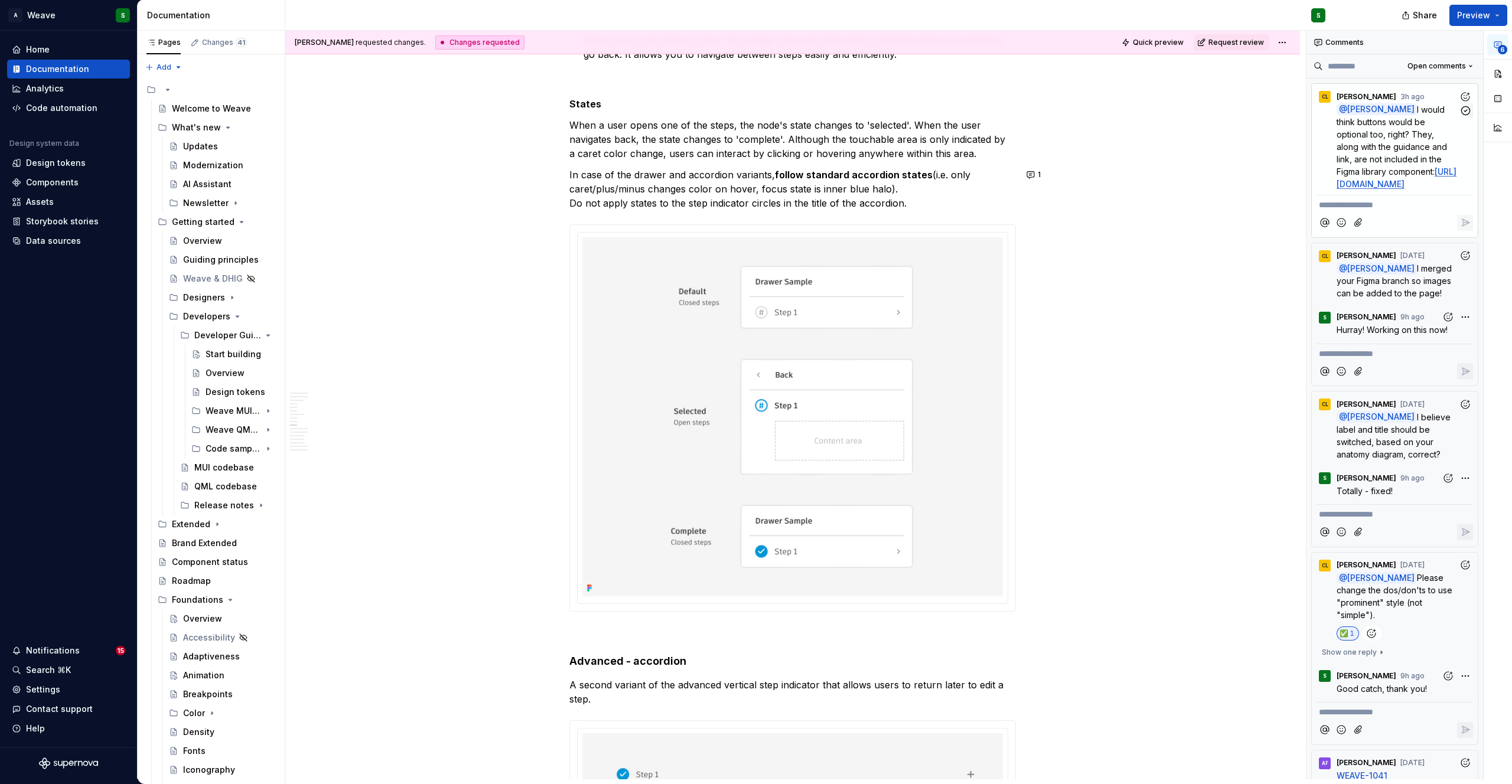
click at [1373, 151] on span "I would think buttons would be optional too, right? They, along with the guidan…" at bounding box center [1393, 141] width 113 height 72
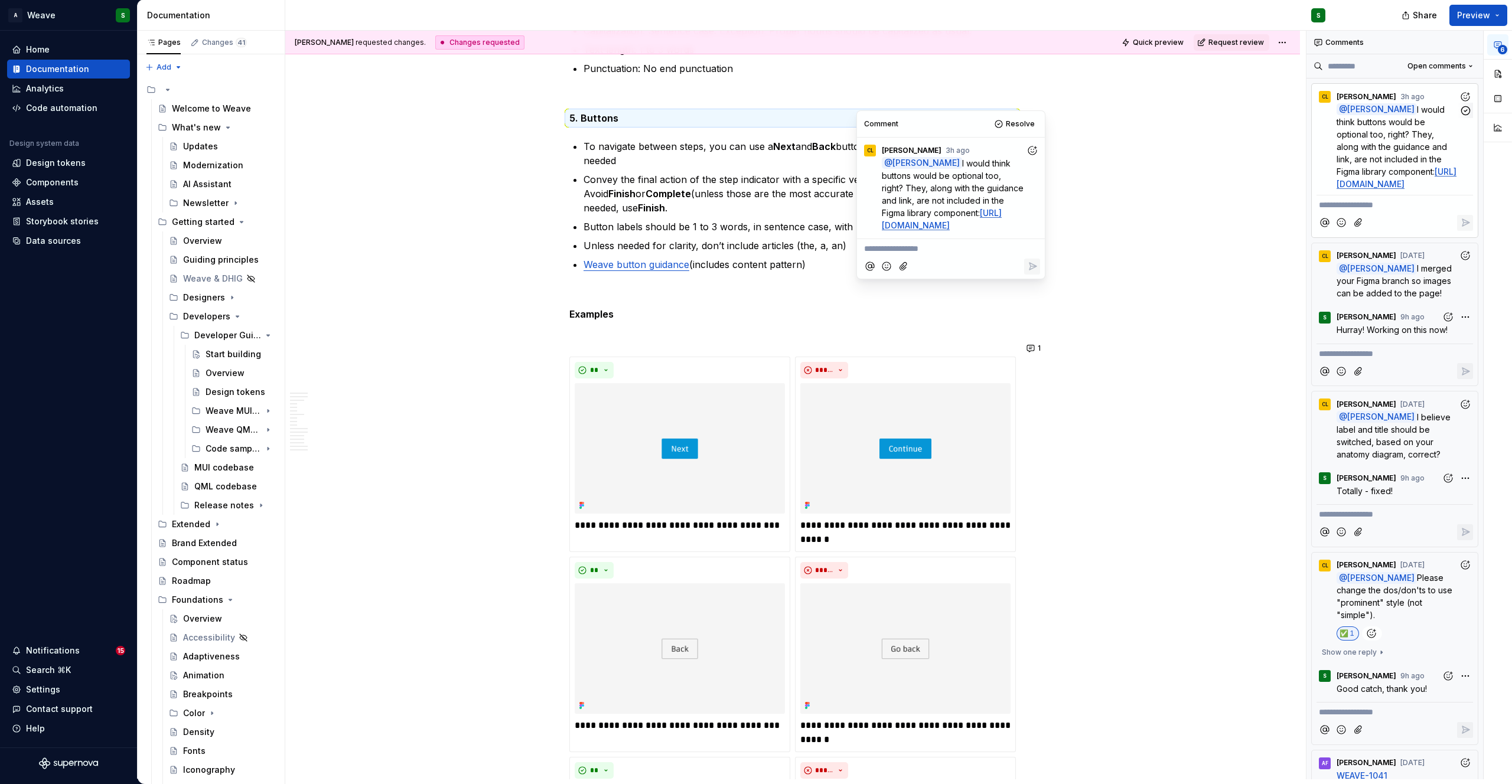
scroll to position [7351, 0]
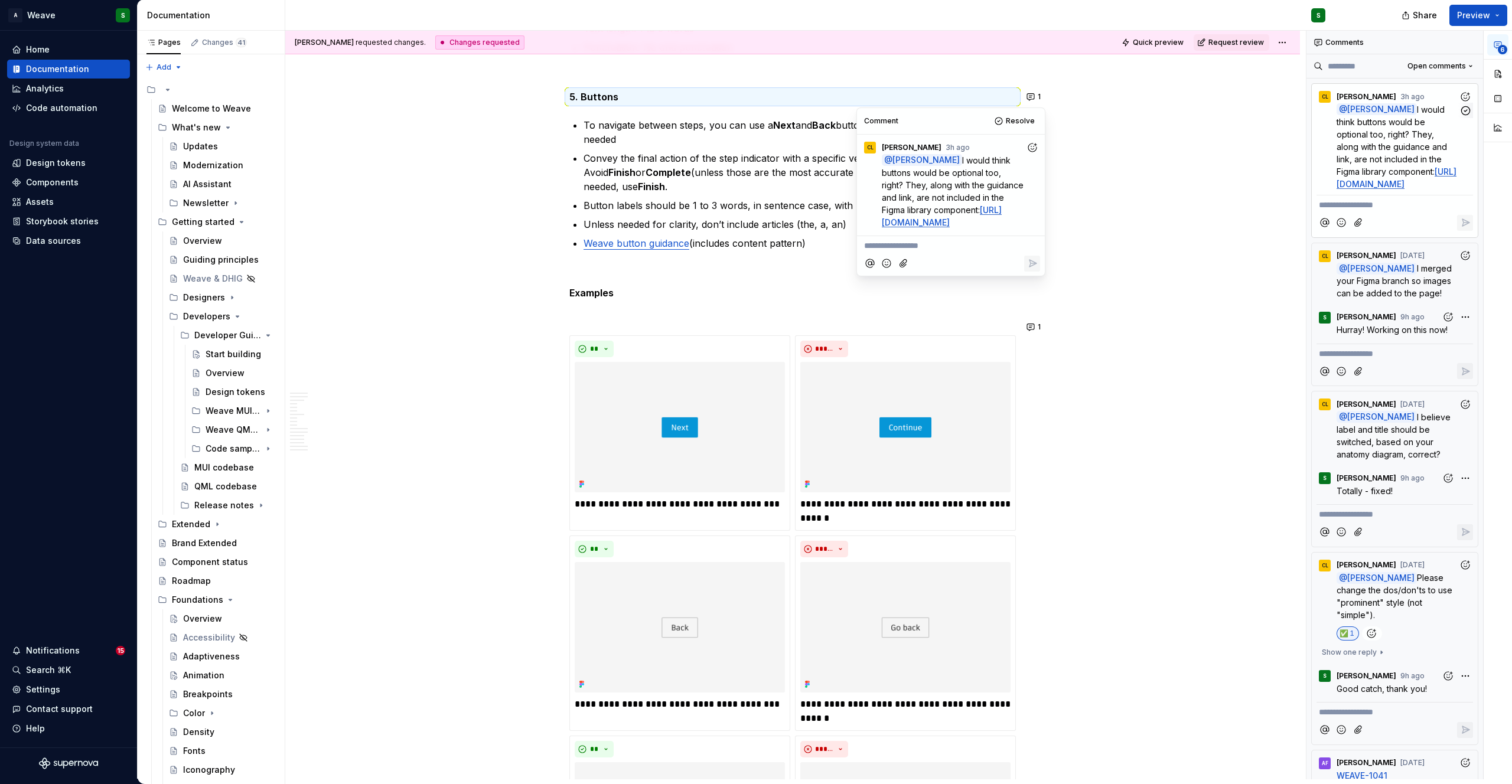
click at [1382, 181] on link "[URL][DOMAIN_NAME]" at bounding box center [1397, 177] width 120 height 22
type textarea "*"
click at [1030, 280] on icon "Reply" at bounding box center [1033, 276] width 7 height 7
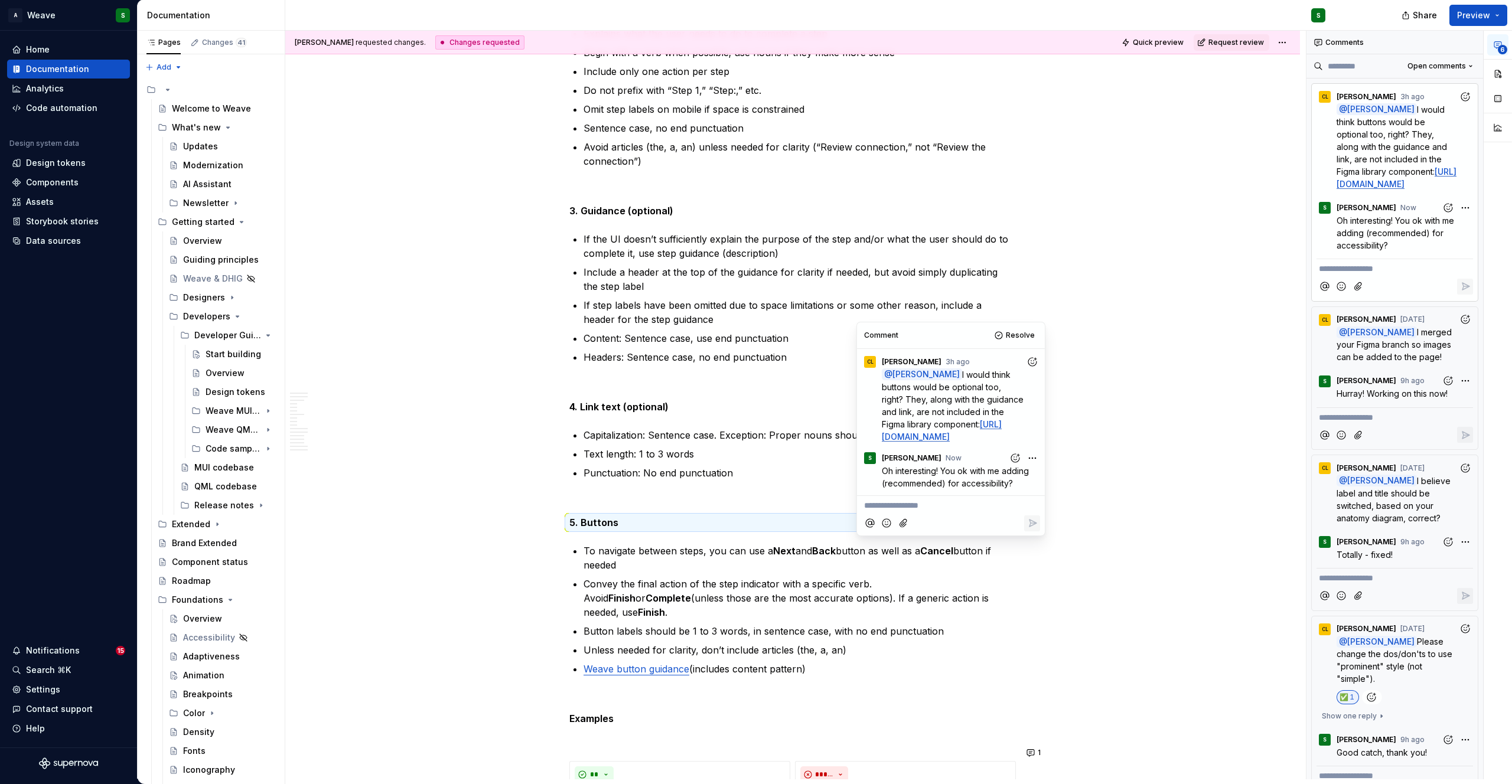
scroll to position [6942, 0]
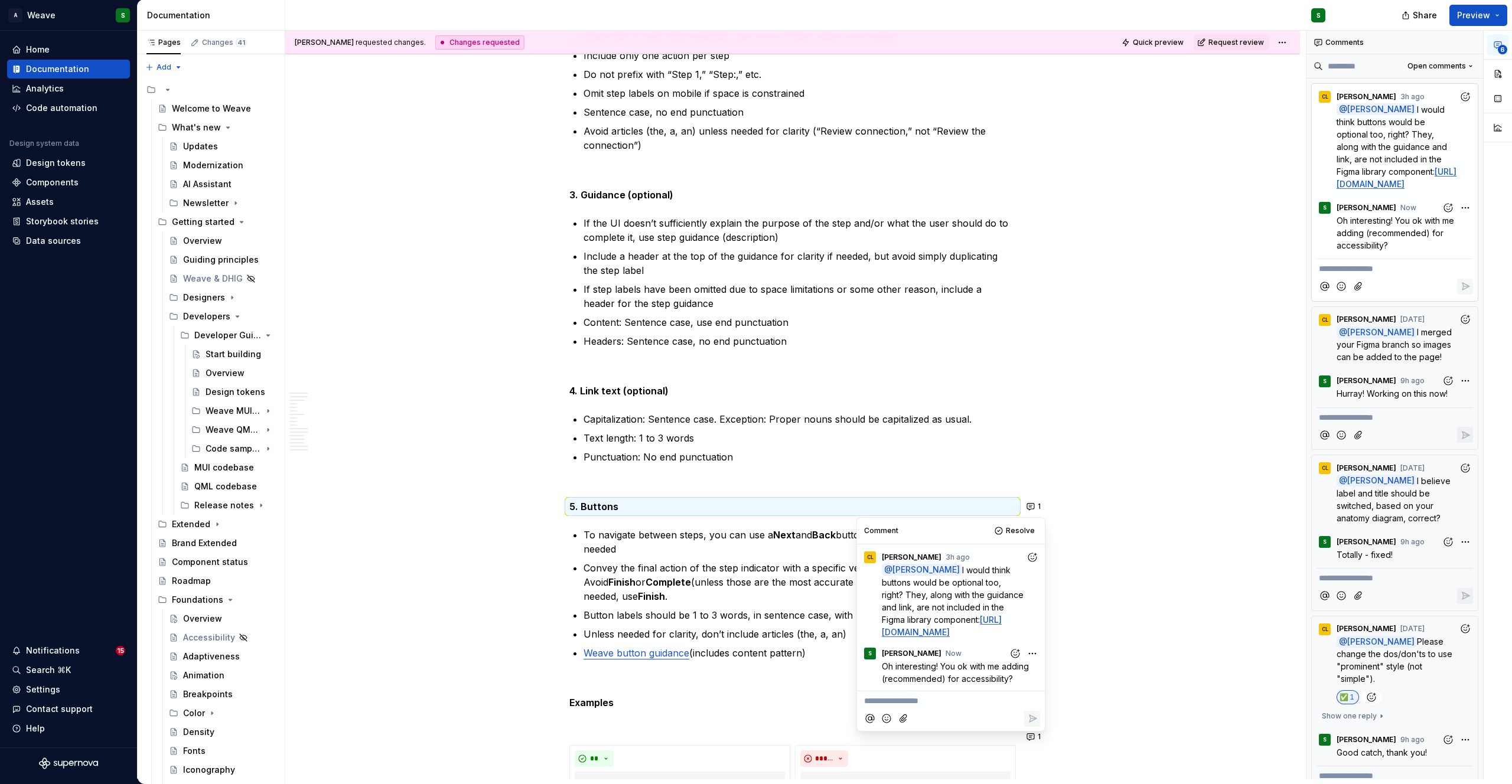
click at [633, 504] on p "5. Buttons" at bounding box center [792, 506] width 446 height 14
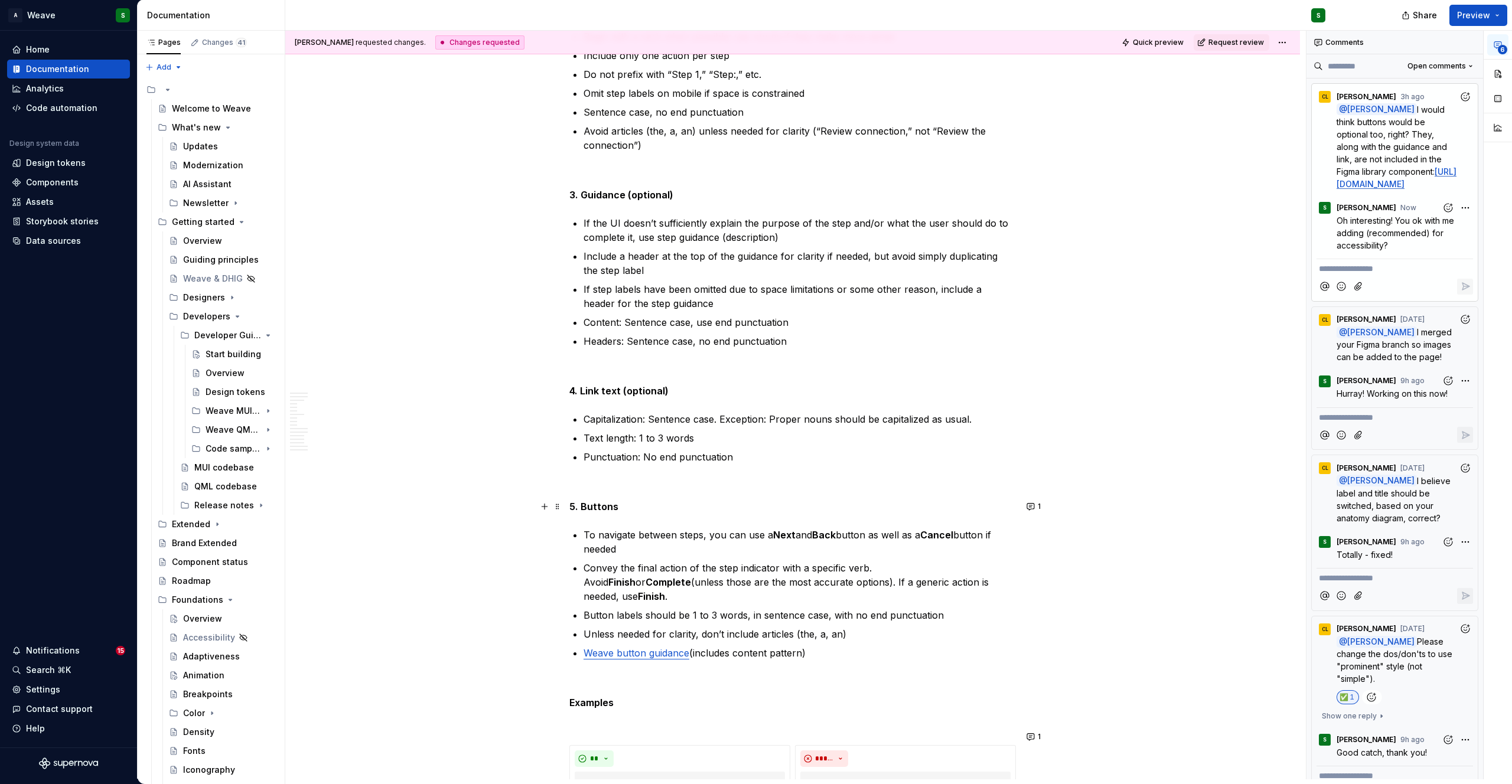
click at [626, 506] on p "5. Buttons" at bounding box center [792, 506] width 446 height 14
click at [584, 555] on p "To navigate between steps, you can use a Next and Back button as well as a Canc…" at bounding box center [800, 542] width 433 height 29
click at [1224, 46] on span "Request review" at bounding box center [1236, 43] width 56 height 10
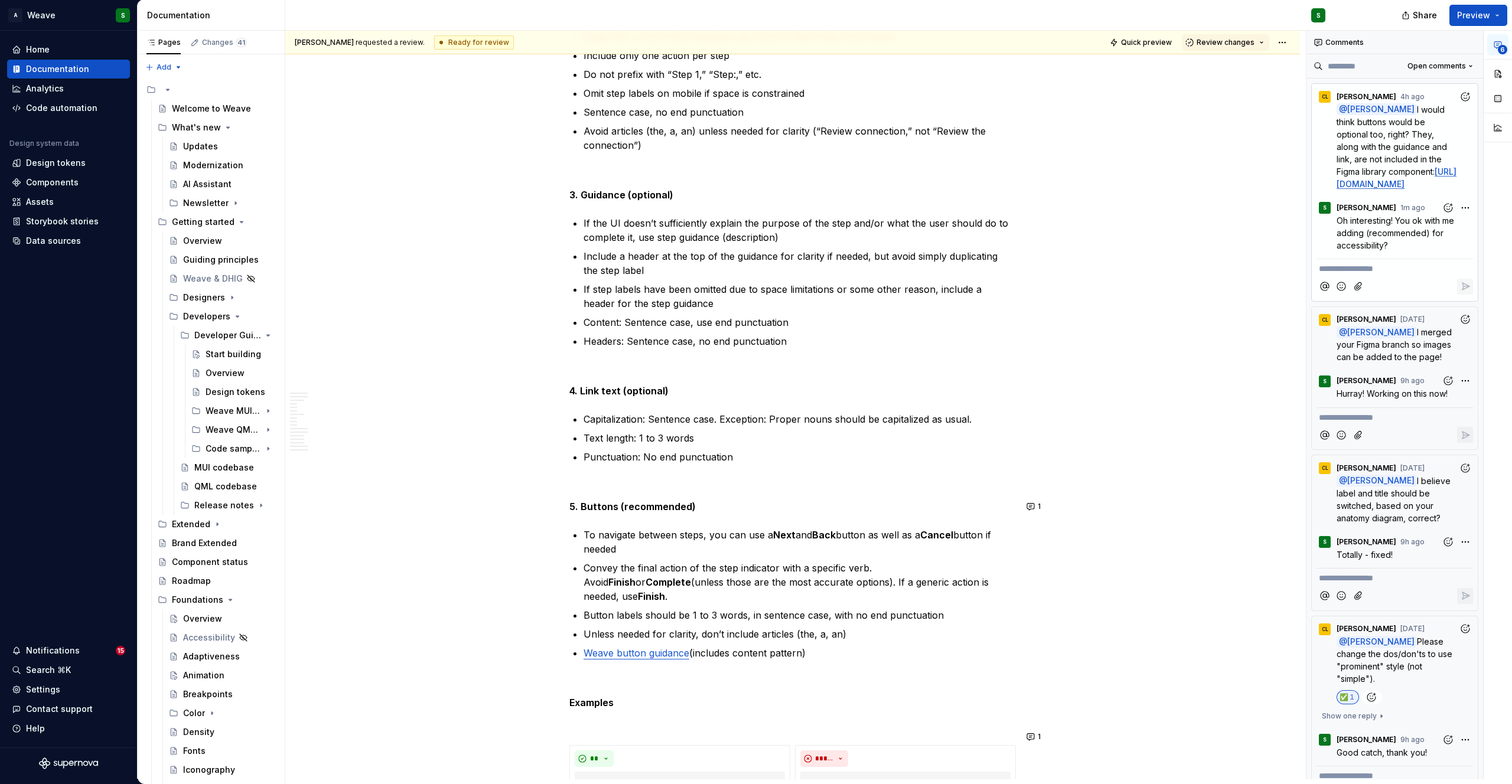
type textarea "*"
